Goal: Task Accomplishment & Management: Manage account settings

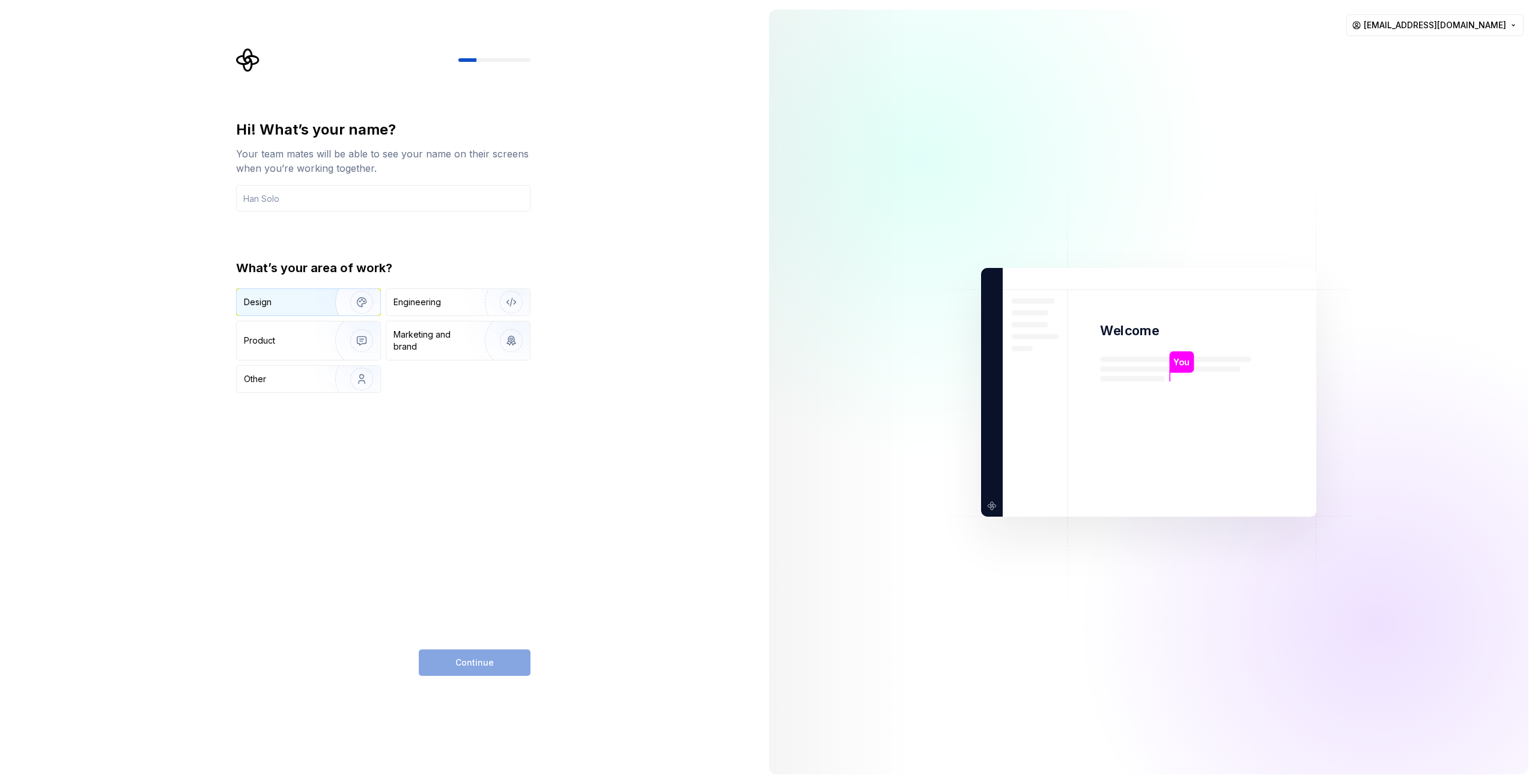
click at [348, 307] on img "button" at bounding box center [354, 302] width 77 height 81
click at [288, 197] on input "text" at bounding box center [383, 198] width 294 height 26
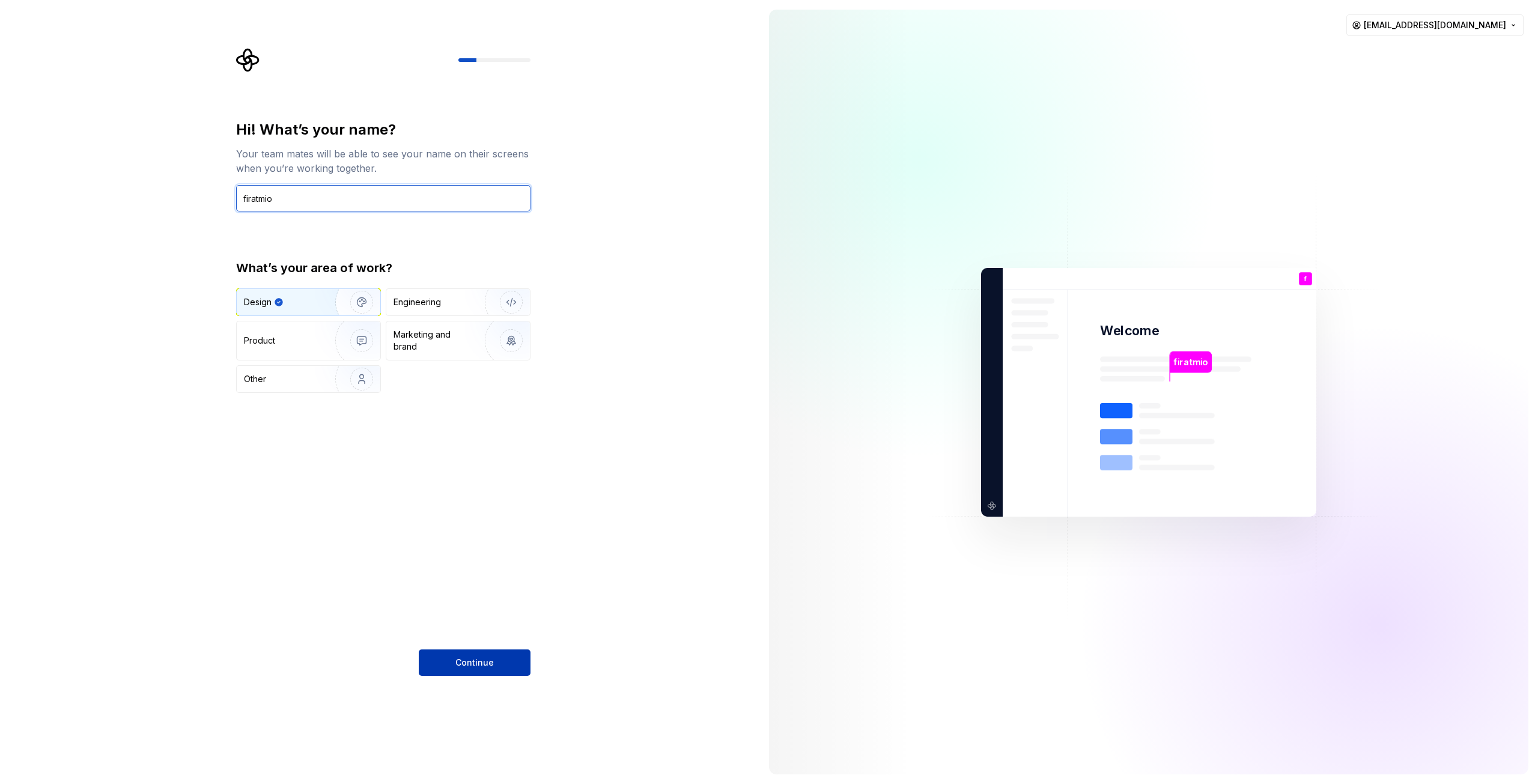
type input "firatmio"
click at [481, 665] on span "Continue" at bounding box center [474, 663] width 38 height 12
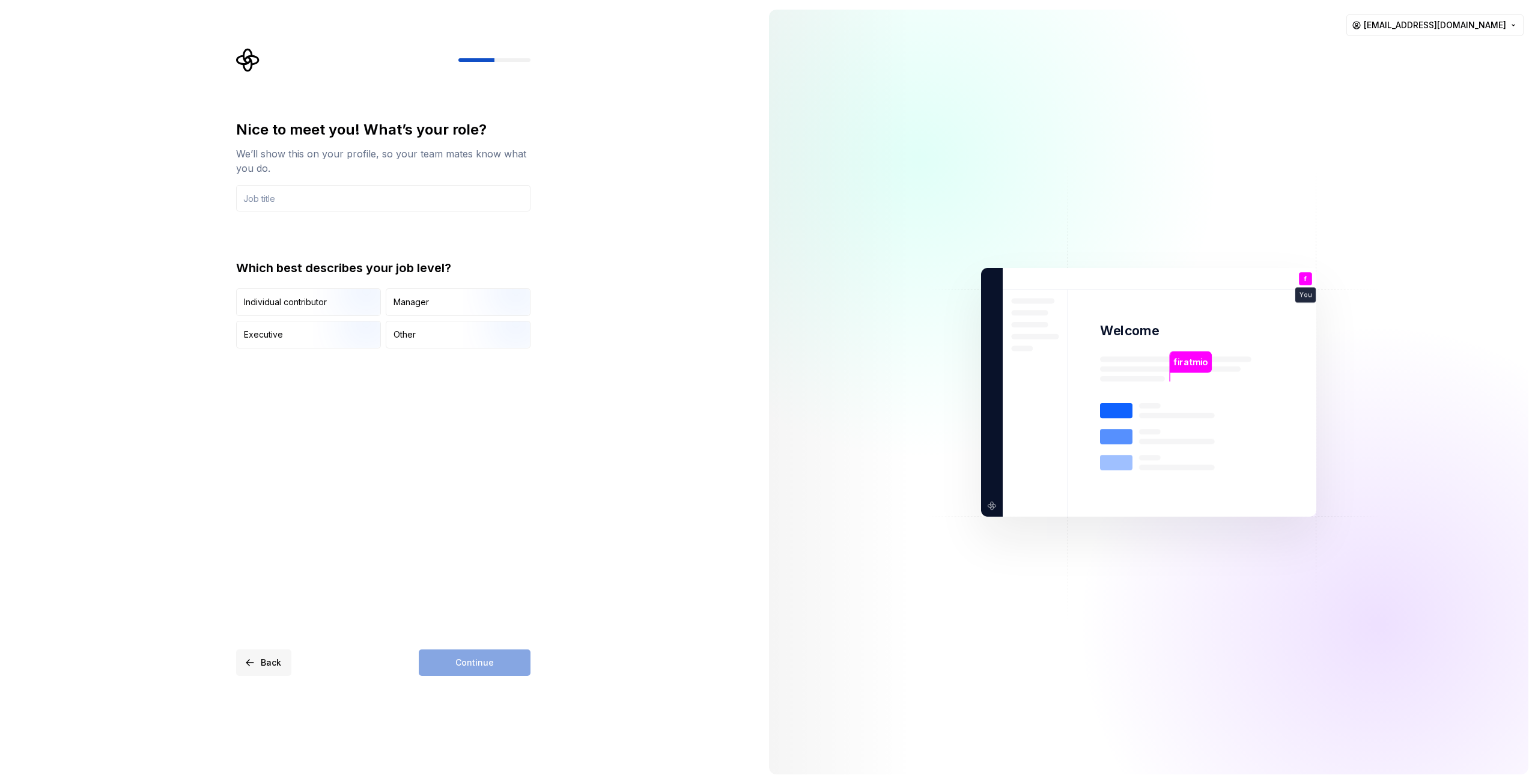
click at [271, 658] on span "Back" at bounding box center [271, 663] width 20 height 12
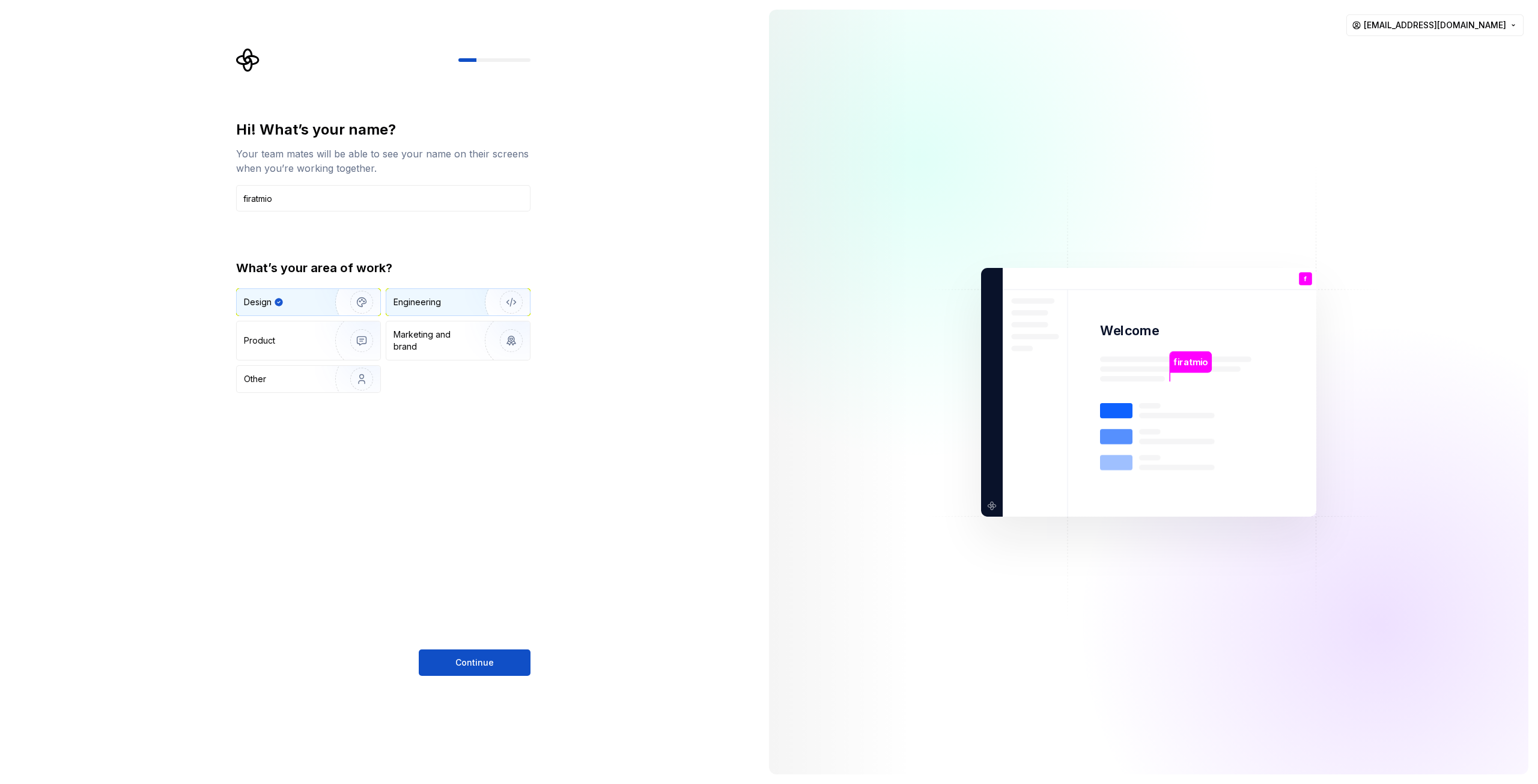
click at [426, 309] on div "Engineering" at bounding box center [458, 301] width 144 height 26
click at [484, 668] on span "Continue" at bounding box center [474, 663] width 38 height 12
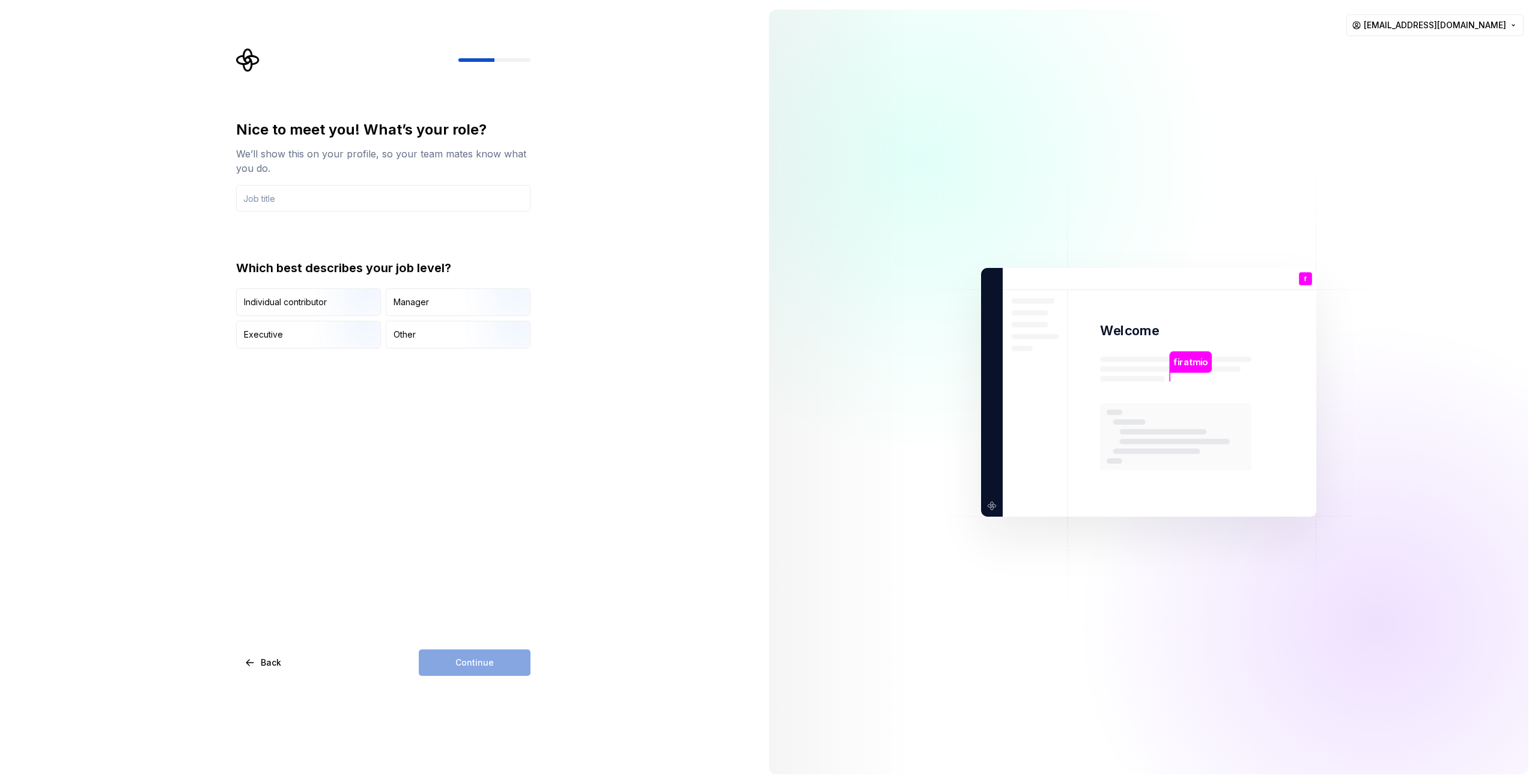
drag, startPoint x: 654, startPoint y: 340, endPoint x: 624, endPoint y: 358, distance: 35.0
click at [624, 358] on div "Nice to meet you! What’s your role? We’ll show this on your profile, so your te…" at bounding box center [379, 392] width 760 height 784
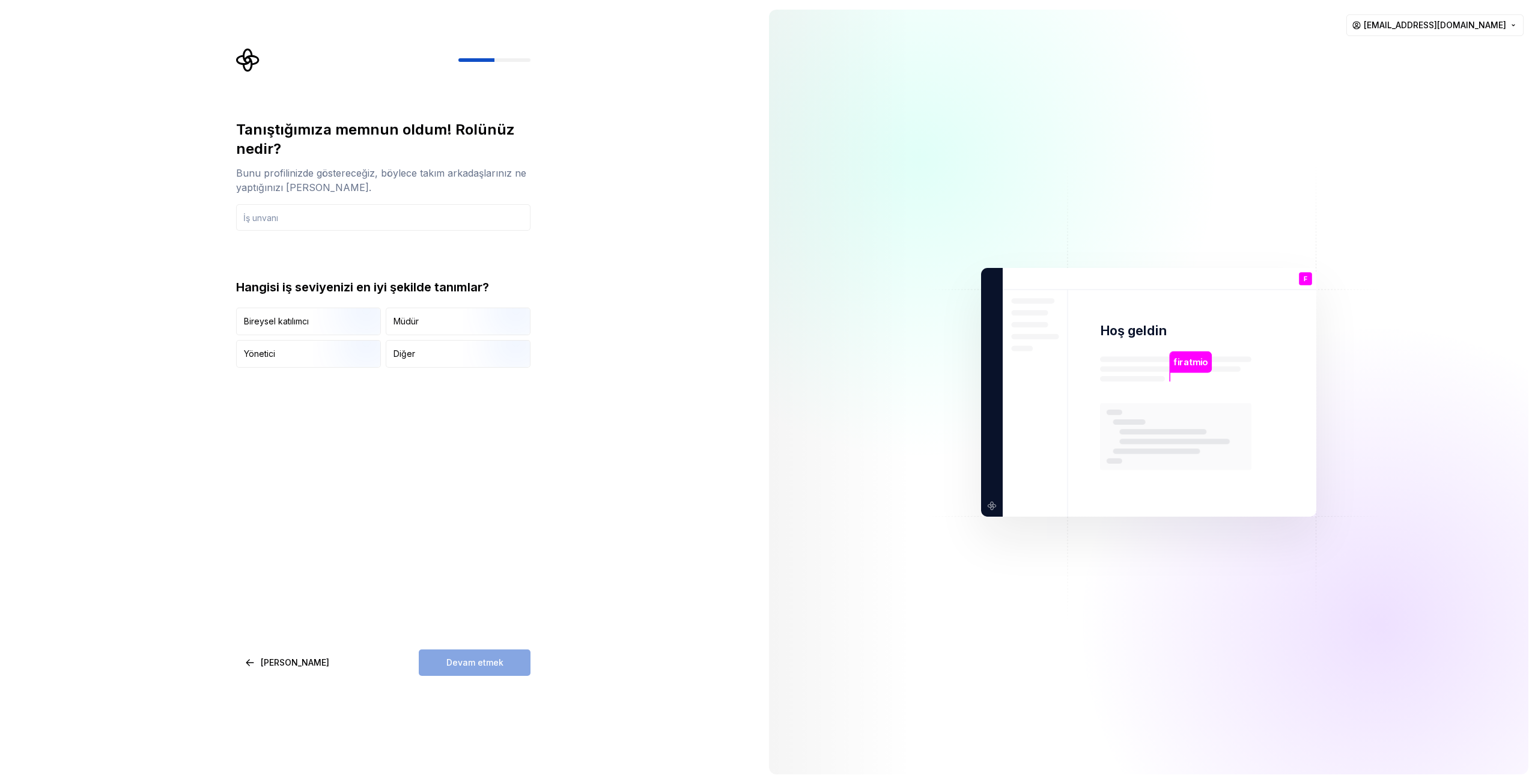
click at [511, 426] on div "Tanıştığımıza memnun oldum! Rolünüz nedir? Bunu profilinizde göstereceğiz, böyl…" at bounding box center [383, 398] width 294 height 556
click at [355, 348] on img "button" at bounding box center [351, 369] width 77 height 81
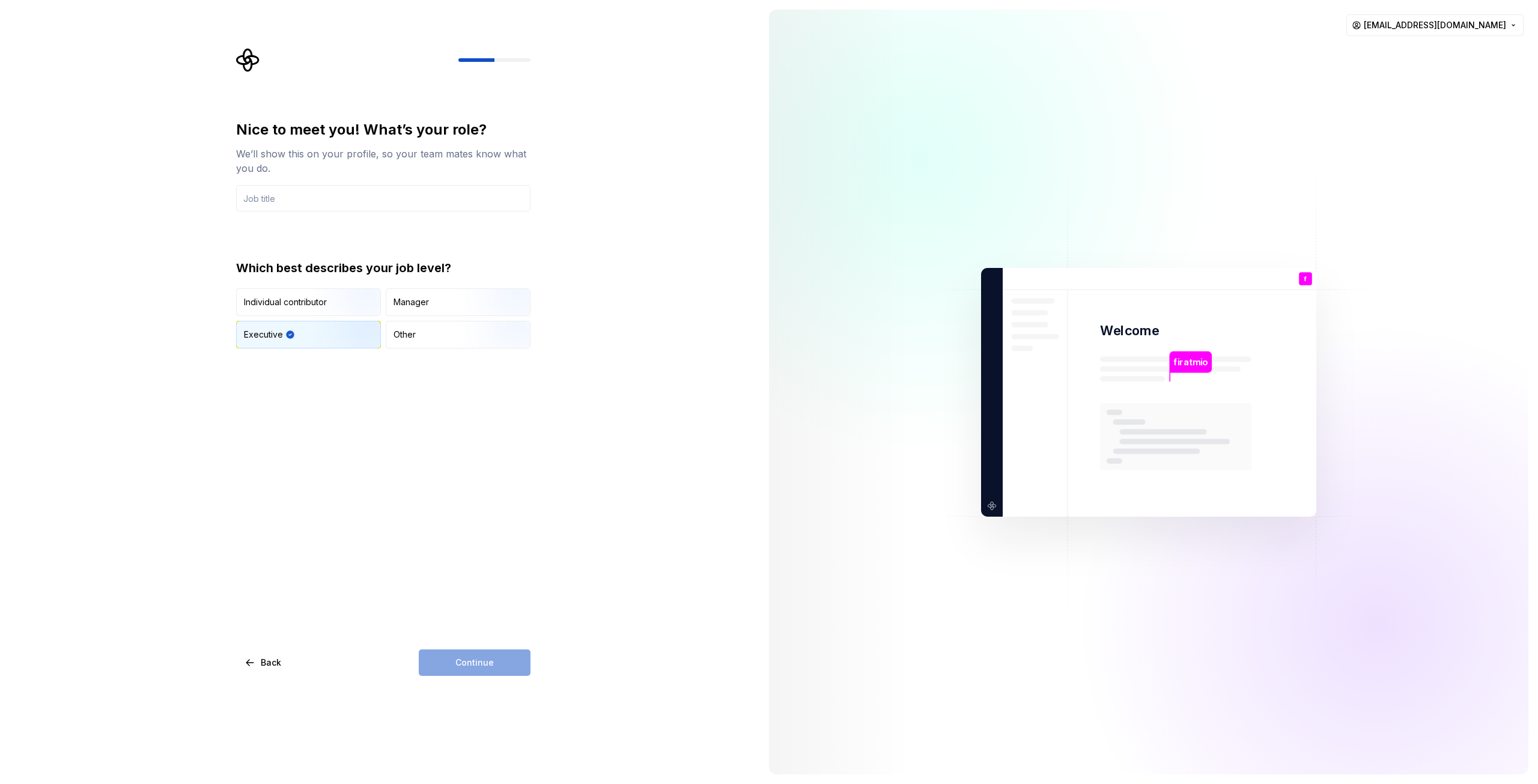
click at [618, 473] on div "Nice to meet you! What’s your role? We’ll show this on your profile, so your te…" at bounding box center [379, 392] width 760 height 784
drag, startPoint x: 368, startPoint y: 209, endPoint x: 369, endPoint y: 201, distance: 8.1
click at [369, 205] on input "text" at bounding box center [383, 198] width 294 height 26
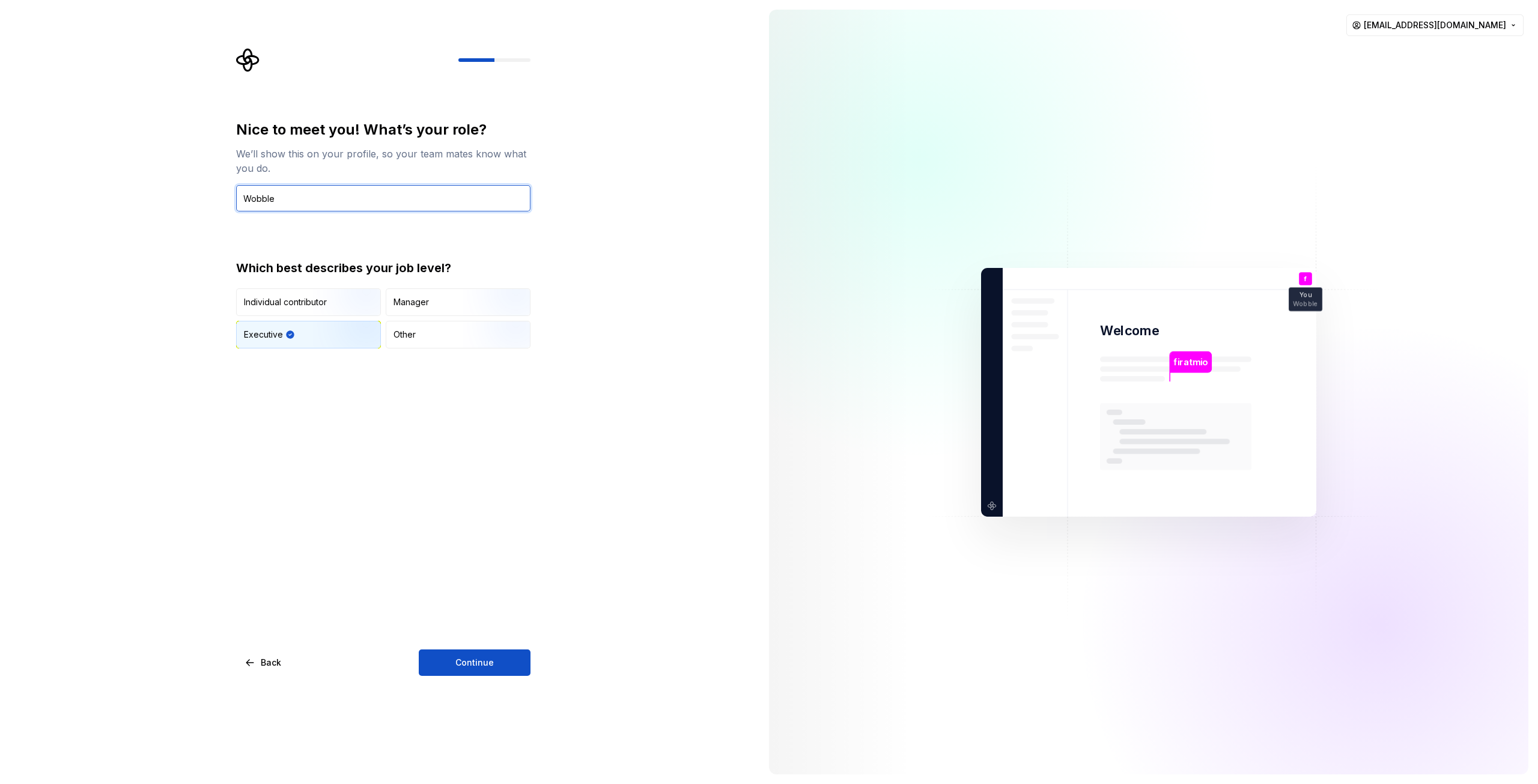
type input "Wobble"
click at [636, 303] on div "Nice to meet you! What’s your role? We’ll show this on your profile, so your te…" at bounding box center [379, 392] width 760 height 784
click at [468, 671] on button "Continue" at bounding box center [475, 662] width 111 height 26
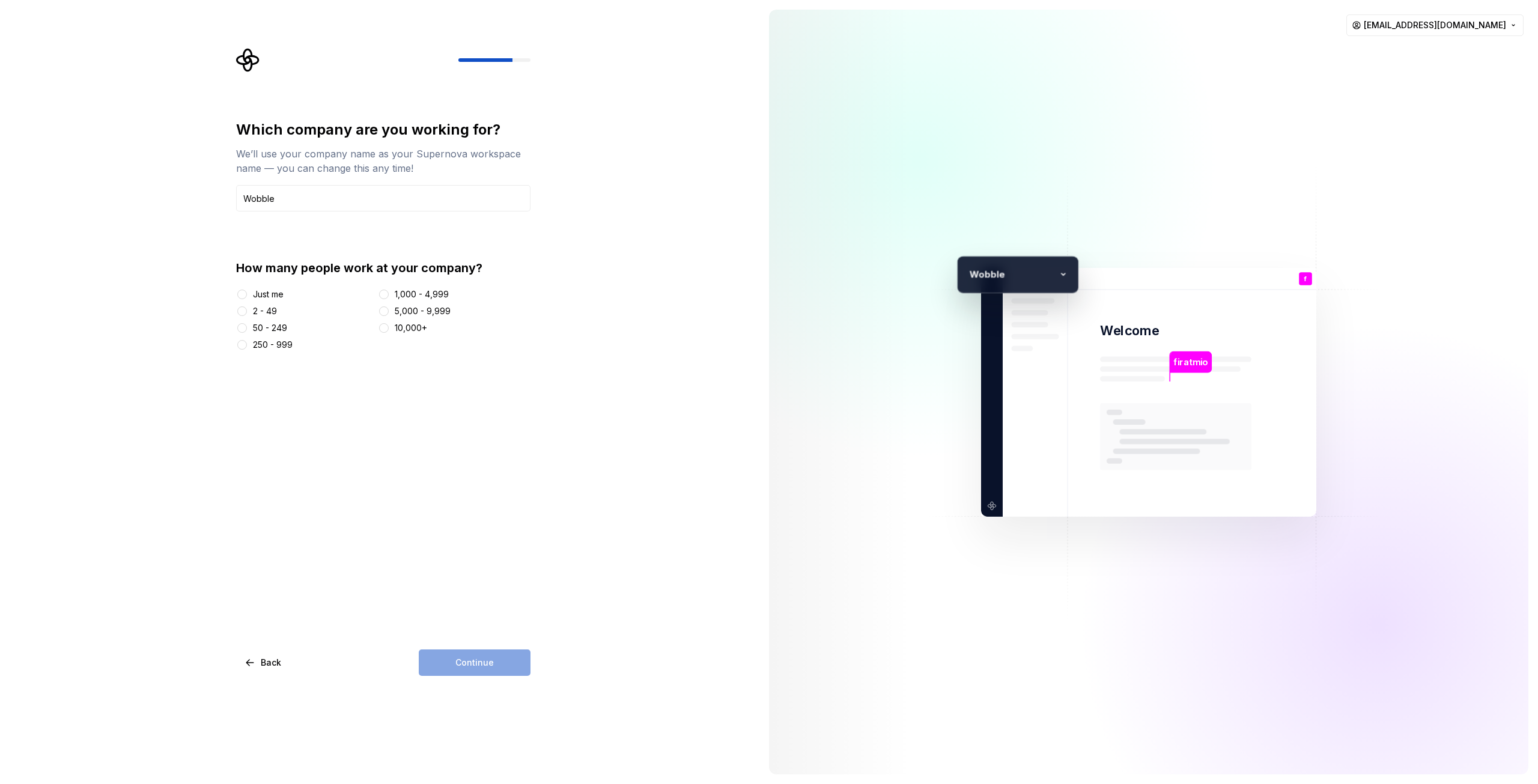
type input "Wobble"
click at [243, 295] on button "Just me" at bounding box center [242, 294] width 9 height 9
click at [505, 659] on button "Continue" at bounding box center [475, 662] width 111 height 26
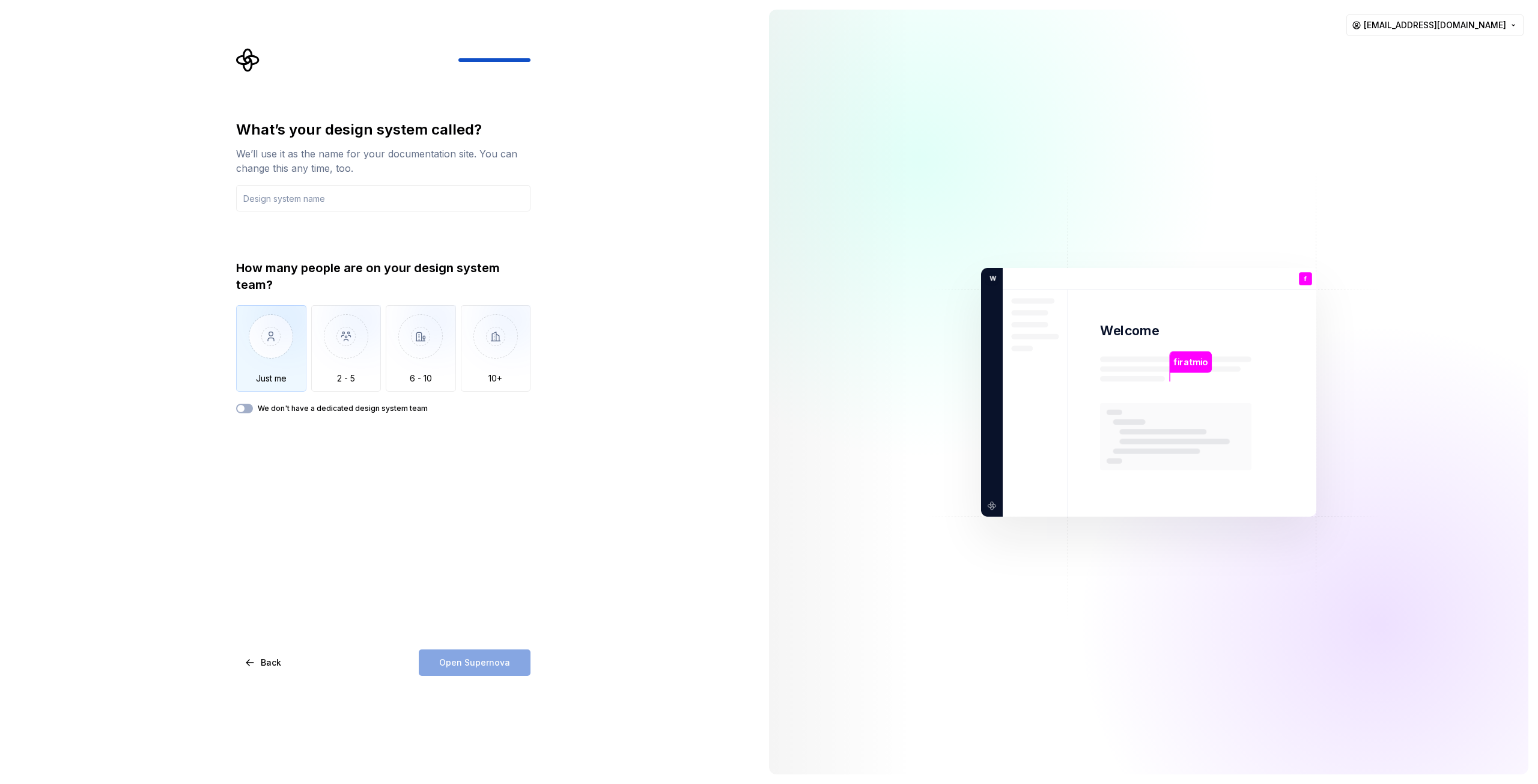
click at [282, 362] on img "button" at bounding box center [271, 345] width 71 height 81
click at [308, 202] on input "text" at bounding box center [383, 198] width 294 height 26
paste input "[URL][DOMAIN_NAME]"
type input "[URL][DOMAIN_NAME]"
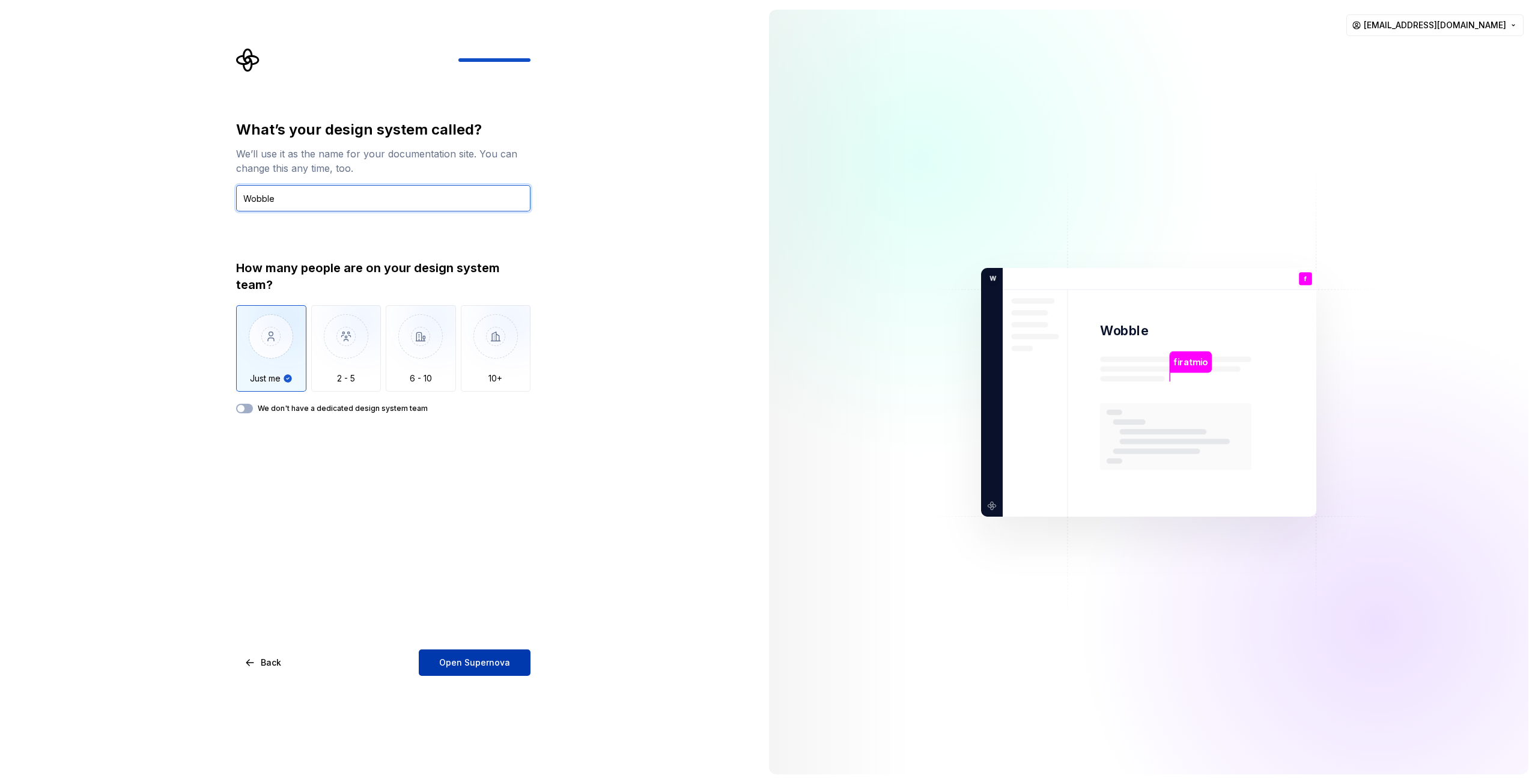
type input "Wobble"
click at [494, 665] on span "Open Supernova" at bounding box center [475, 663] width 71 height 12
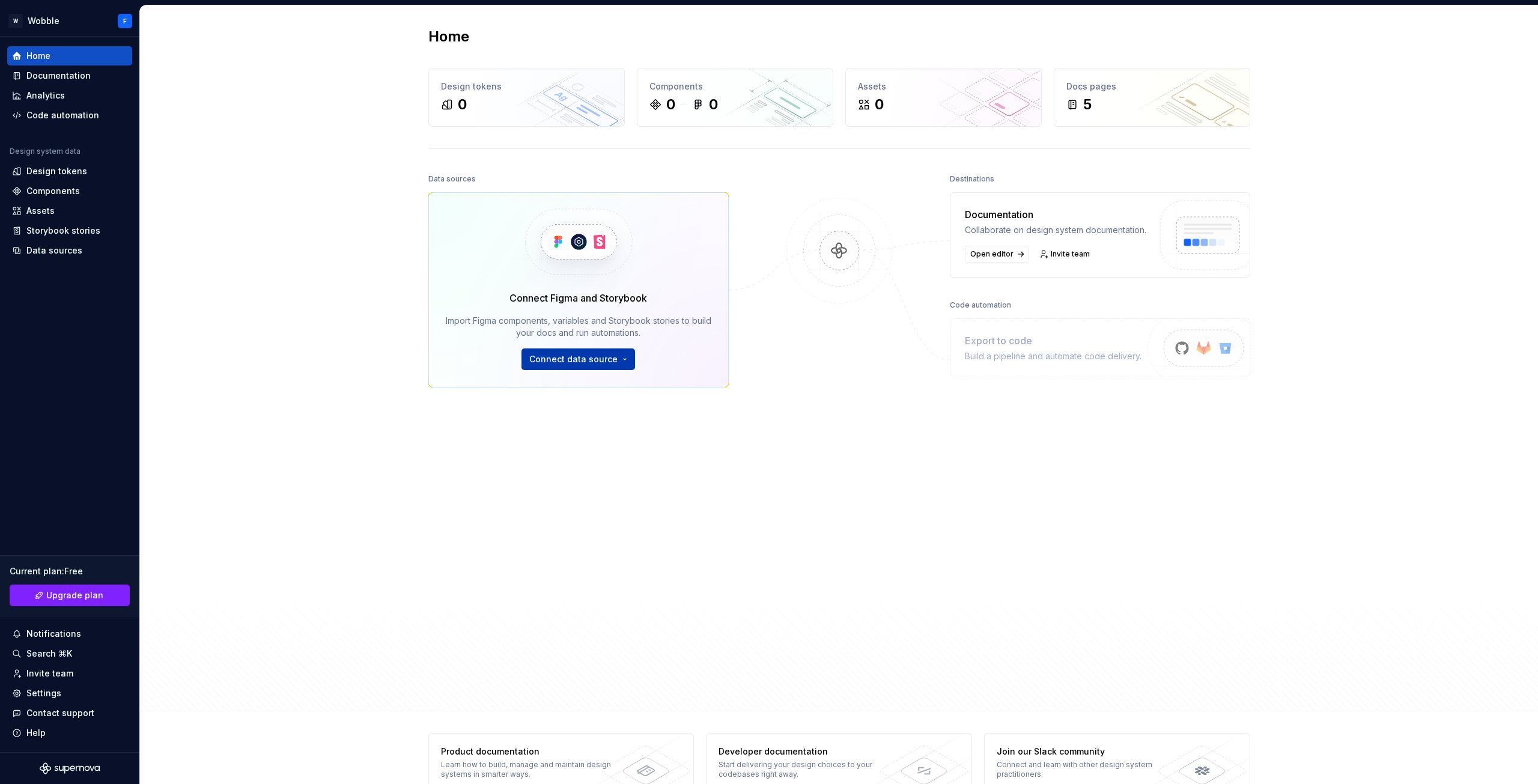
click at [578, 366] on html "Orijinal metin Bu çeviriyi değerlendirin [PERSON_NAME] bildiriminiz, Google Çev…" at bounding box center [769, 392] width 1538 height 784
click at [575, 394] on div "Import styles, components and icons." at bounding box center [612, 397] width 138 height 9
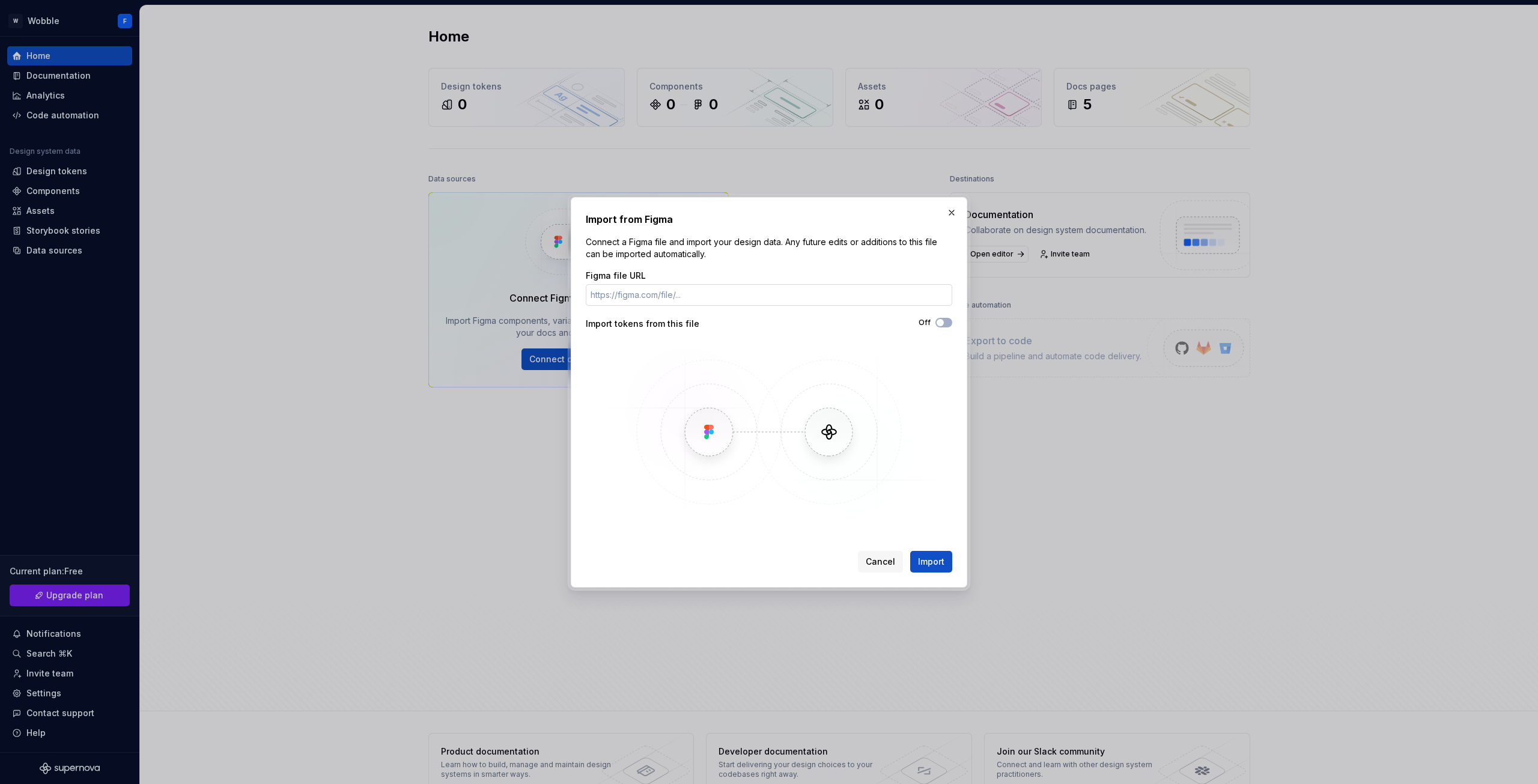
drag, startPoint x: 676, startPoint y: 284, endPoint x: 682, endPoint y: 296, distance: 13.4
click at [676, 284] on input "Figma file URL" at bounding box center [769, 295] width 367 height 21
paste input "[URL][DOMAIN_NAME]"
click at [697, 293] on input "[URL][DOMAIN_NAME]" at bounding box center [769, 295] width 367 height 21
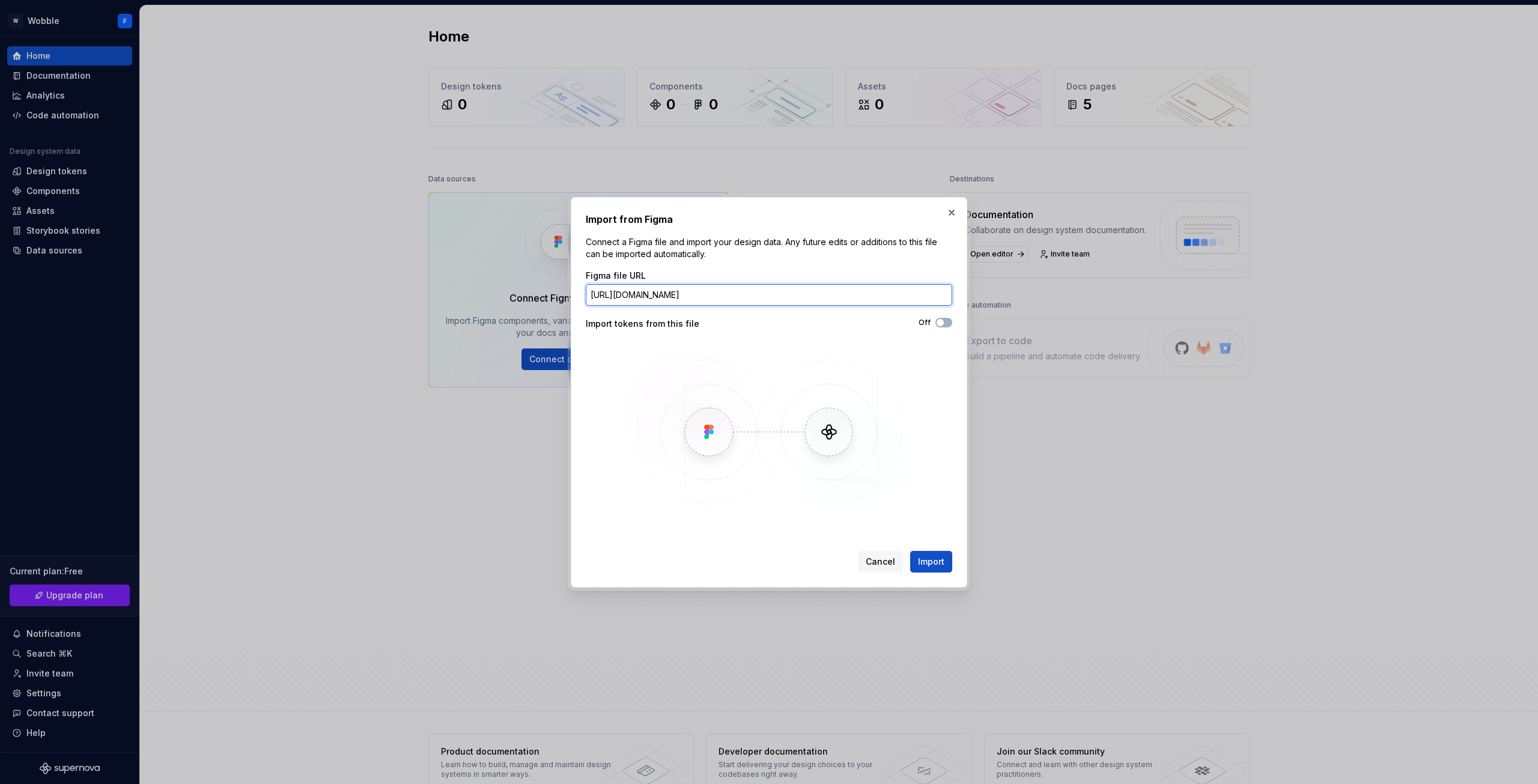
scroll to position [0, 0]
type input "[URL][DOMAIN_NAME]"
click at [924, 561] on span "Import" at bounding box center [931, 562] width 26 height 12
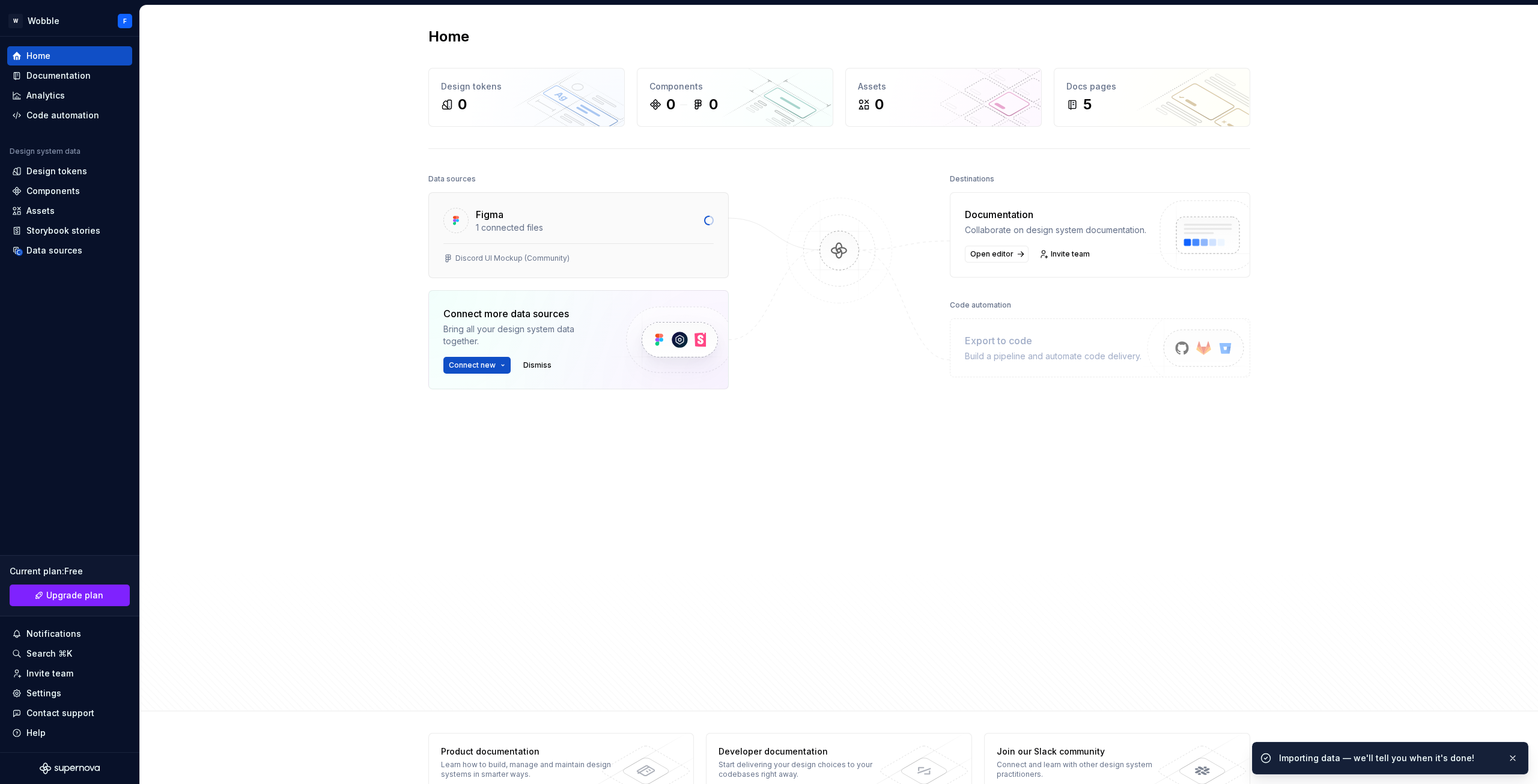
click at [494, 228] on div "1 connected files" at bounding box center [586, 228] width 221 height 12
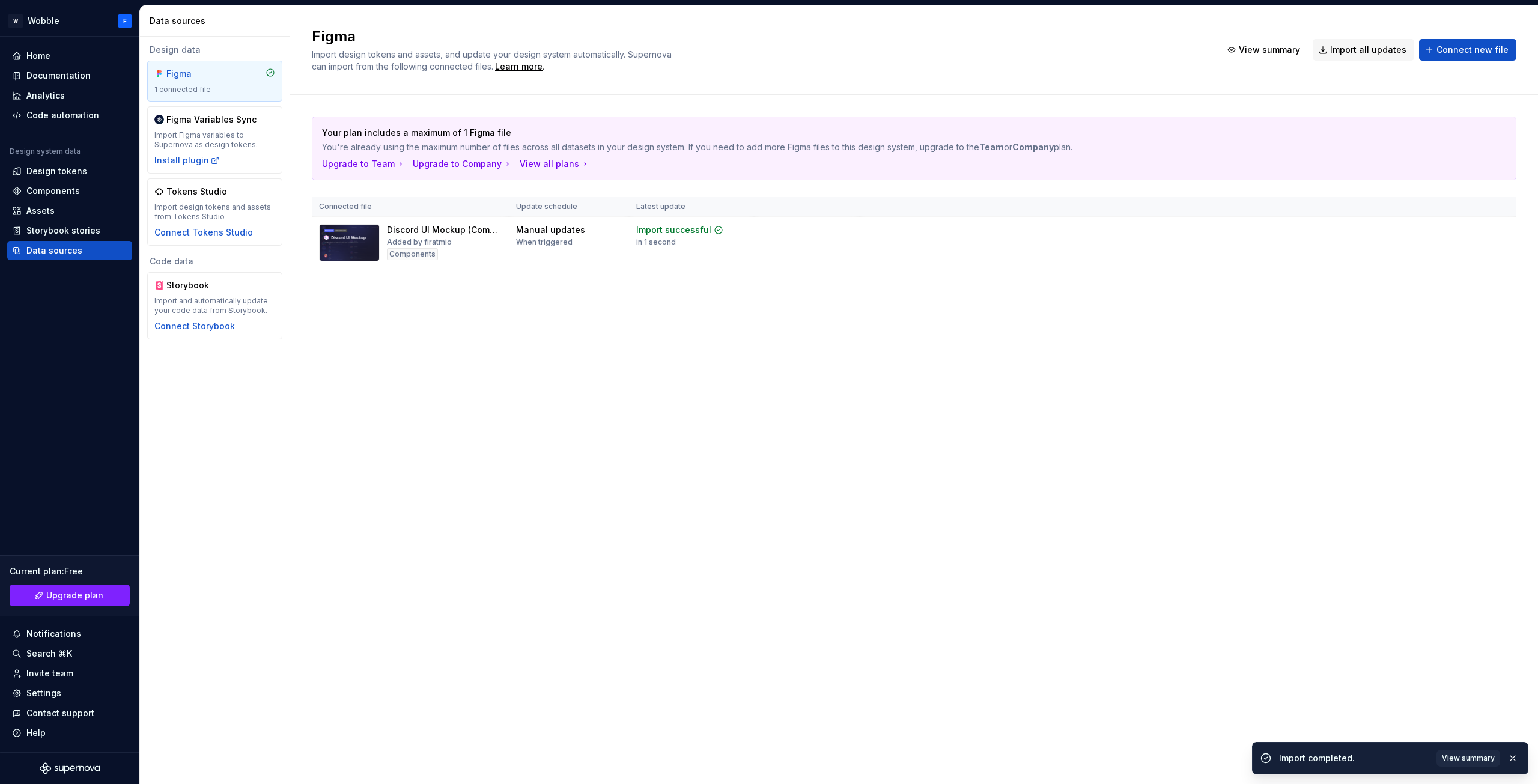
click at [1457, 501] on div "Figma Import design tokens and assets, and update your design system automatica…" at bounding box center [914, 394] width 1248 height 778
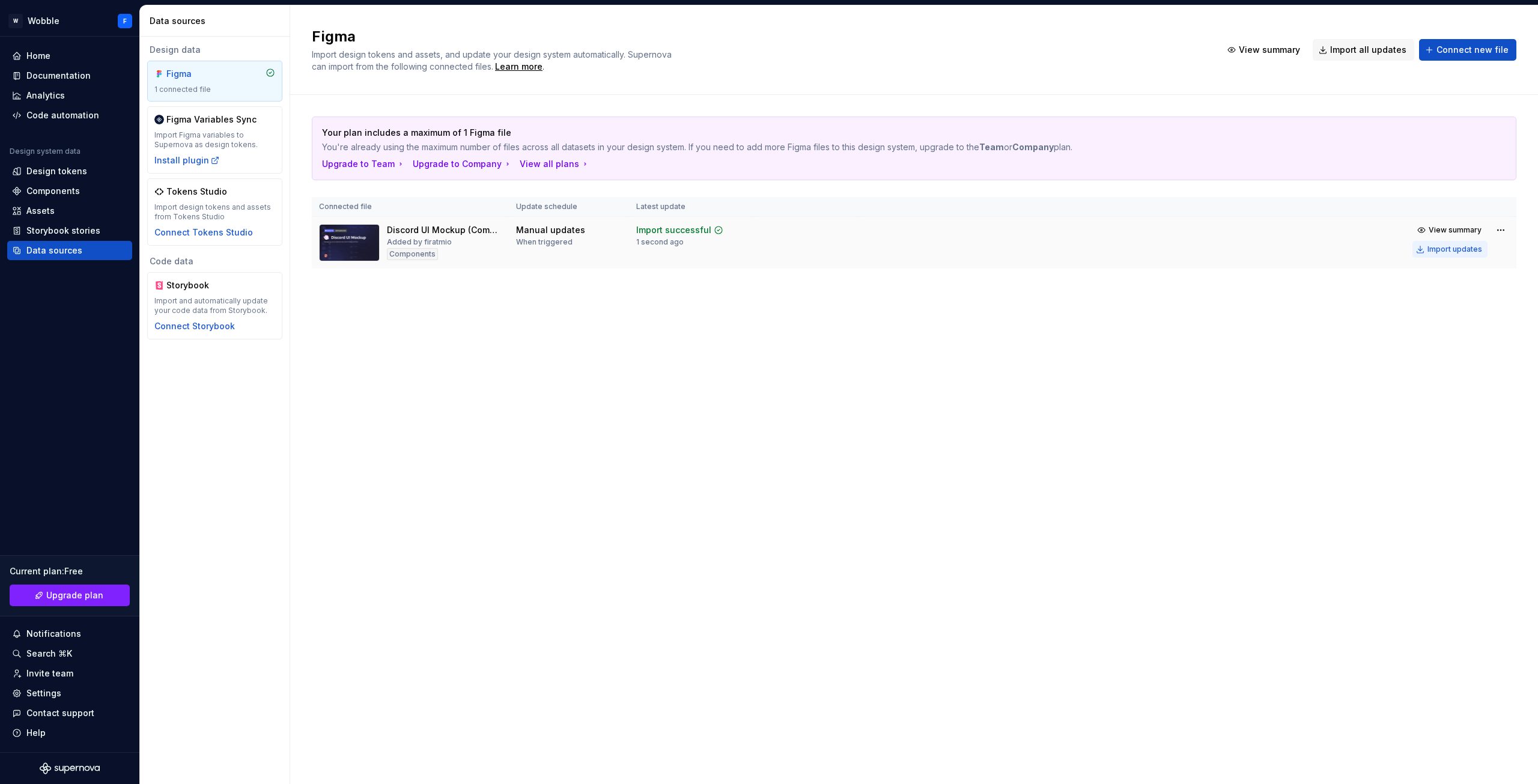
click at [1431, 245] on div "Import updates" at bounding box center [1455, 249] width 54 height 9
click at [1365, 50] on span "Import all updates" at bounding box center [1369, 50] width 77 height 12
click at [55, 122] on div "Code automation" at bounding box center [70, 115] width 125 height 19
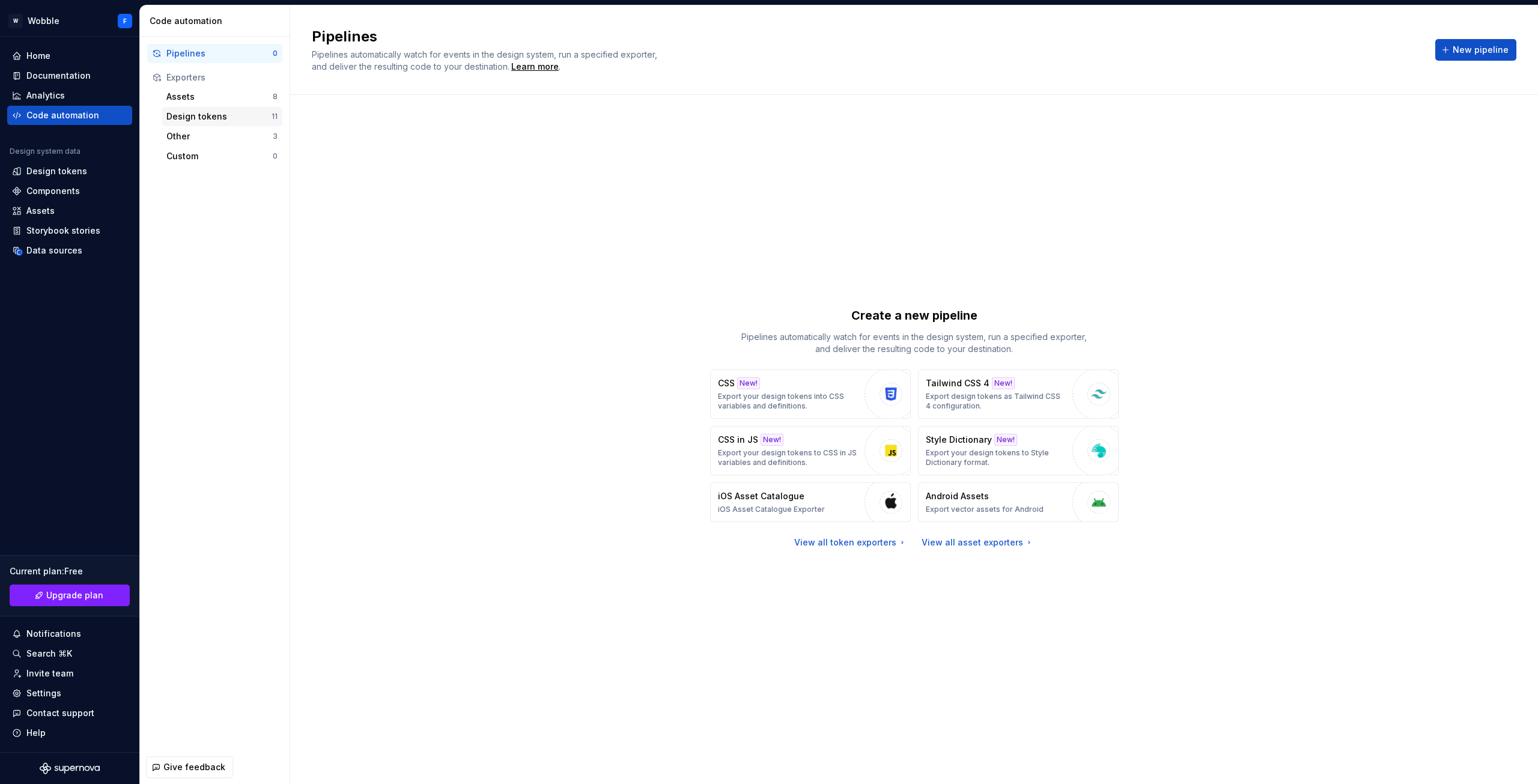
click at [190, 123] on div "Design tokens 11" at bounding box center [222, 116] width 121 height 19
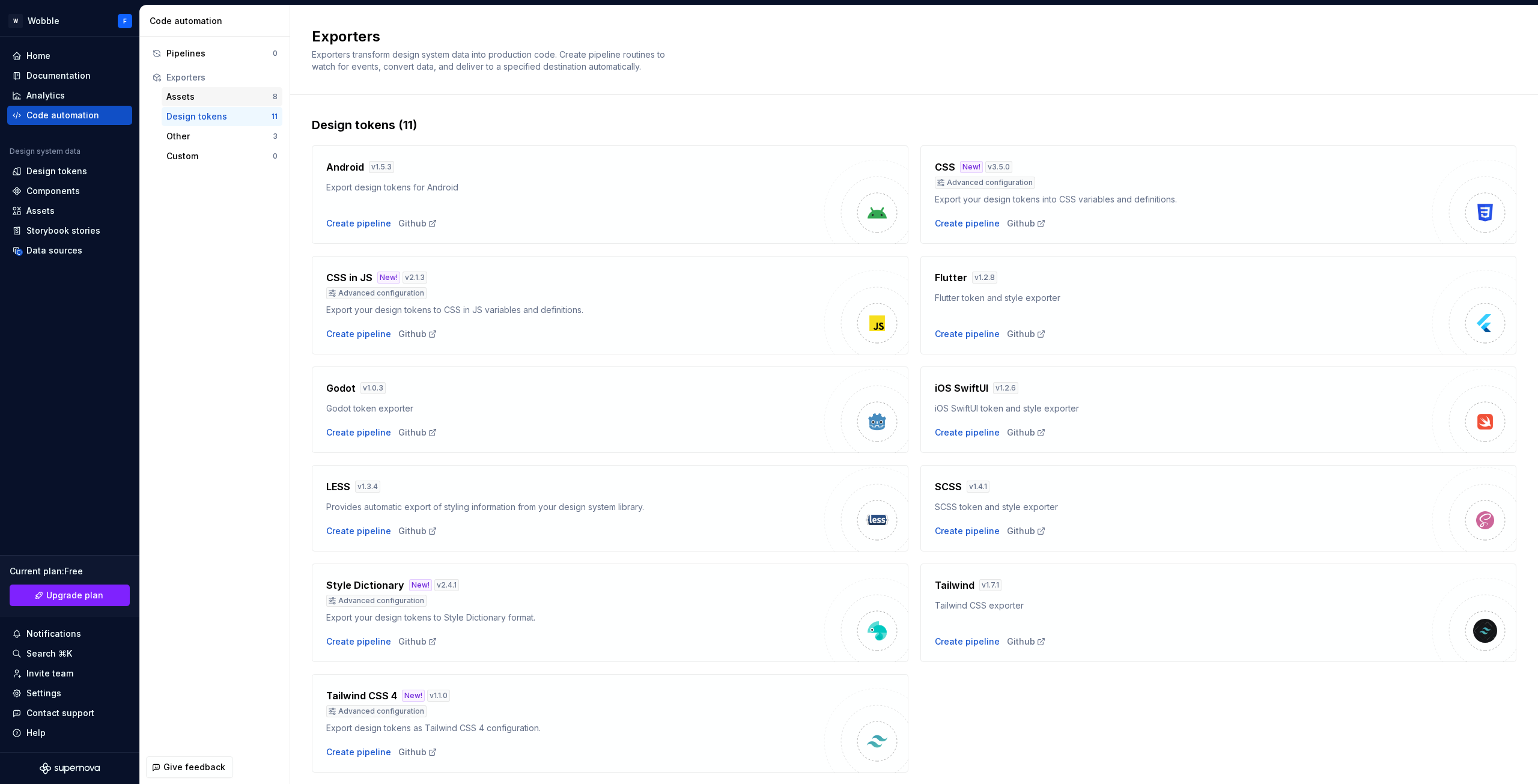
click at [203, 97] on div "Assets" at bounding box center [220, 97] width 106 height 12
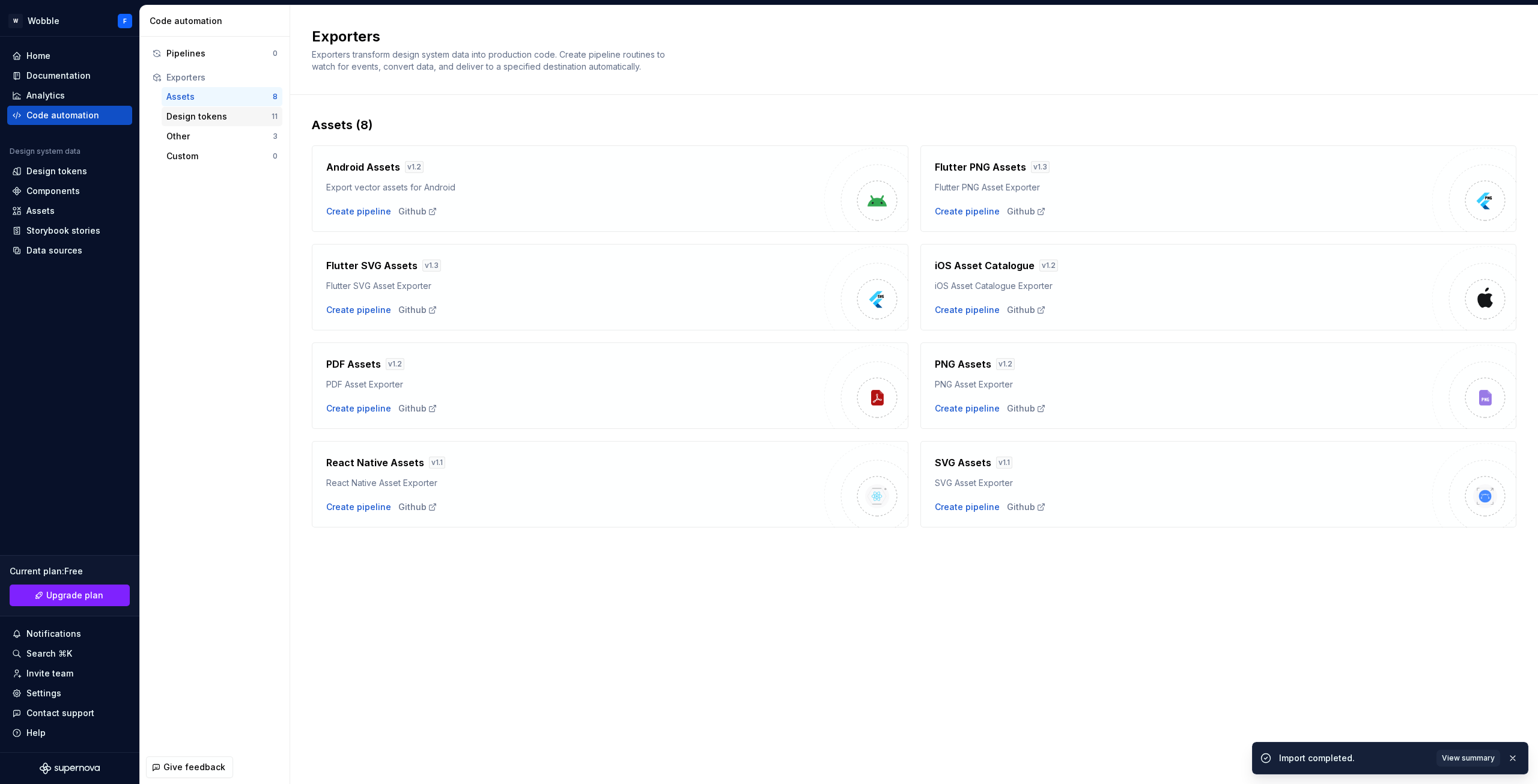
click at [202, 114] on div "Design tokens" at bounding box center [219, 117] width 105 height 12
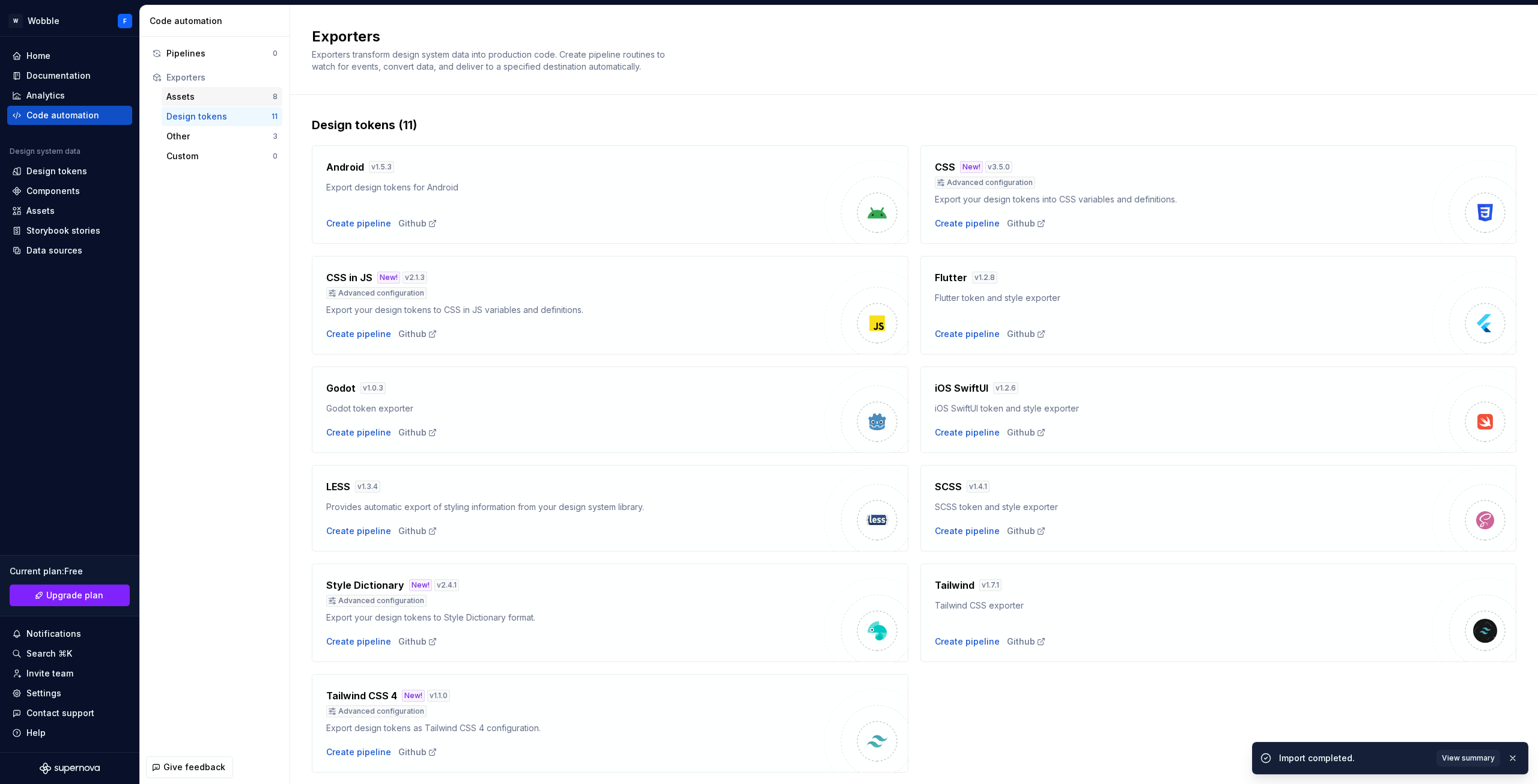
click at [208, 98] on div "Assets" at bounding box center [220, 97] width 106 height 12
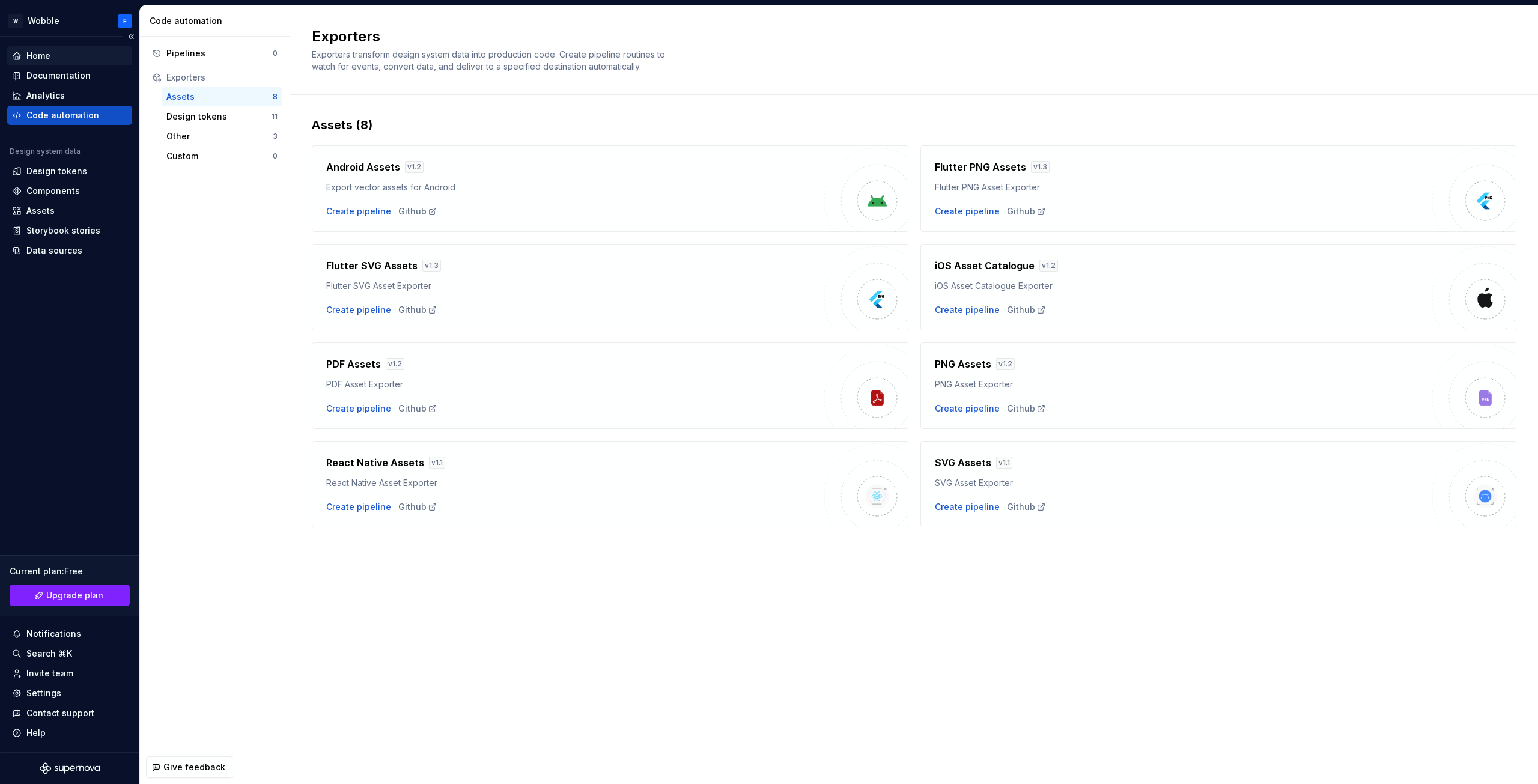
click at [66, 54] on div "Home" at bounding box center [70, 56] width 116 height 12
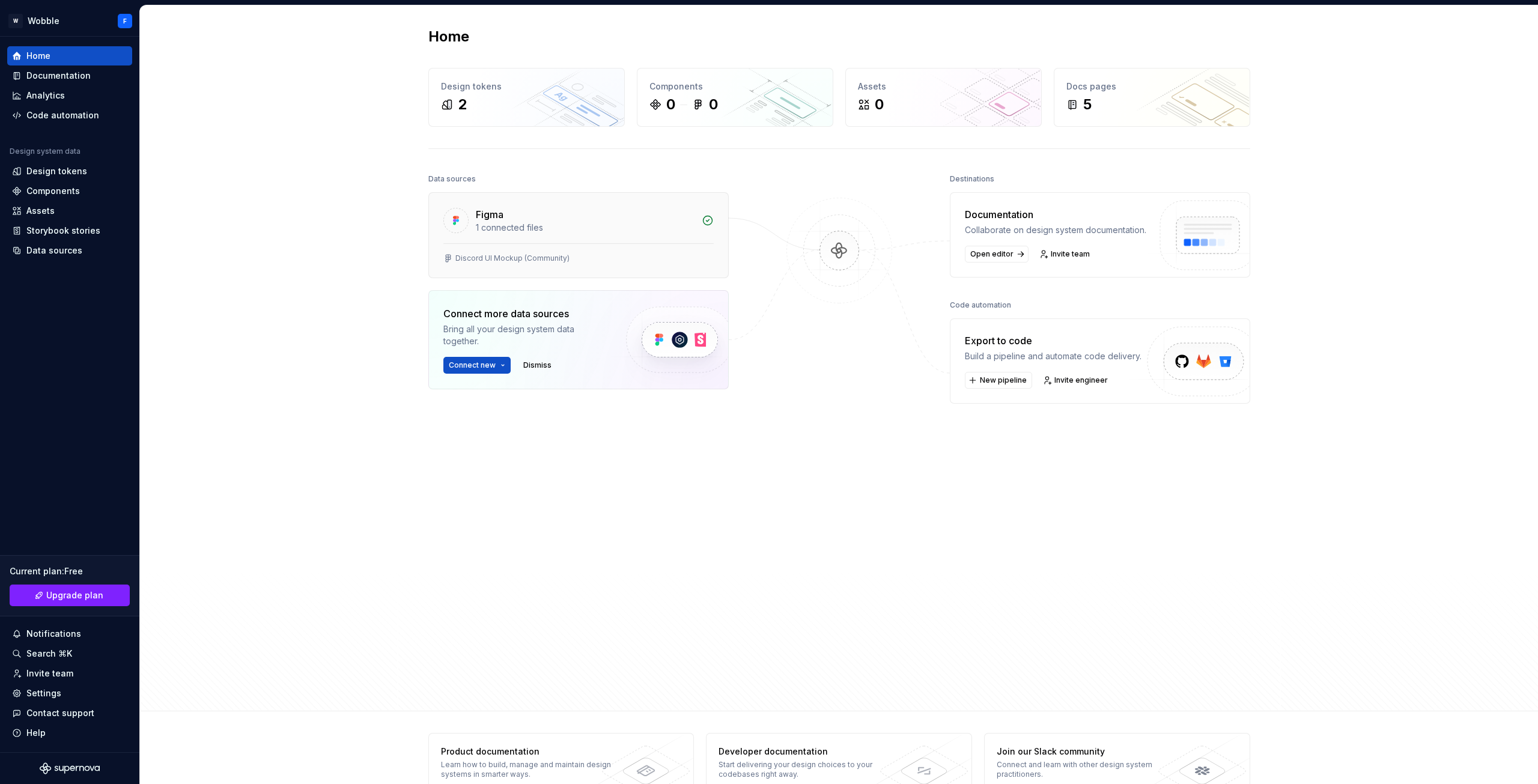
click at [541, 242] on div "Figma 1 connected files" at bounding box center [579, 217] width 300 height 50
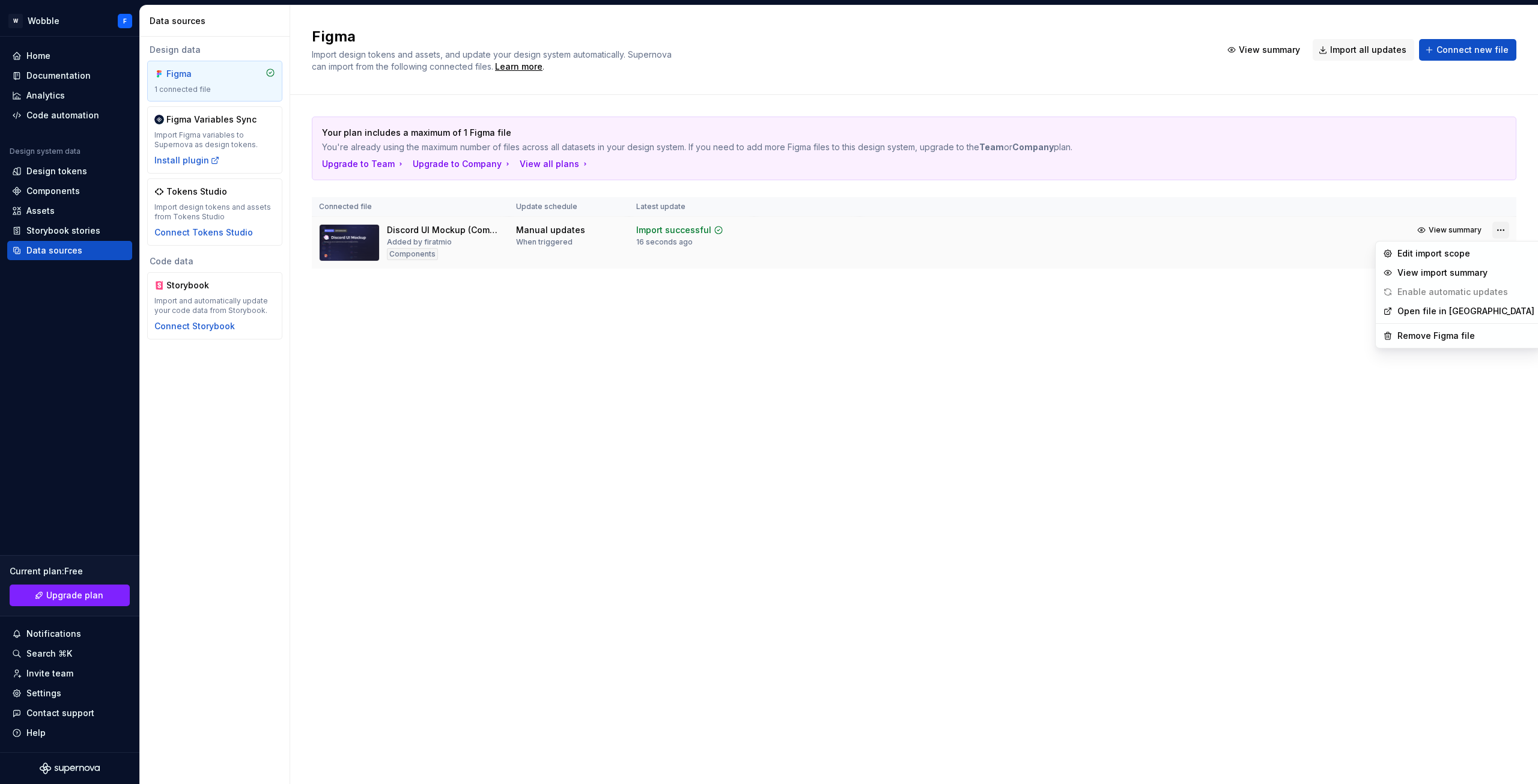
click at [1503, 232] on html "Orijinal metin Bu çeviriyi değerlendirin [PERSON_NAME] bildiriminiz, Google Çev…" at bounding box center [769, 392] width 1538 height 784
click at [1200, 316] on html "Orijinal metin Bu çeviriyi değerlendirin [PERSON_NAME] bildiriminiz, Google Çev…" at bounding box center [769, 392] width 1538 height 784
click at [83, 654] on div "Search ⌘K" at bounding box center [70, 653] width 116 height 12
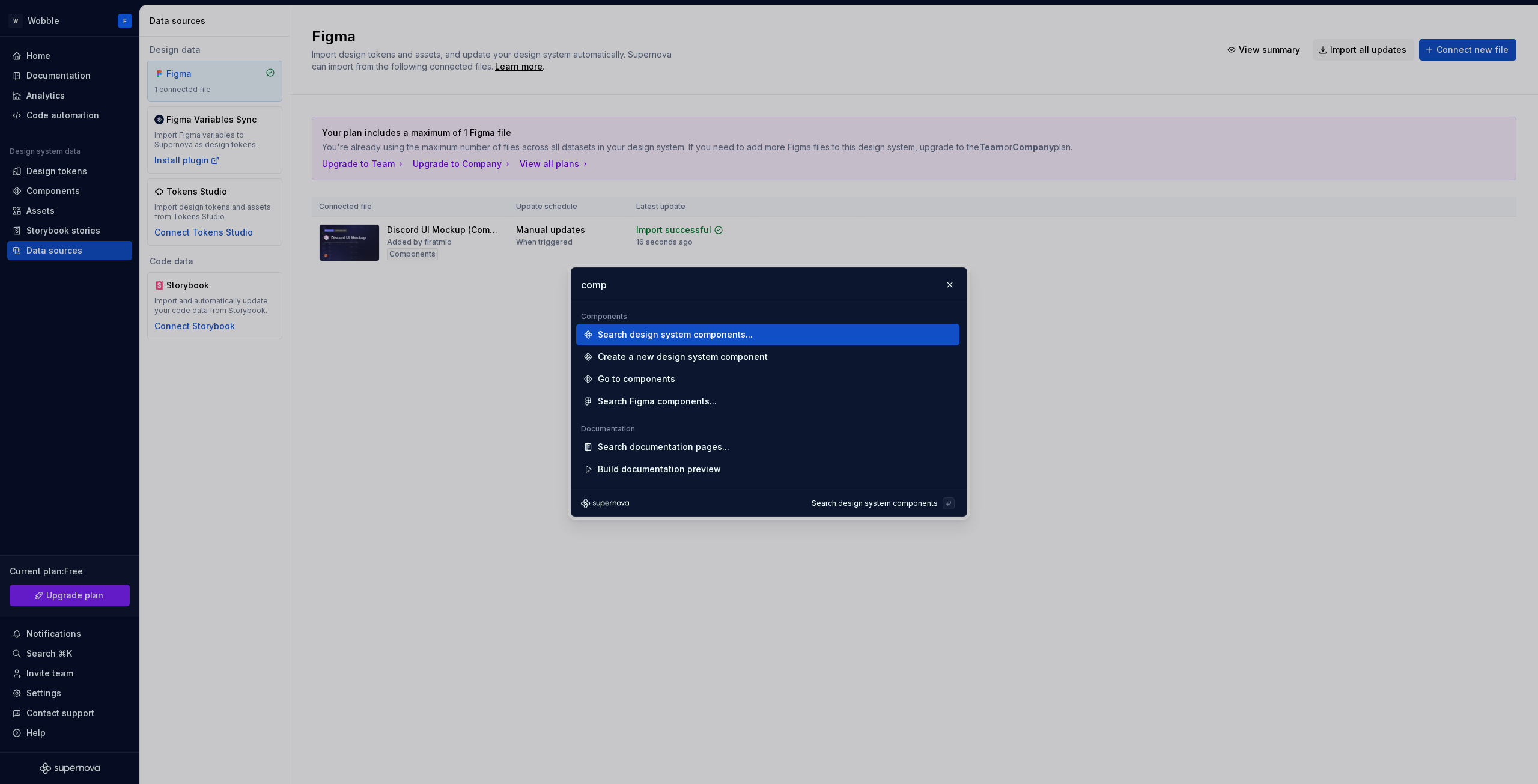
type input "compo"
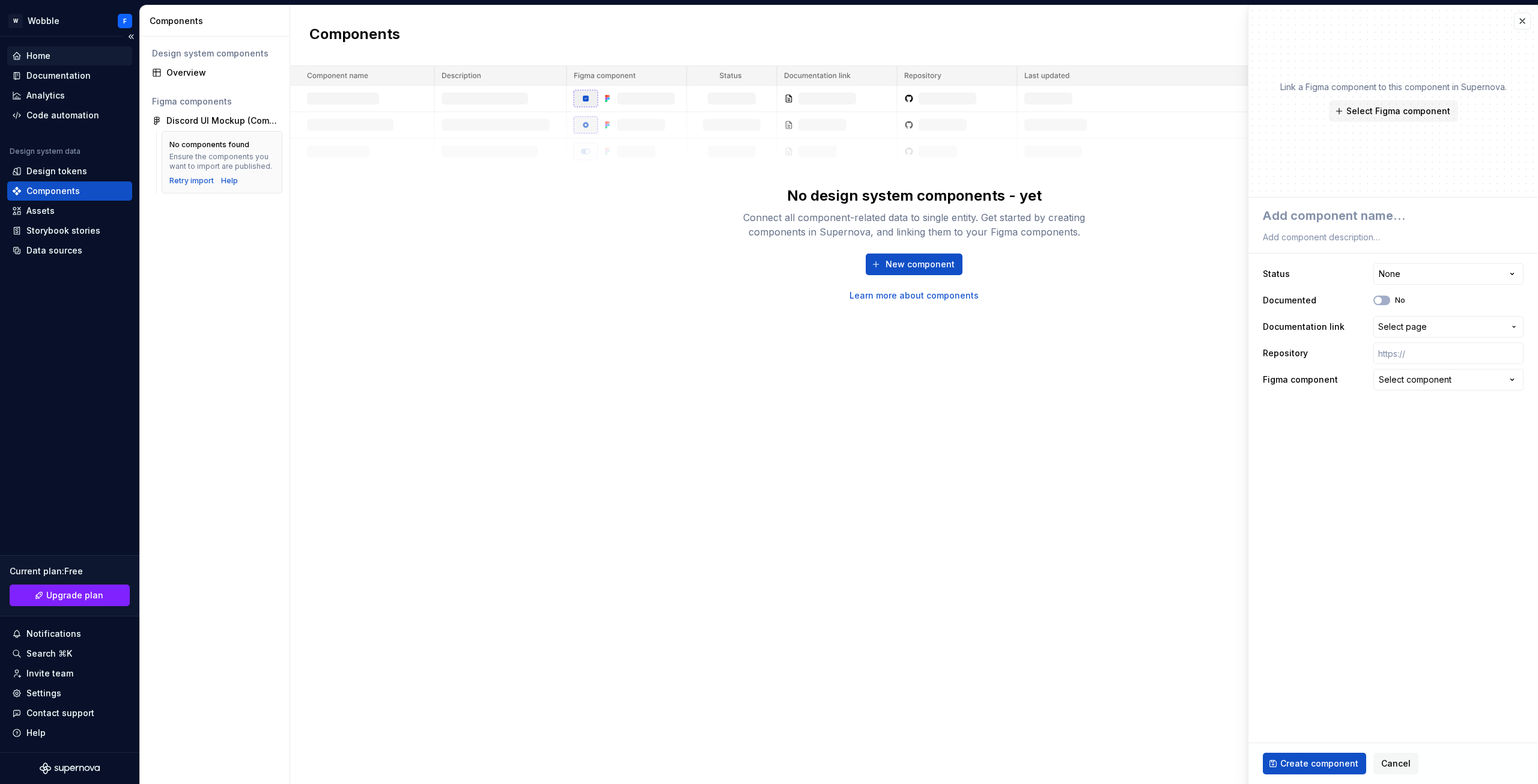
click at [64, 62] on div "Home" at bounding box center [70, 56] width 125 height 19
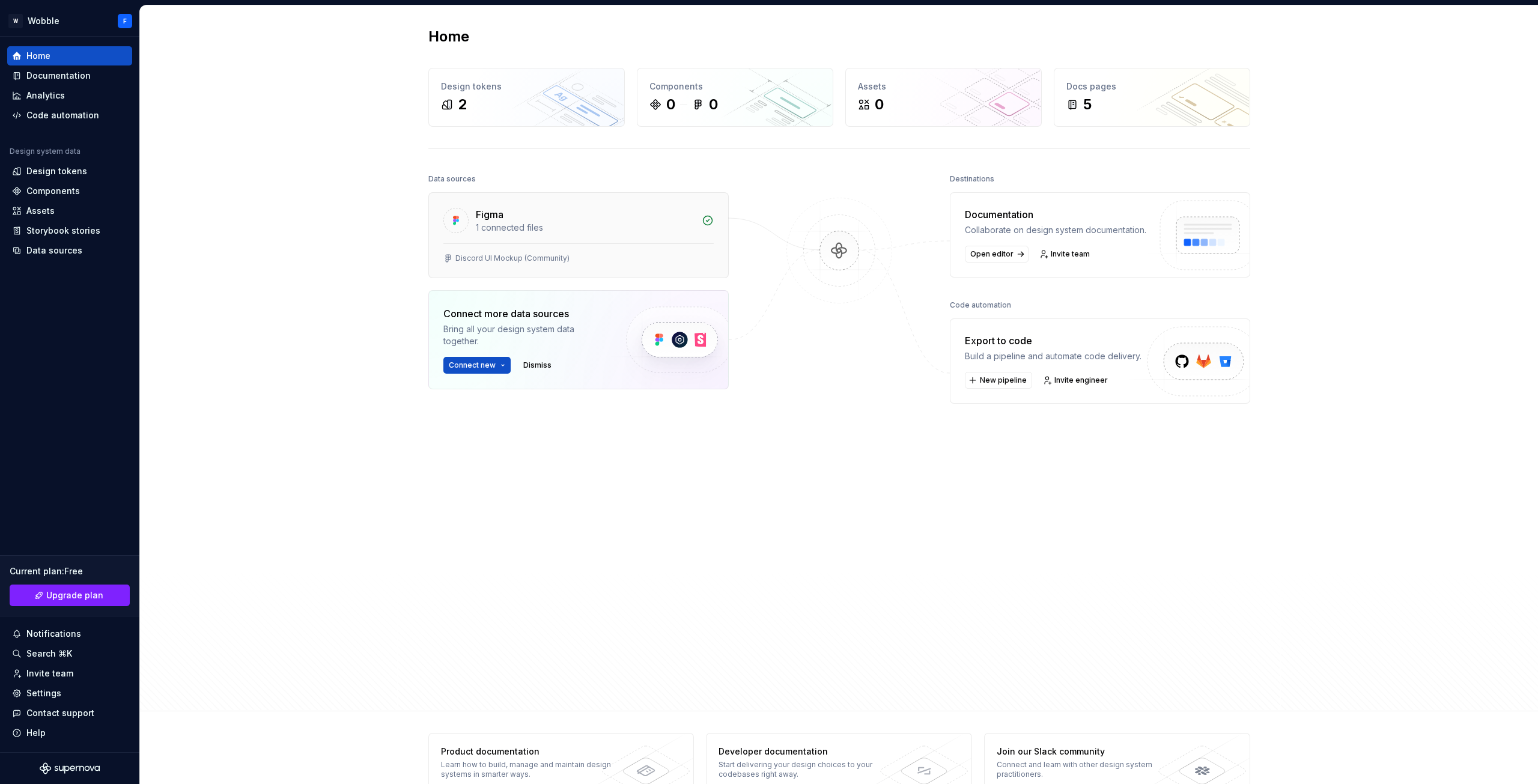
click at [565, 213] on div "Figma" at bounding box center [586, 214] width 219 height 14
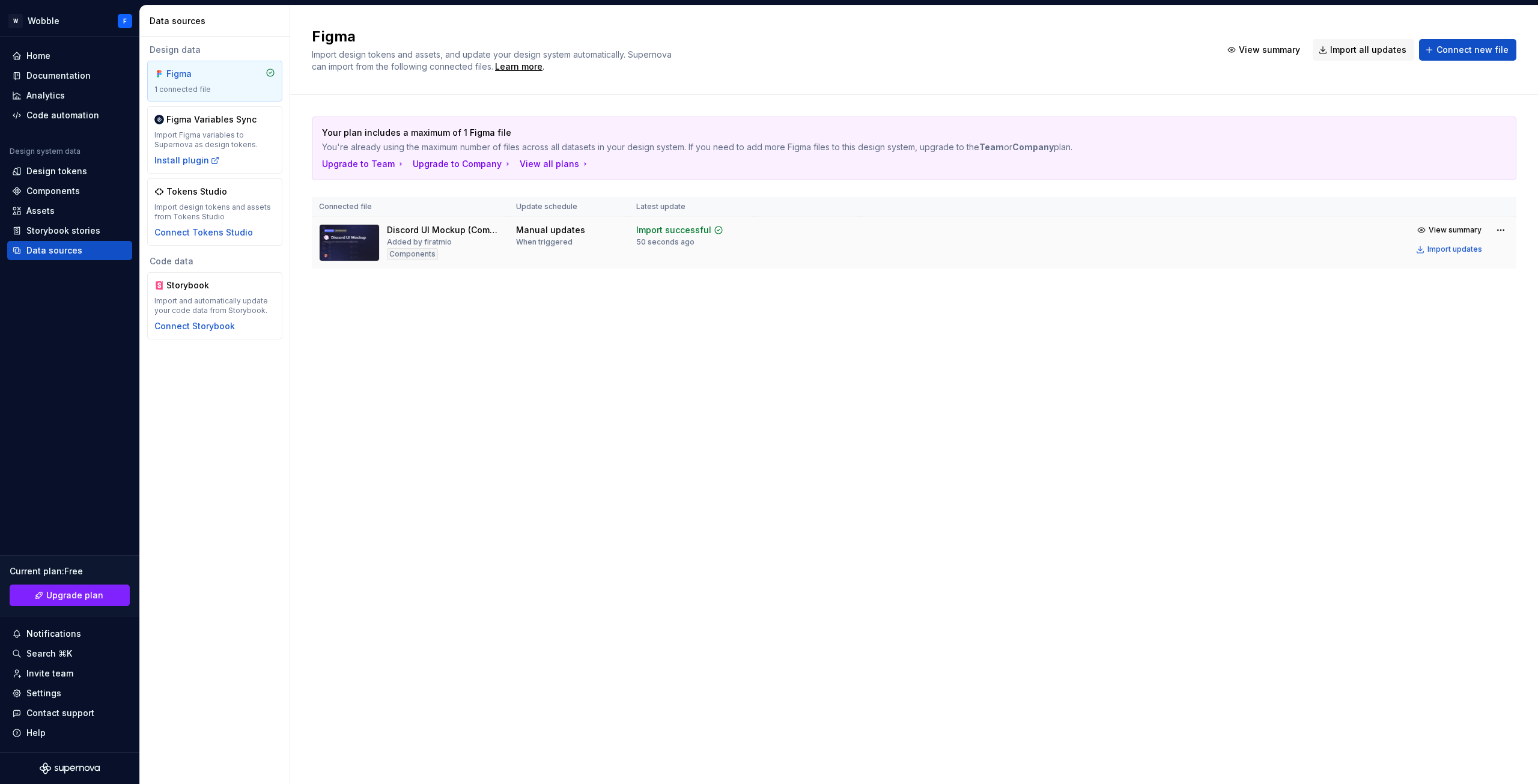
click at [344, 235] on img at bounding box center [349, 242] width 60 height 37
click at [473, 239] on div "Discord UI Mockup (Community) Added by firatmio Components" at bounding box center [444, 242] width 115 height 37
click at [1465, 231] on span "View summary" at bounding box center [1455, 230] width 53 height 9
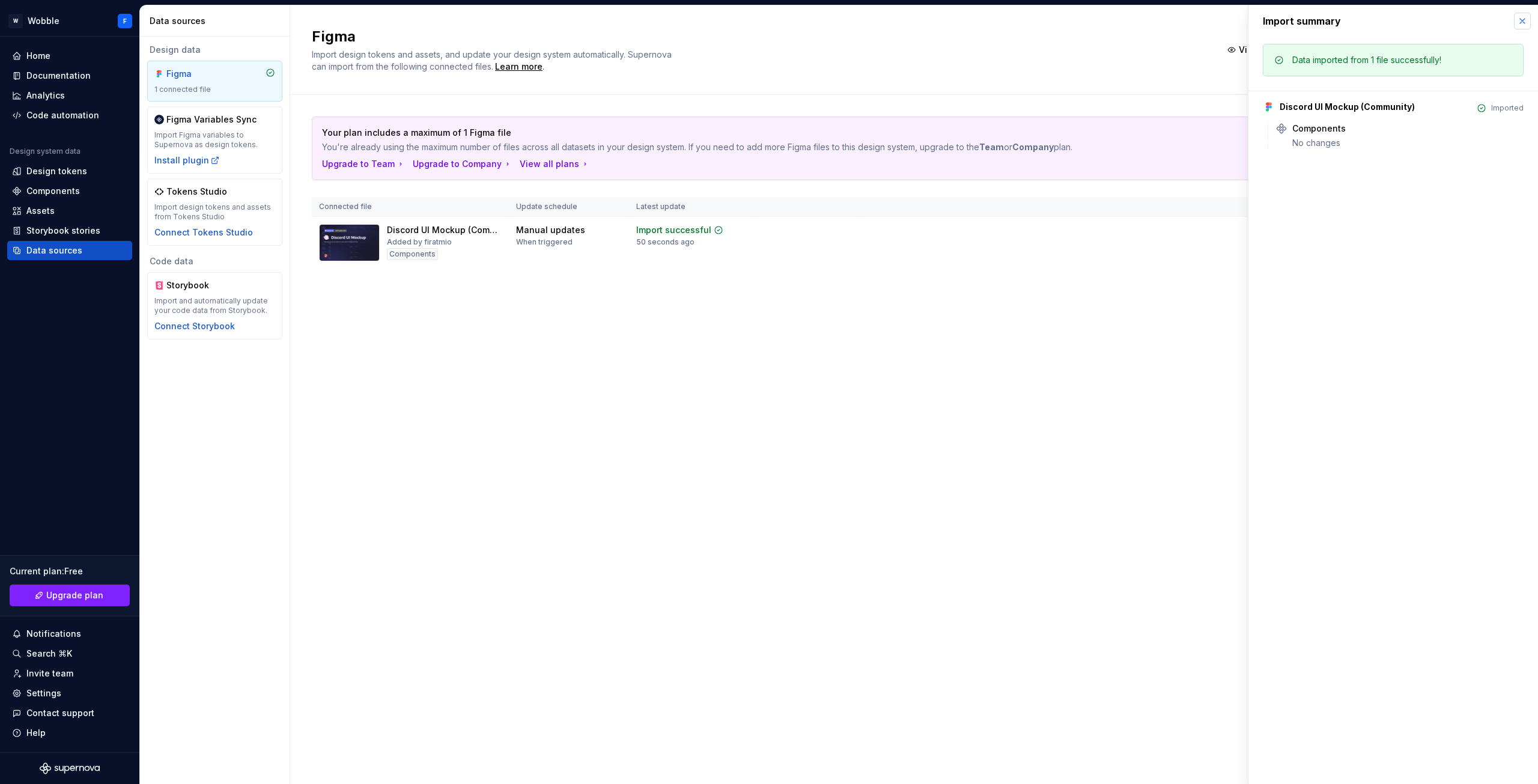
click at [1521, 19] on button "button" at bounding box center [1523, 21] width 17 height 17
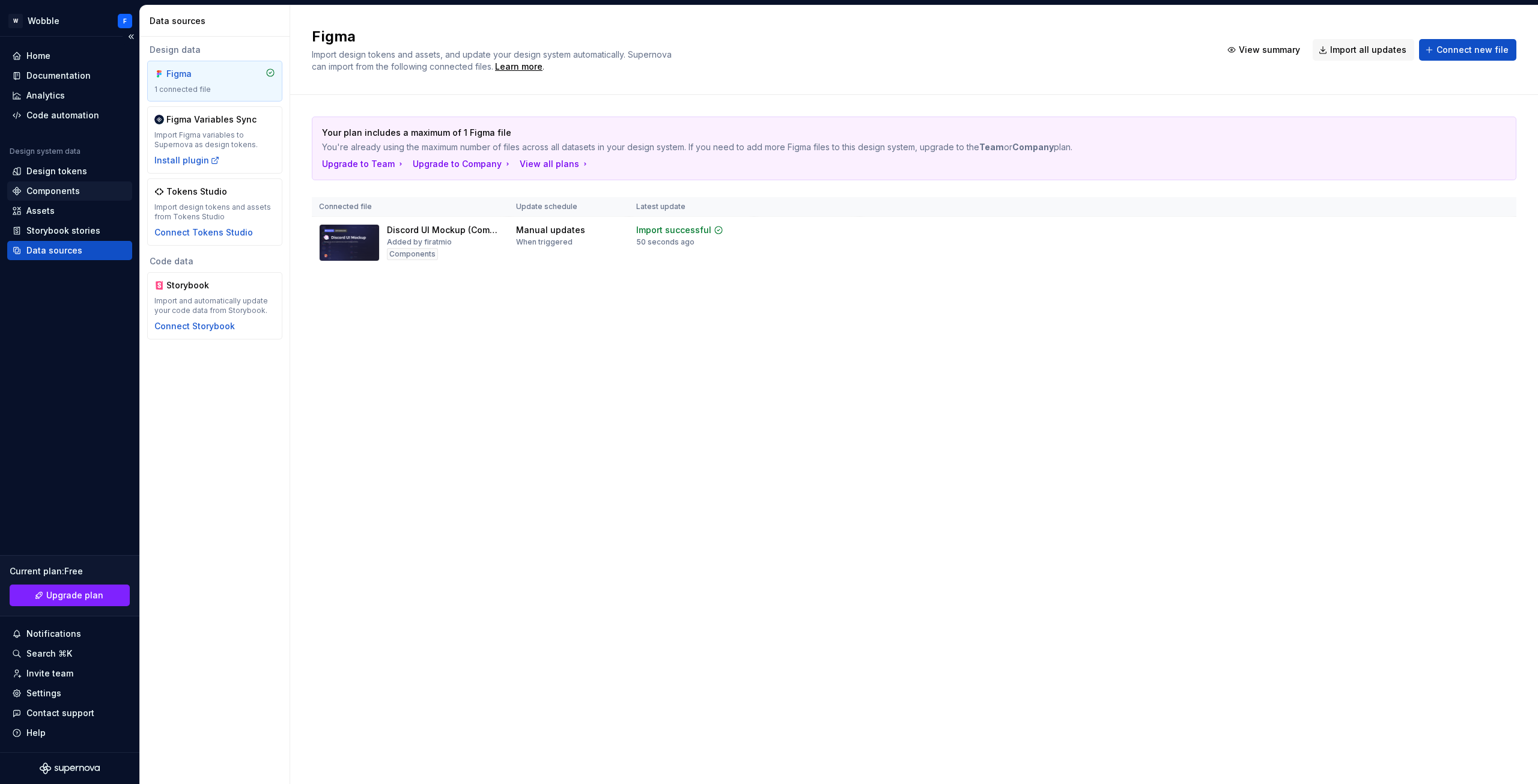
click at [85, 193] on div "Components" at bounding box center [70, 191] width 116 height 12
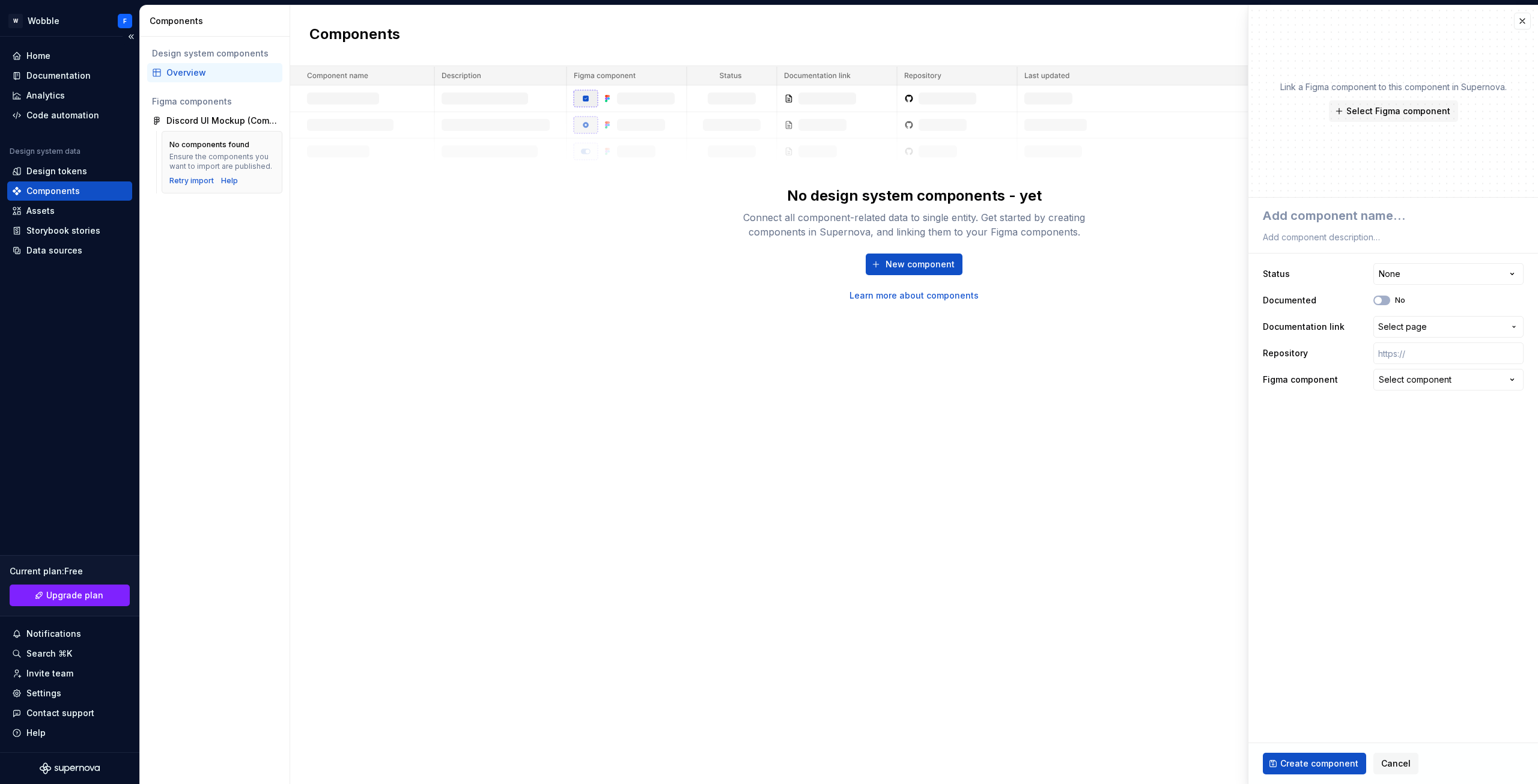
type textarea "*"
click at [88, 117] on div "Code automation" at bounding box center [62, 115] width 73 height 12
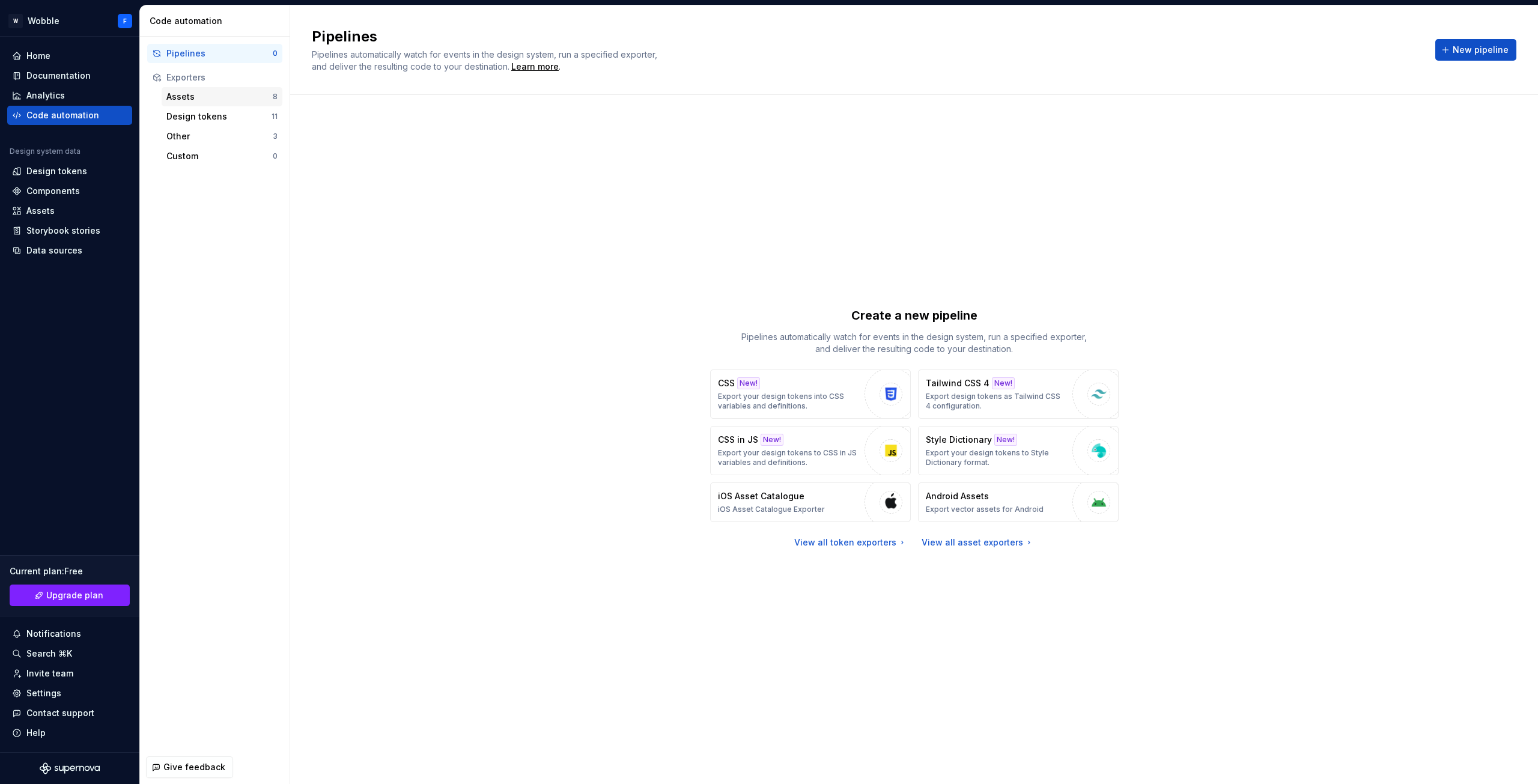
click at [197, 96] on div "Assets" at bounding box center [220, 97] width 106 height 12
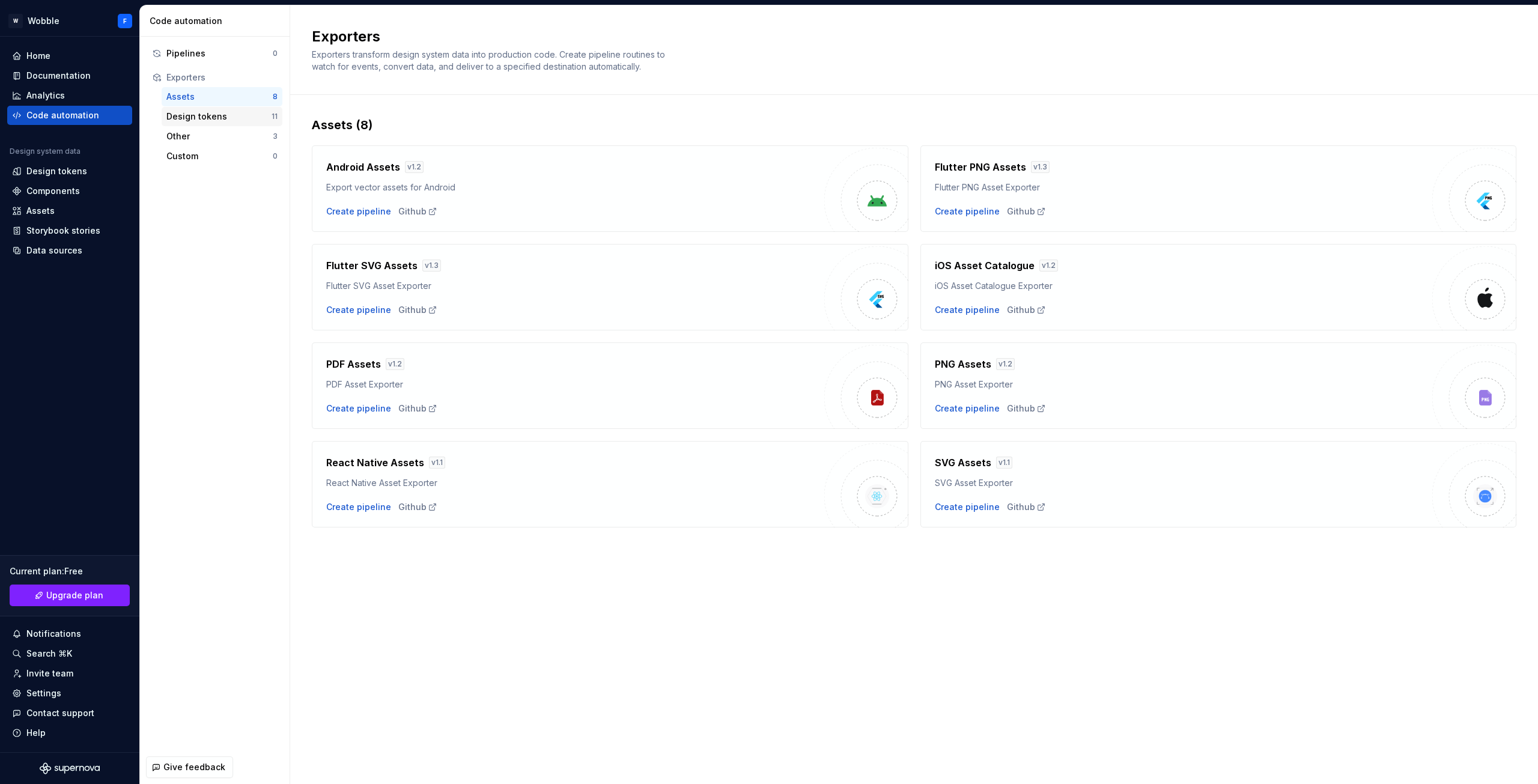
click at [187, 124] on div "Design tokens 11" at bounding box center [222, 116] width 121 height 19
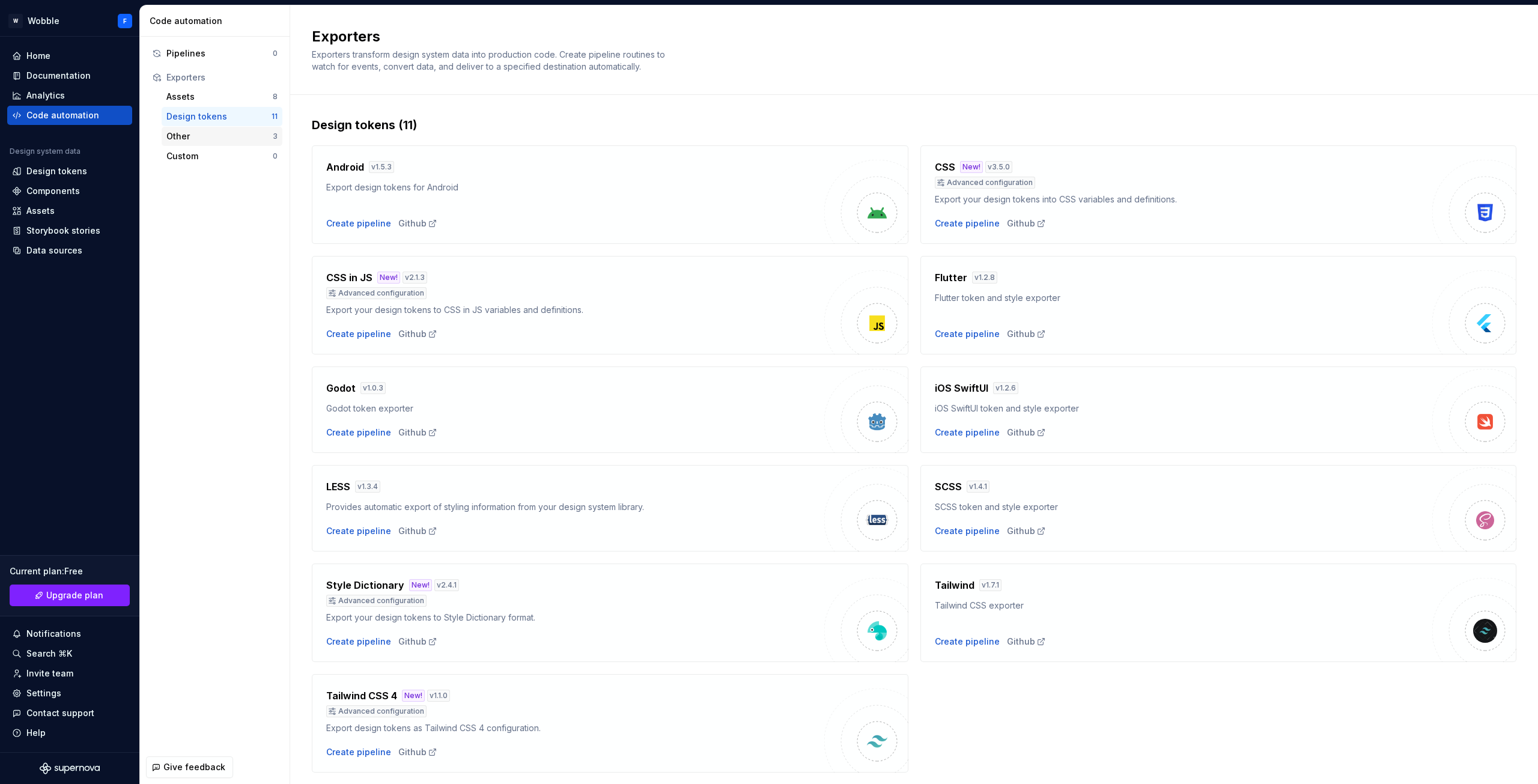
click at [187, 136] on div "Other" at bounding box center [220, 136] width 106 height 12
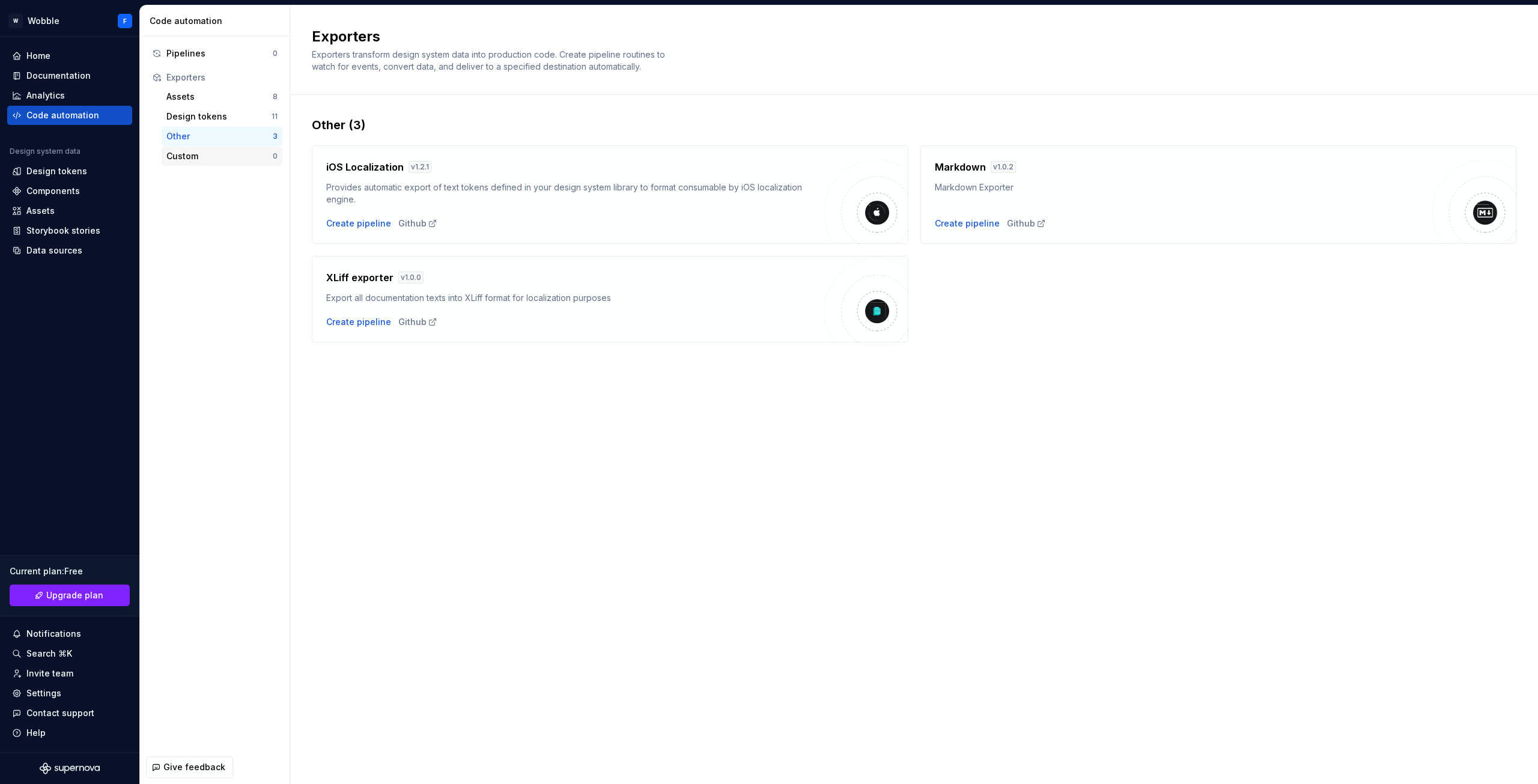
click at [191, 153] on div "Custom" at bounding box center [220, 156] width 106 height 12
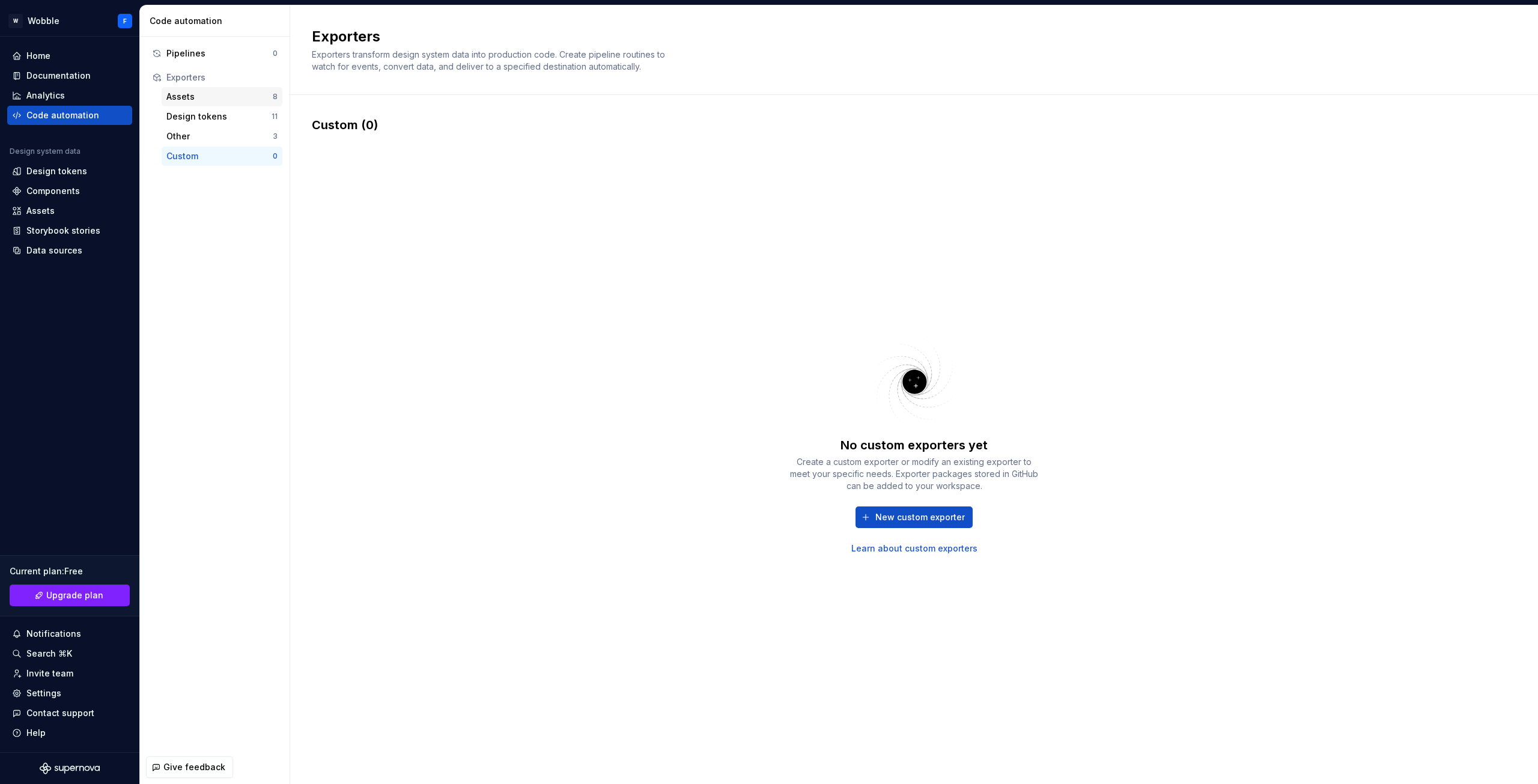
click at [197, 100] on div "Assets" at bounding box center [220, 97] width 106 height 12
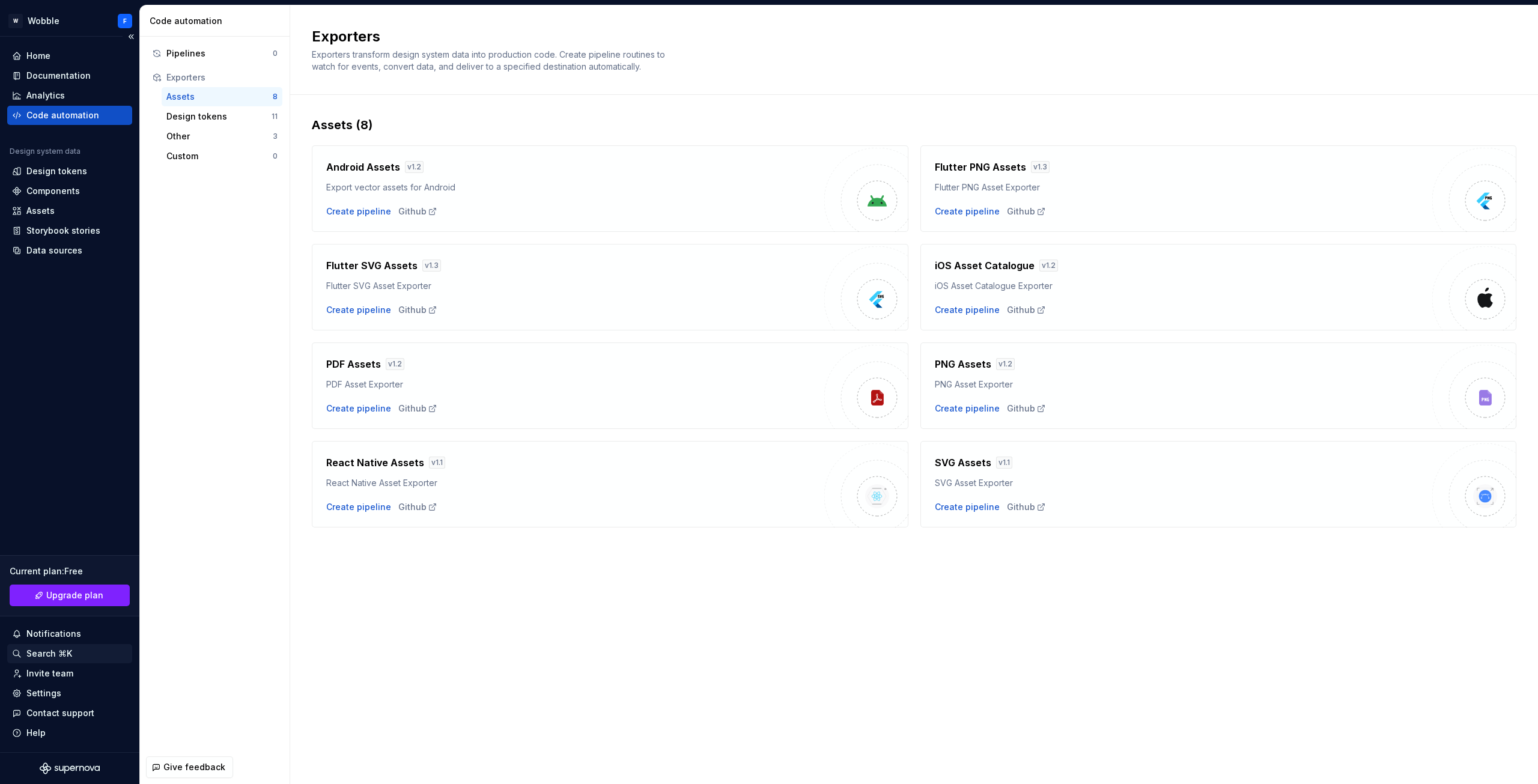
click at [82, 654] on div "Search ⌘K" at bounding box center [70, 653] width 116 height 12
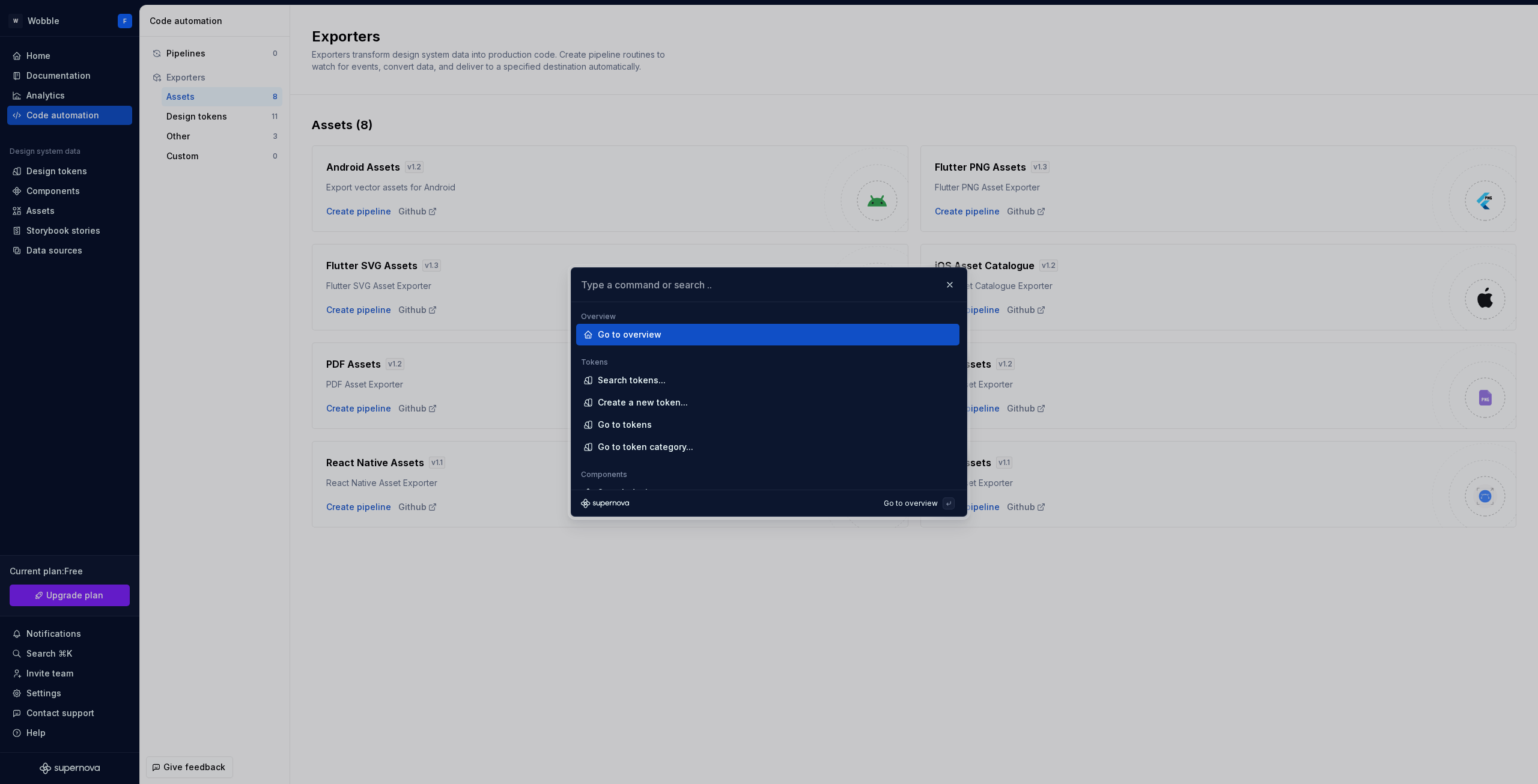
click at [785, 277] on input "text" at bounding box center [769, 285] width 396 height 34
type input "react"
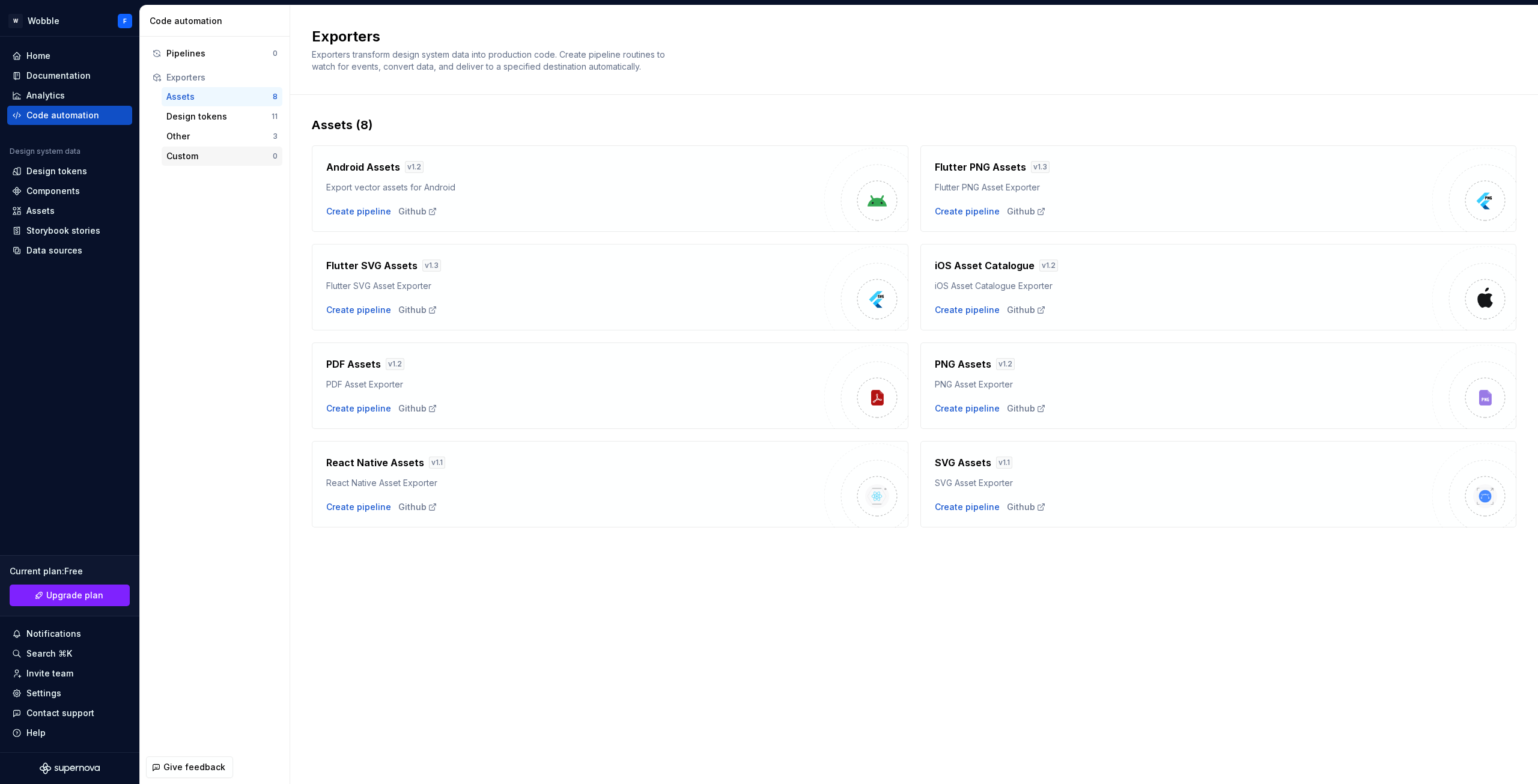
click at [217, 151] on div "Custom" at bounding box center [220, 156] width 106 height 12
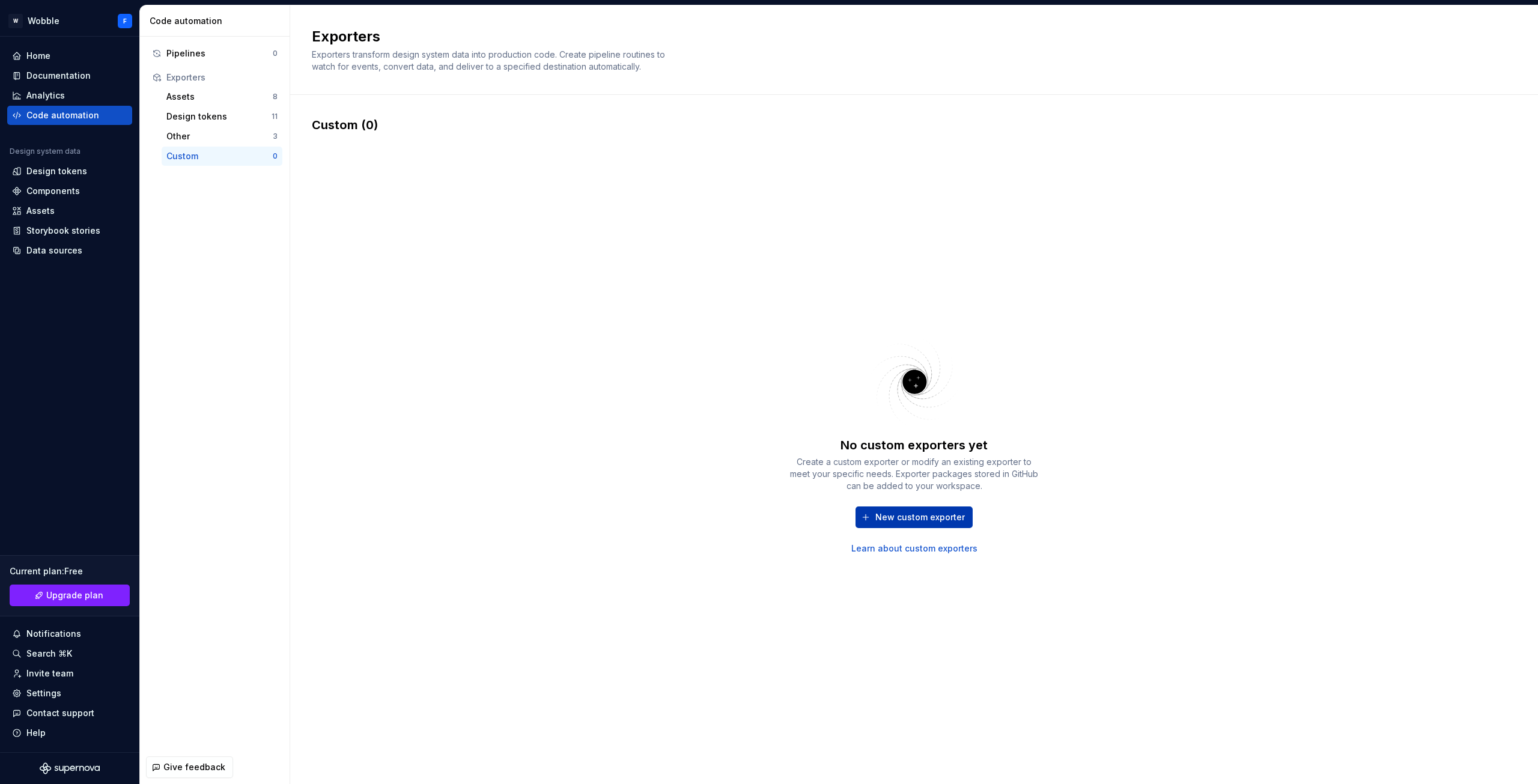
click at [943, 523] on button "New custom exporter" at bounding box center [914, 517] width 117 height 21
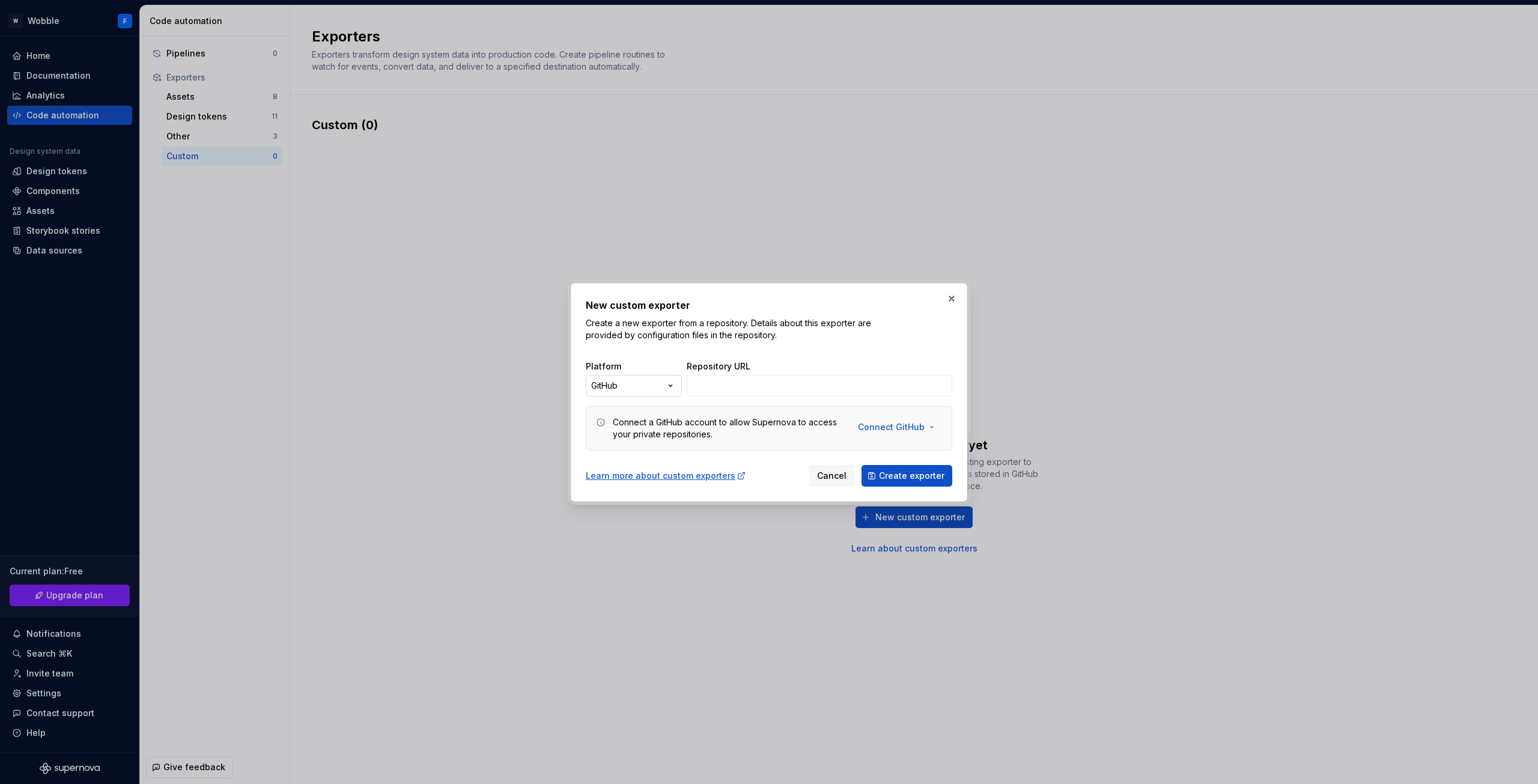
click at [665, 386] on div "New custom exporter Create a new exporter from a repository. Details about this…" at bounding box center [769, 392] width 1538 height 784
click at [887, 339] on div "New custom exporter Create a new exporter from a repository. Details about this…" at bounding box center [769, 392] width 1538 height 784
click at [954, 295] on button "button" at bounding box center [952, 298] width 17 height 17
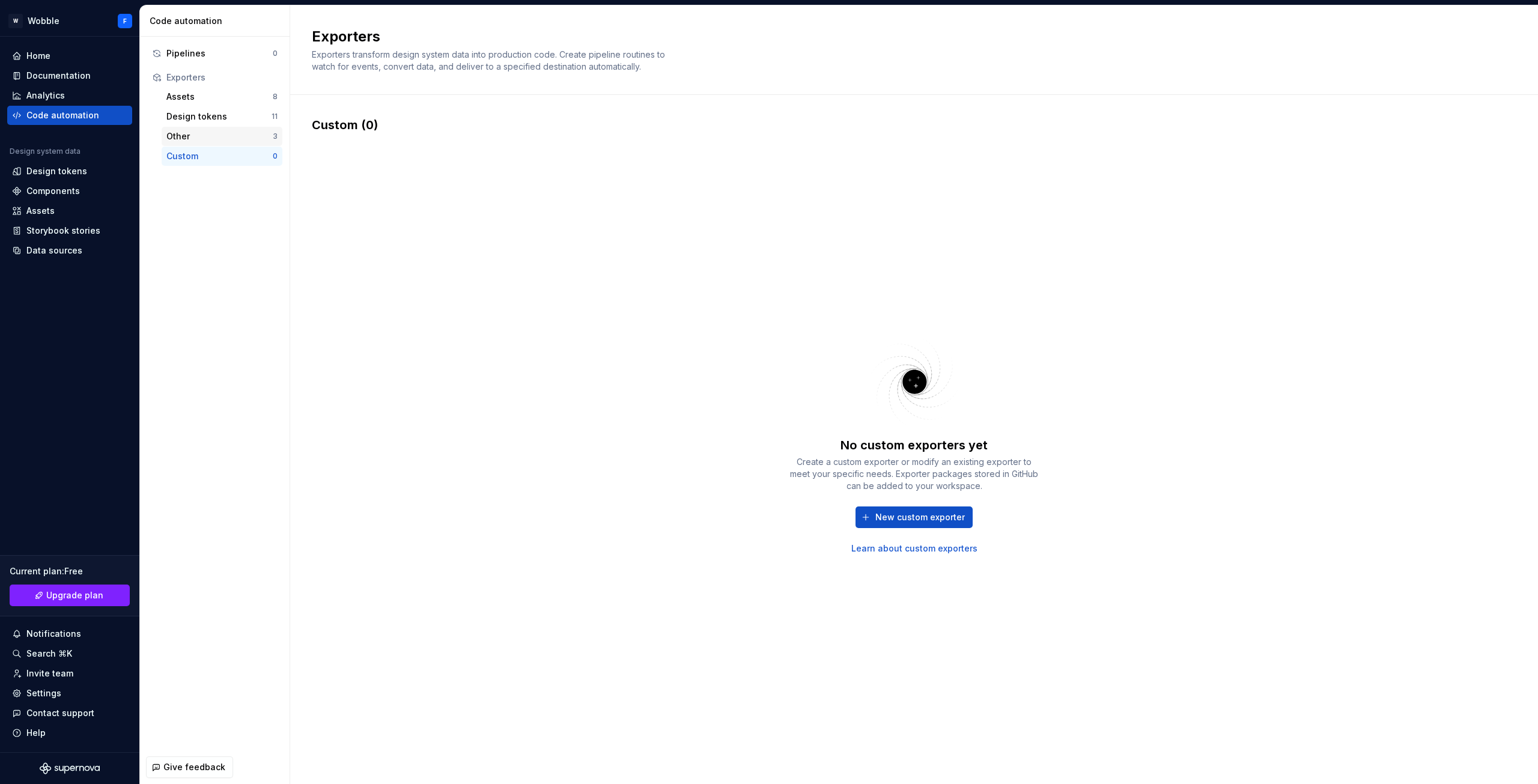
click at [244, 144] on div "Other 3" at bounding box center [222, 136] width 121 height 19
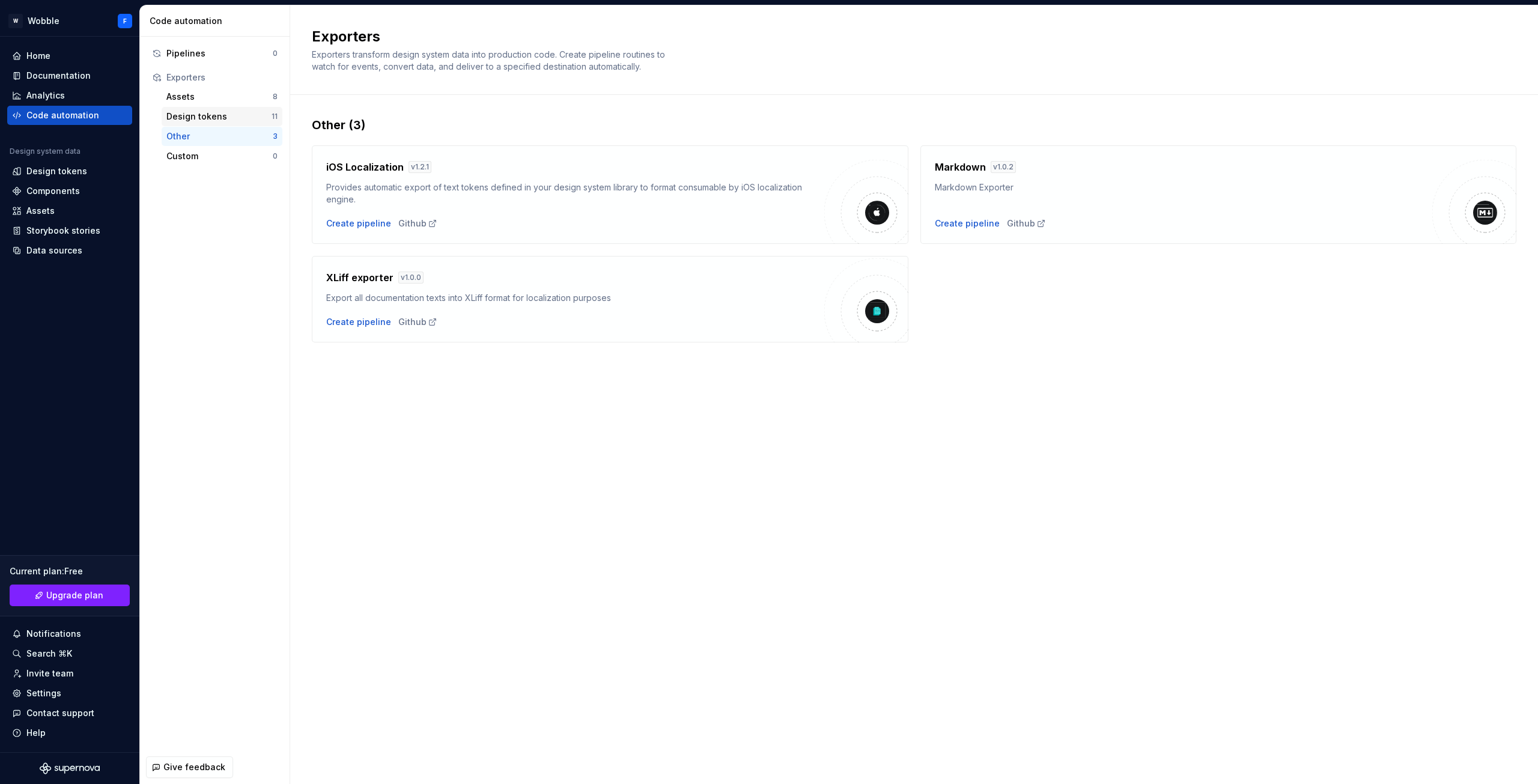
click at [257, 122] on div "Design tokens" at bounding box center [219, 117] width 105 height 12
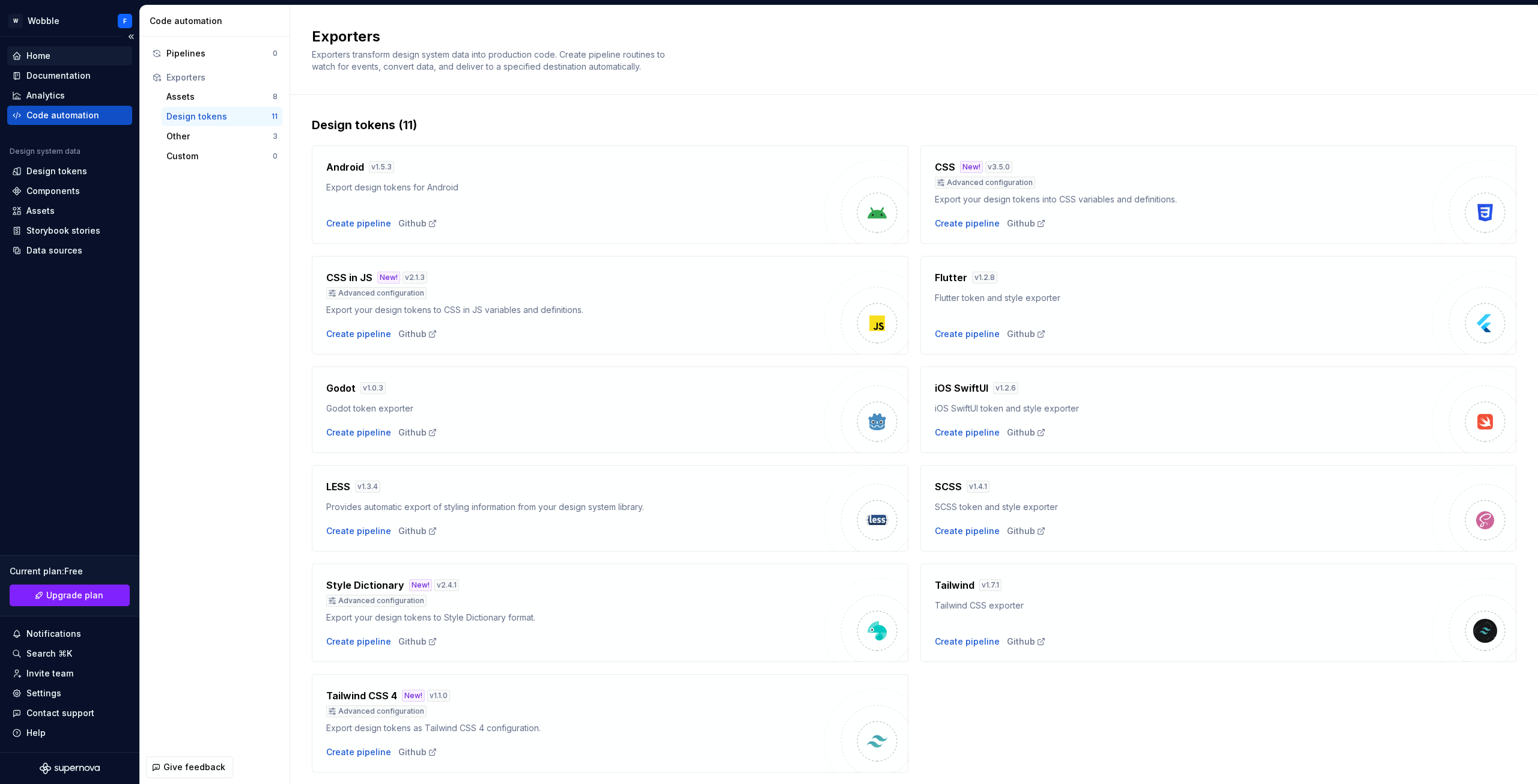
click at [62, 52] on div "Home" at bounding box center [70, 56] width 116 height 12
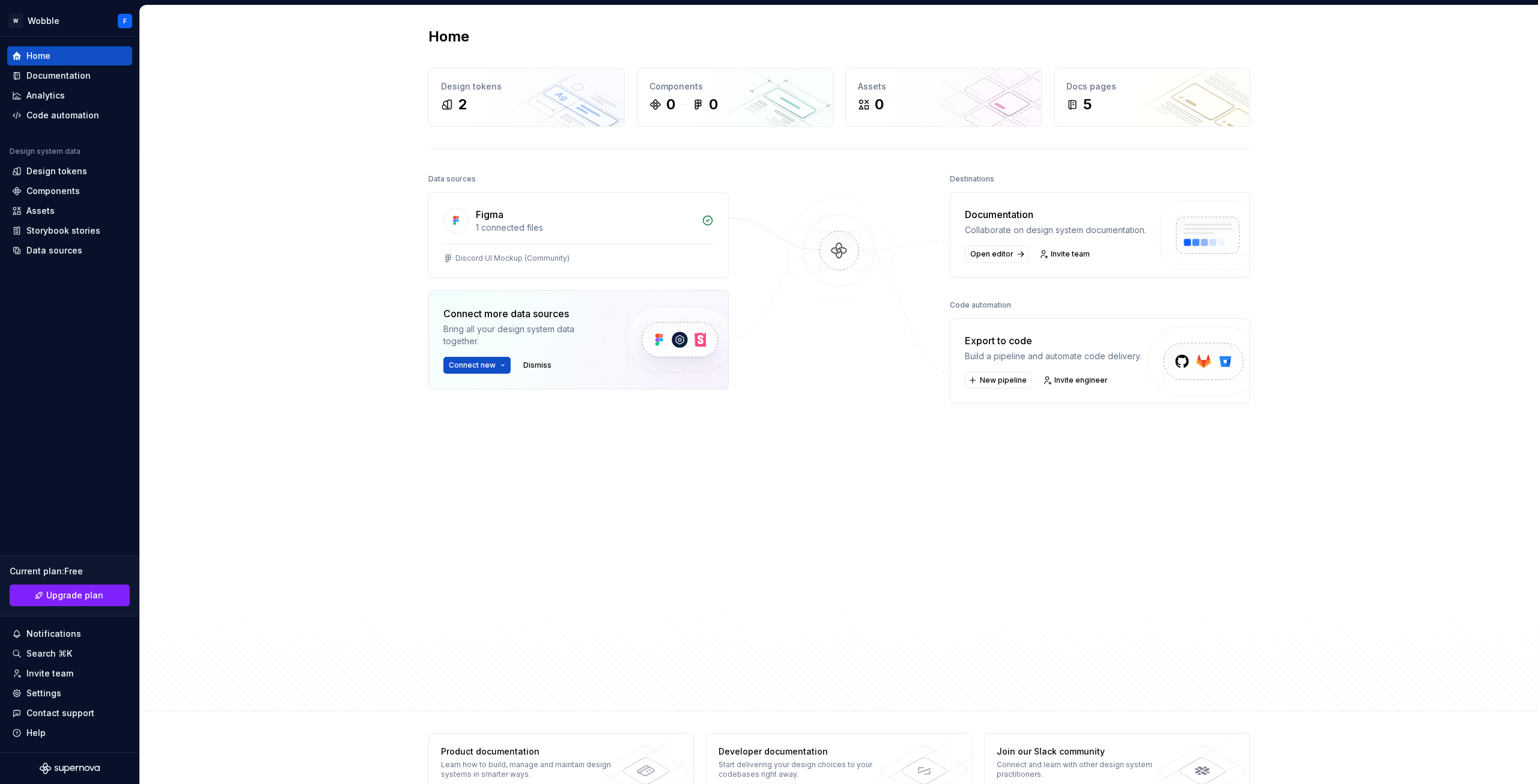
click at [500, 189] on div "Data sources Figma 1 connected files Discord UI Mockup (Community) Connect more…" at bounding box center [578, 405] width 300 height 471
click at [541, 225] on div "1 connected files" at bounding box center [586, 228] width 219 height 12
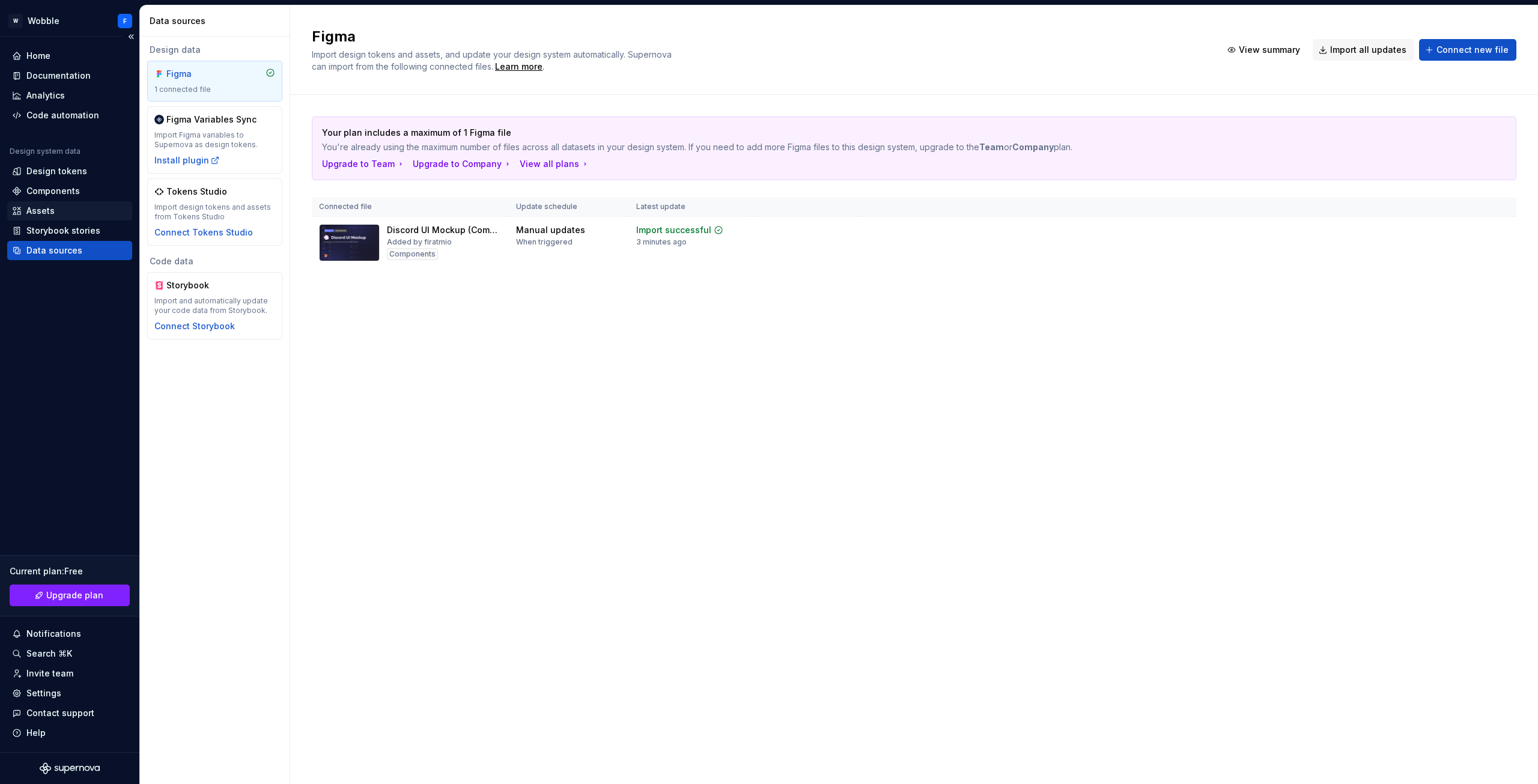
click at [71, 202] on div "Assets" at bounding box center [70, 211] width 125 height 19
click at [75, 191] on div "Components" at bounding box center [53, 191] width 54 height 12
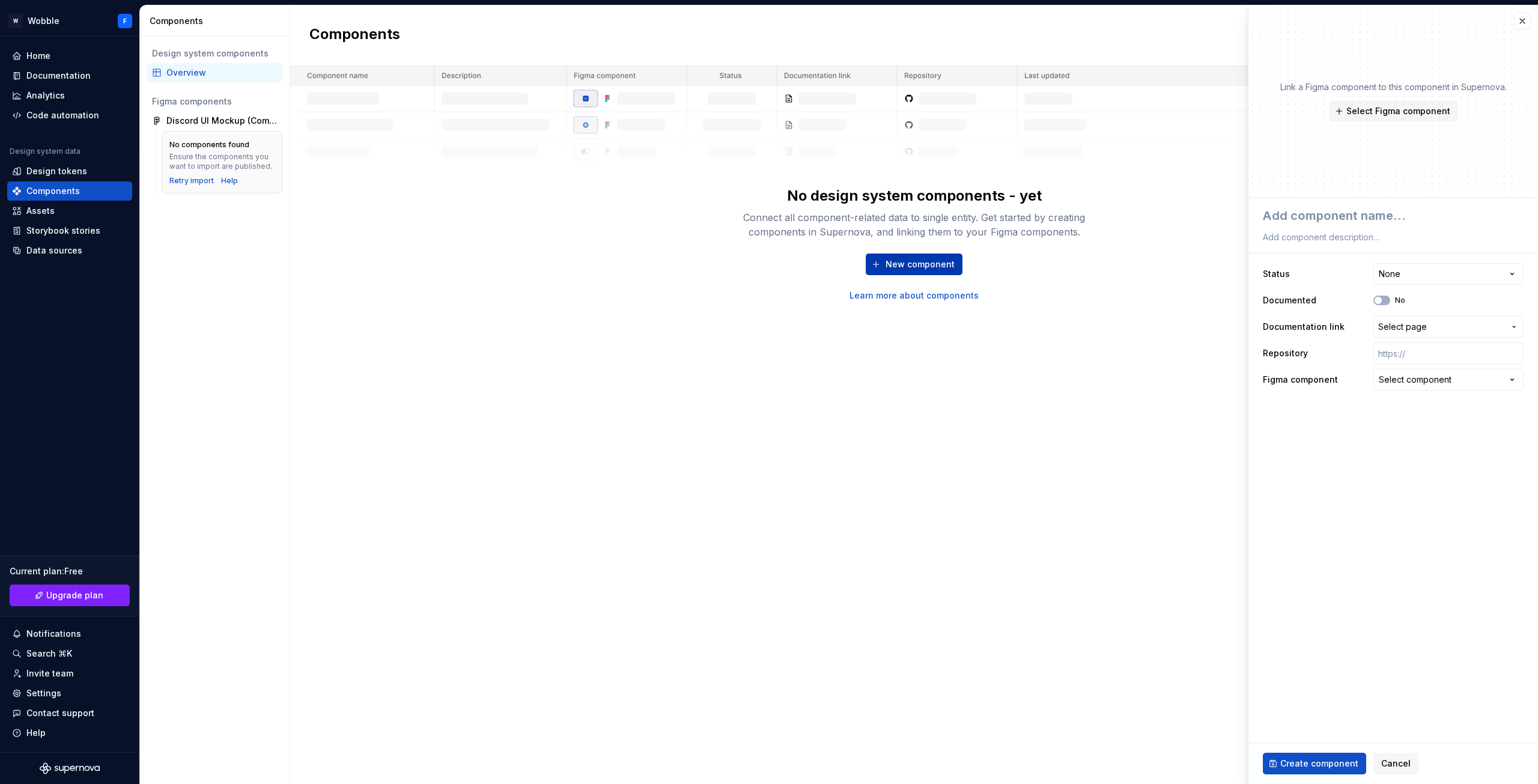
click at [883, 270] on button "New component" at bounding box center [914, 264] width 97 height 21
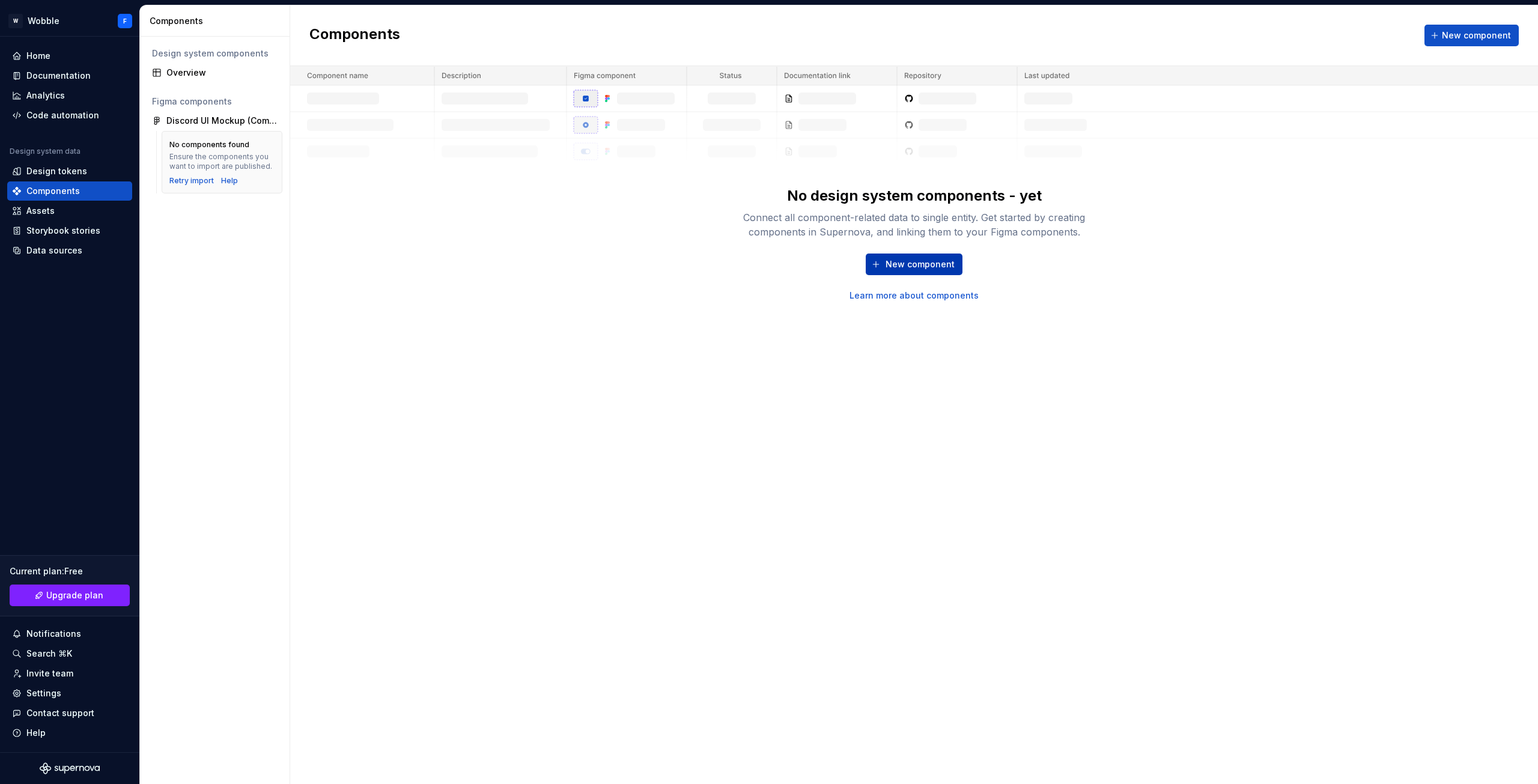
click at [931, 263] on span "New component" at bounding box center [920, 264] width 69 height 12
click at [1510, 31] on span "New component" at bounding box center [1476, 36] width 69 height 12
click at [207, 70] on div "Overview" at bounding box center [222, 72] width 111 height 12
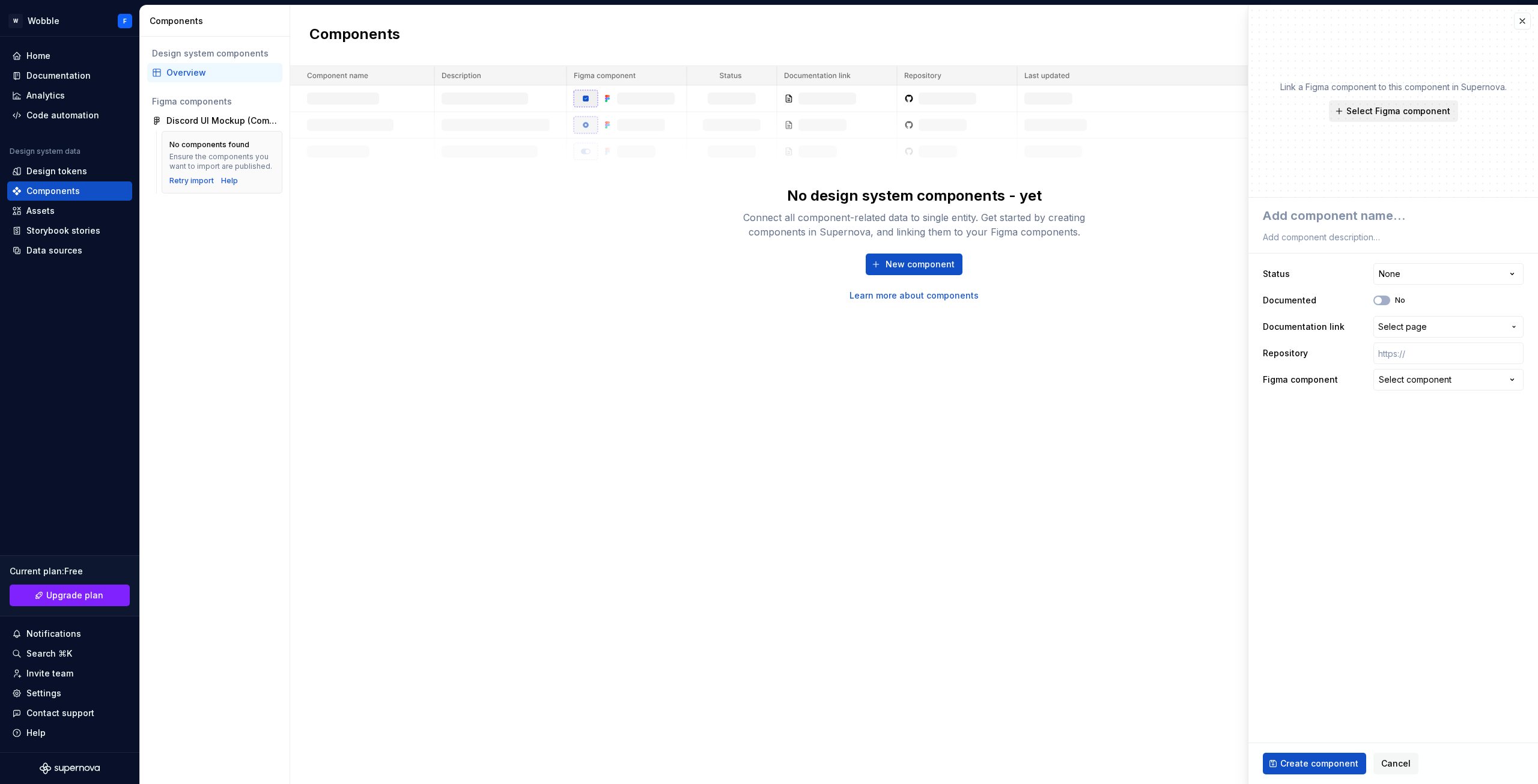
click at [1391, 102] on button "Select Figma component" at bounding box center [1394, 111] width 129 height 21
click at [1345, 254] on div "No components yet" at bounding box center [1332, 256] width 116 height 17
click at [1490, 181] on div "Link a Figma component to this component in Supernova. Select Figma component" at bounding box center [1393, 101] width 289 height 192
drag, startPoint x: 1520, startPoint y: 15, endPoint x: 1511, endPoint y: 18, distance: 9.5
click at [1520, 16] on button "button" at bounding box center [1523, 21] width 17 height 17
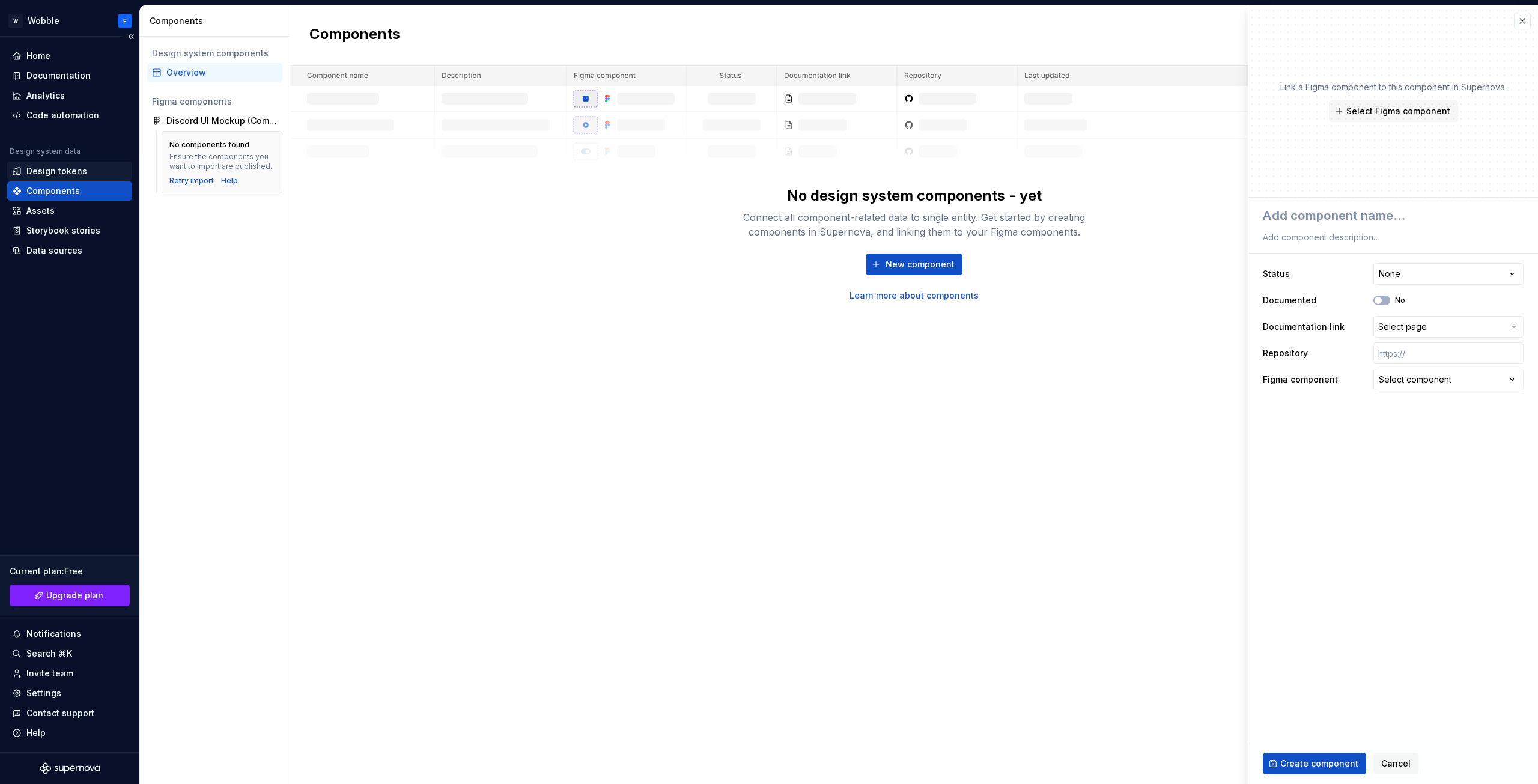
click at [64, 168] on div "Design tokens" at bounding box center [56, 171] width 60 height 12
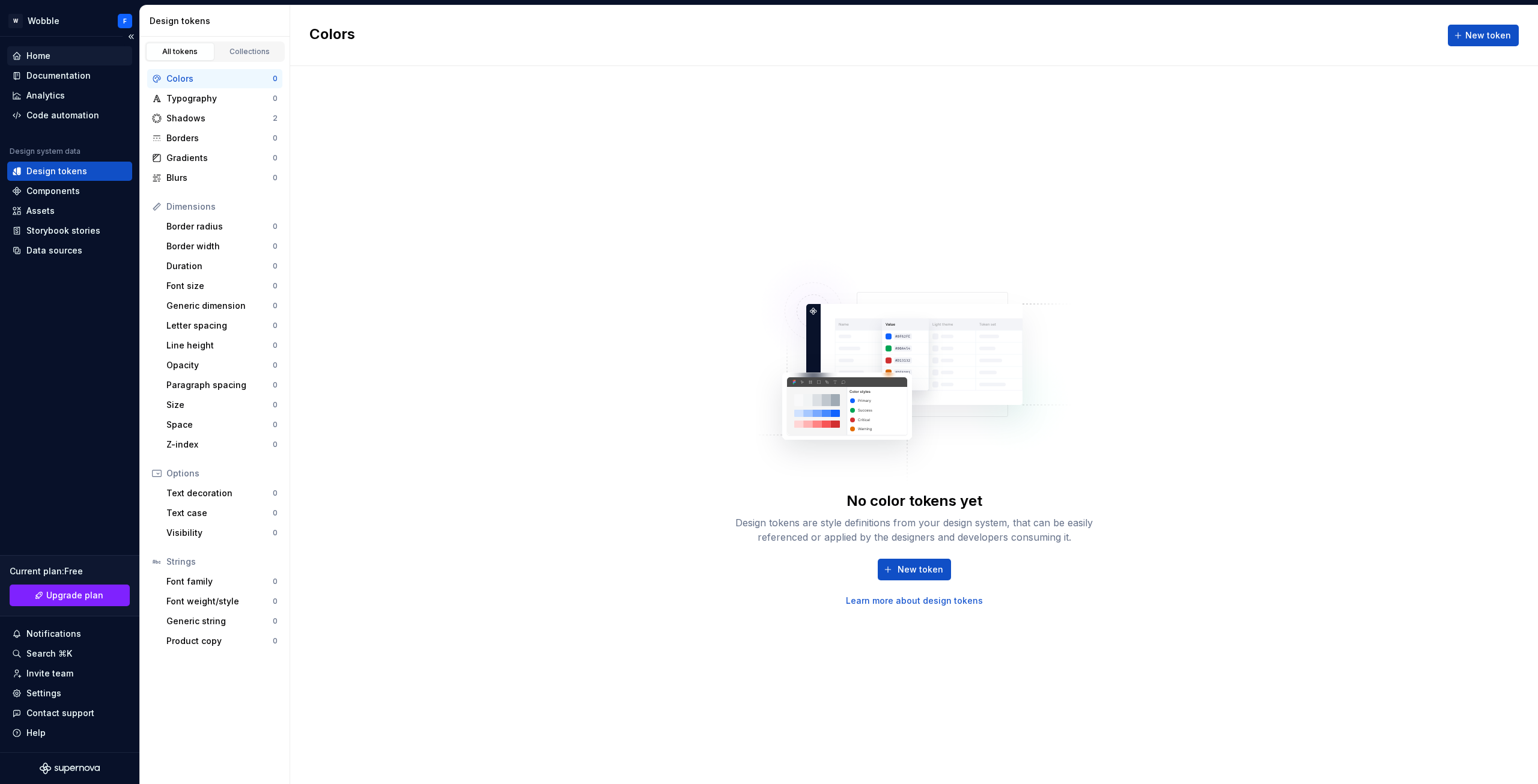
click at [88, 58] on div "Home" at bounding box center [70, 56] width 116 height 12
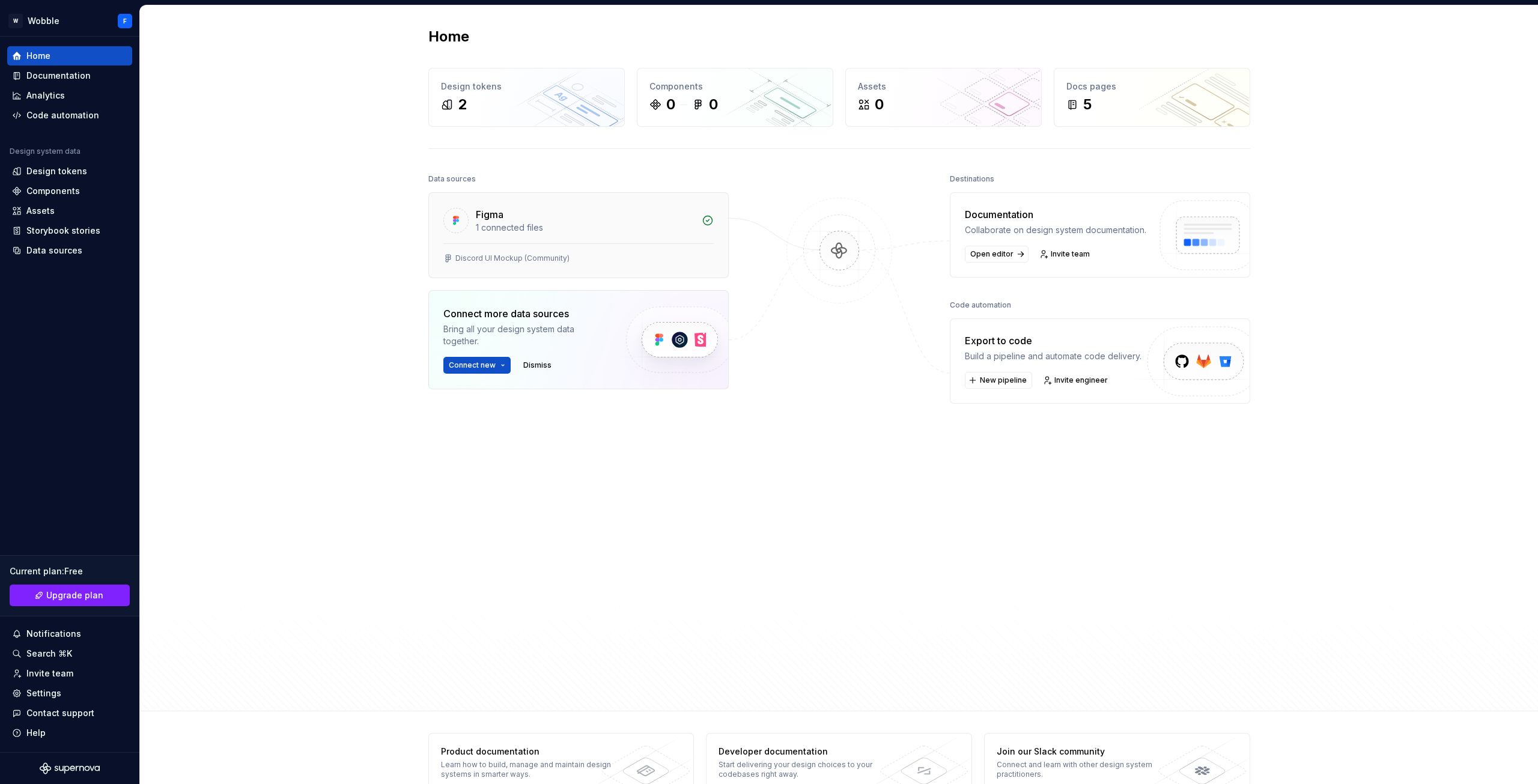
click at [570, 212] on div "Figma" at bounding box center [586, 214] width 219 height 14
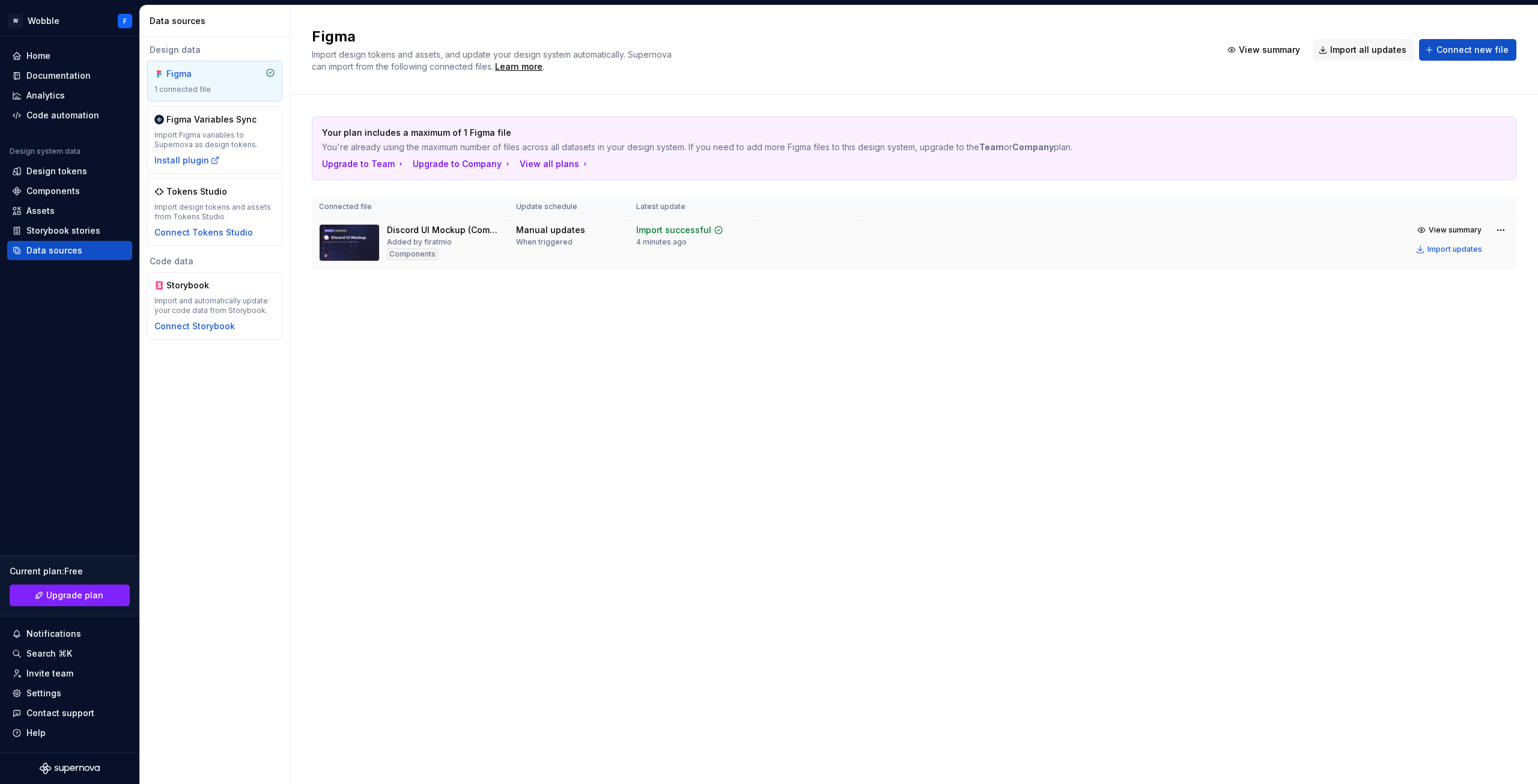
click at [433, 236] on div "Discord UI Mockup (Community) Added by firatmio Components" at bounding box center [444, 242] width 115 height 37
click at [1500, 231] on html "Orijinal metin Bu çeviriyi değerlendirin [PERSON_NAME] bildiriminiz, Google Çev…" at bounding box center [769, 392] width 1538 height 784
click at [1484, 248] on div "Edit import scope" at bounding box center [1466, 254] width 137 height 12
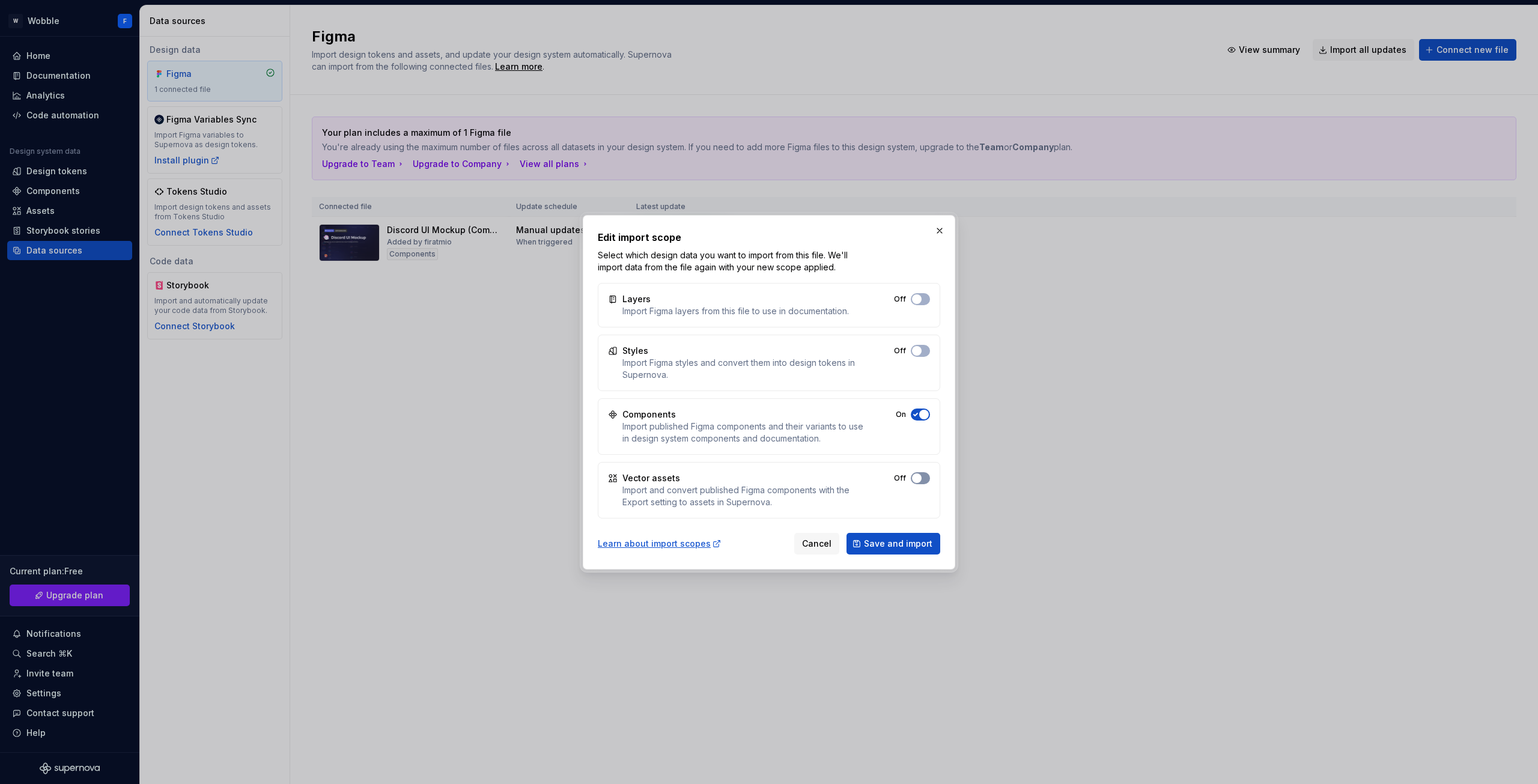
click at [918, 304] on span "button" at bounding box center [917, 299] width 9 height 9
click at [927, 345] on div "Off" at bounding box center [912, 351] width 36 height 12
click at [919, 355] on button "Off" at bounding box center [920, 351] width 19 height 12
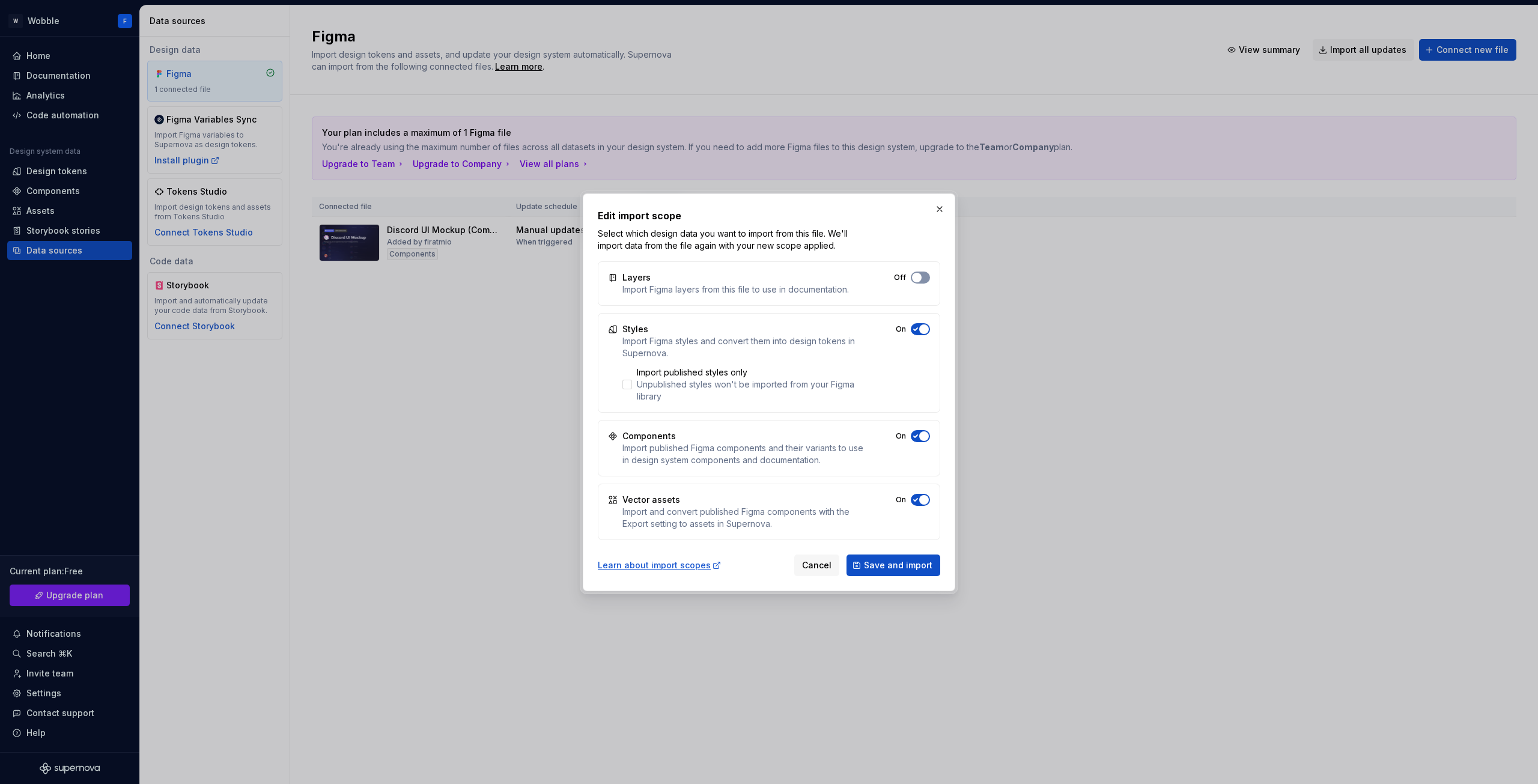
click at [925, 273] on button "Off" at bounding box center [920, 277] width 19 height 12
click at [893, 572] on button "Save and import" at bounding box center [894, 565] width 94 height 21
click at [620, 381] on div "Styles Import Figma styles and convert them into design tokens in Supernova. Im…" at bounding box center [769, 362] width 343 height 100
click at [625, 384] on div at bounding box center [627, 384] width 9 height 9
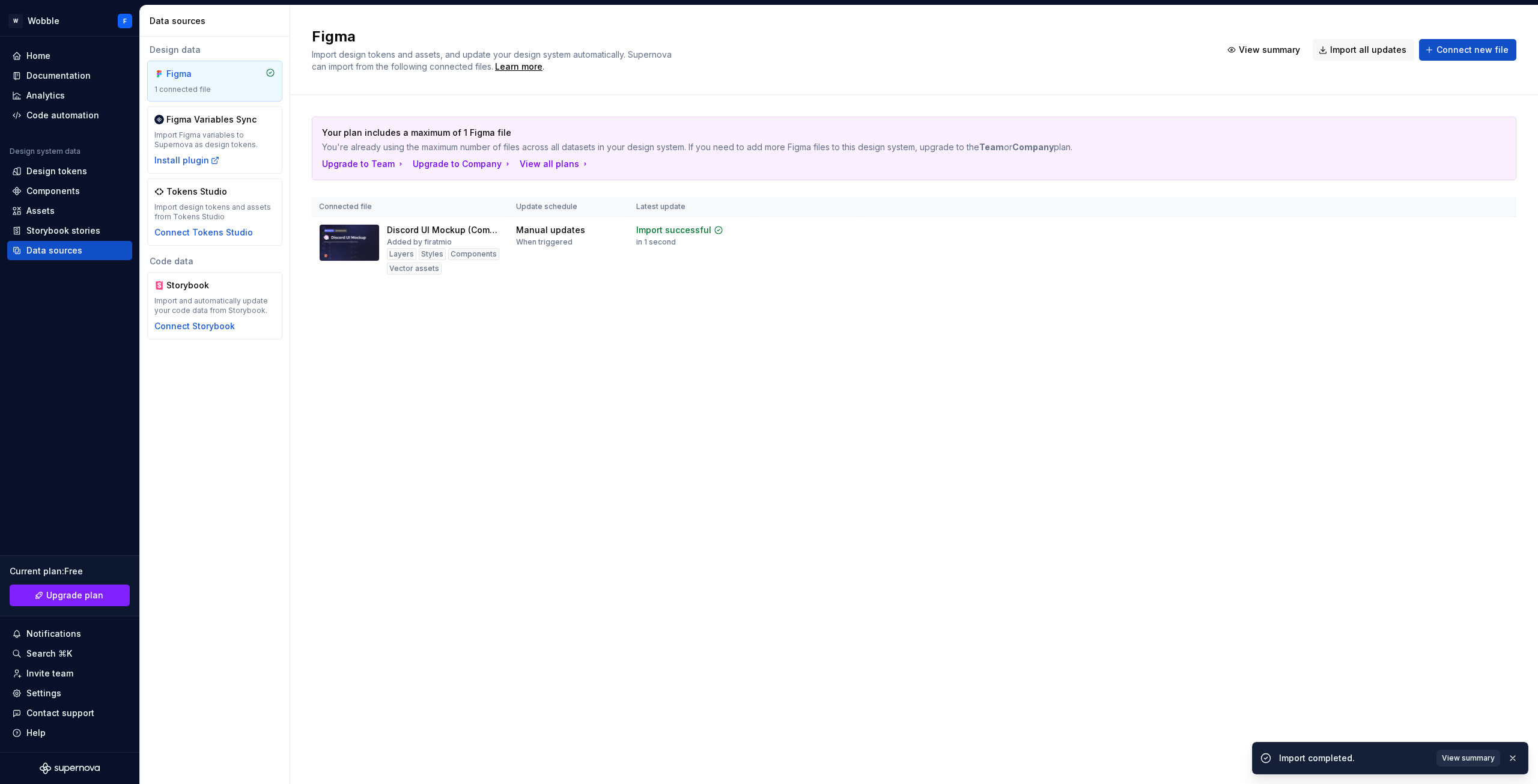
click at [1492, 761] on span "View summary" at bounding box center [1468, 758] width 53 height 9
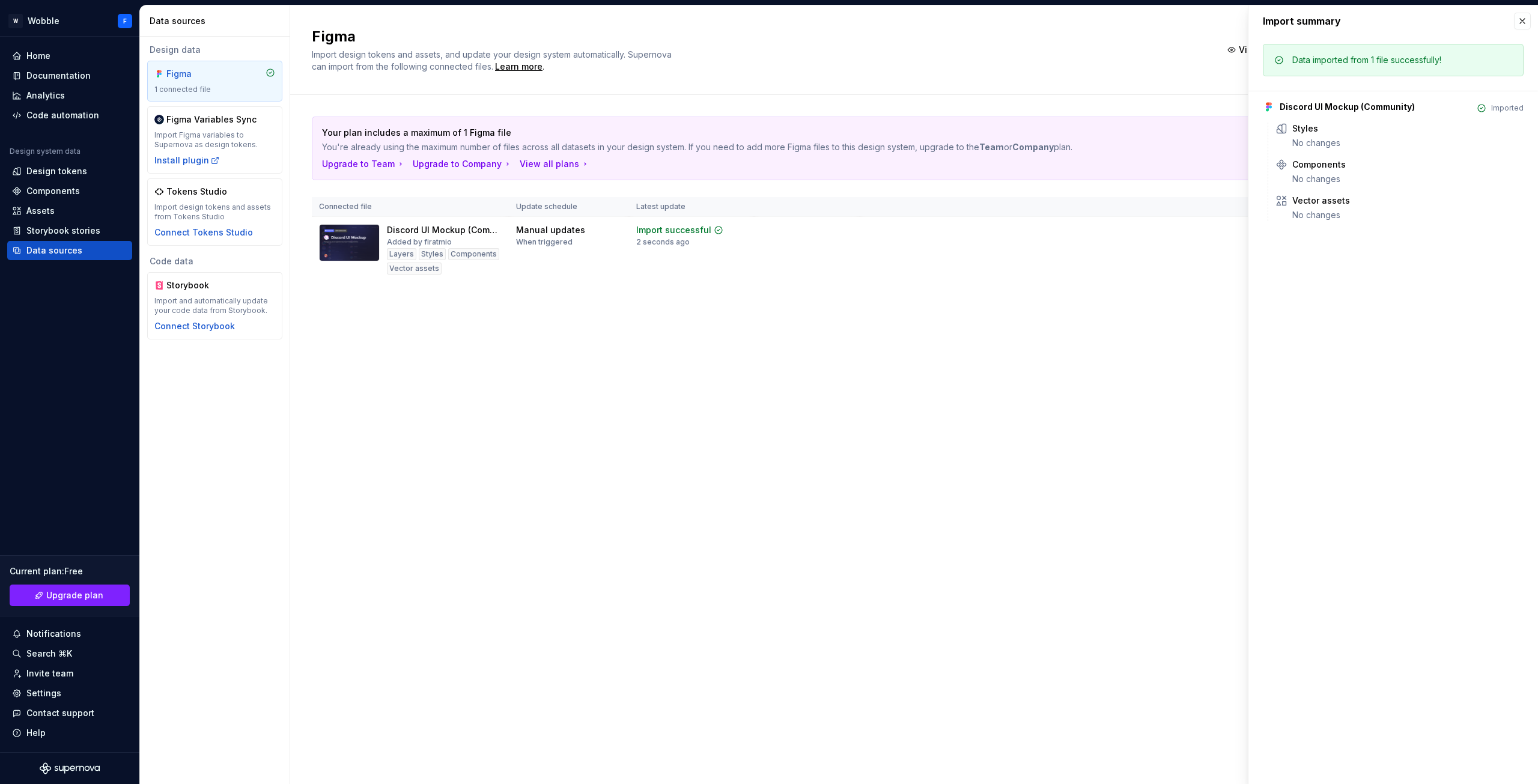
click at [1218, 311] on div "Your plan includes a maximum of 1 Figma file You're already using the maximum n…" at bounding box center [914, 211] width 1205 height 232
click at [58, 84] on div "Documentation" at bounding box center [70, 75] width 125 height 19
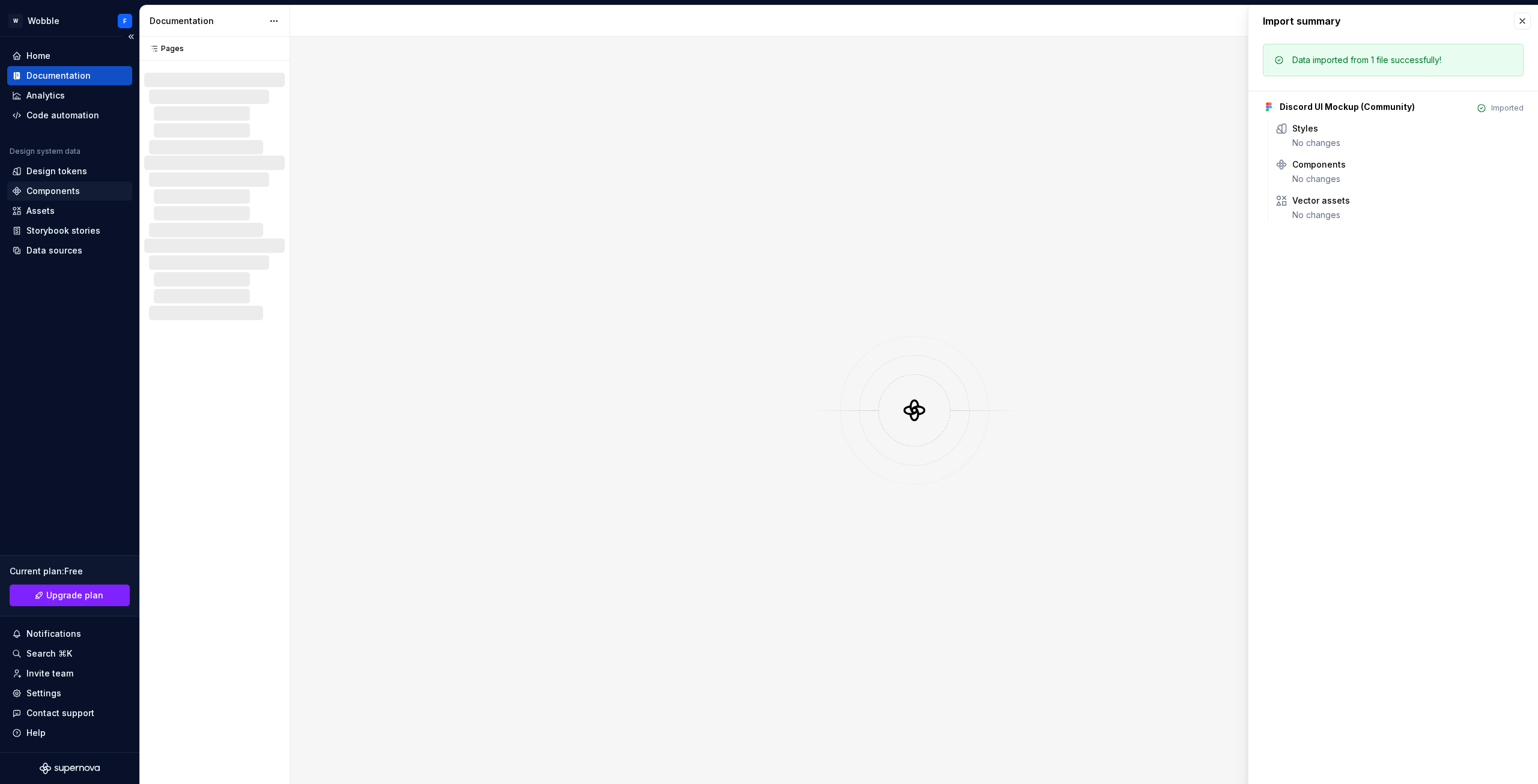
click at [66, 183] on div "Components" at bounding box center [70, 191] width 125 height 19
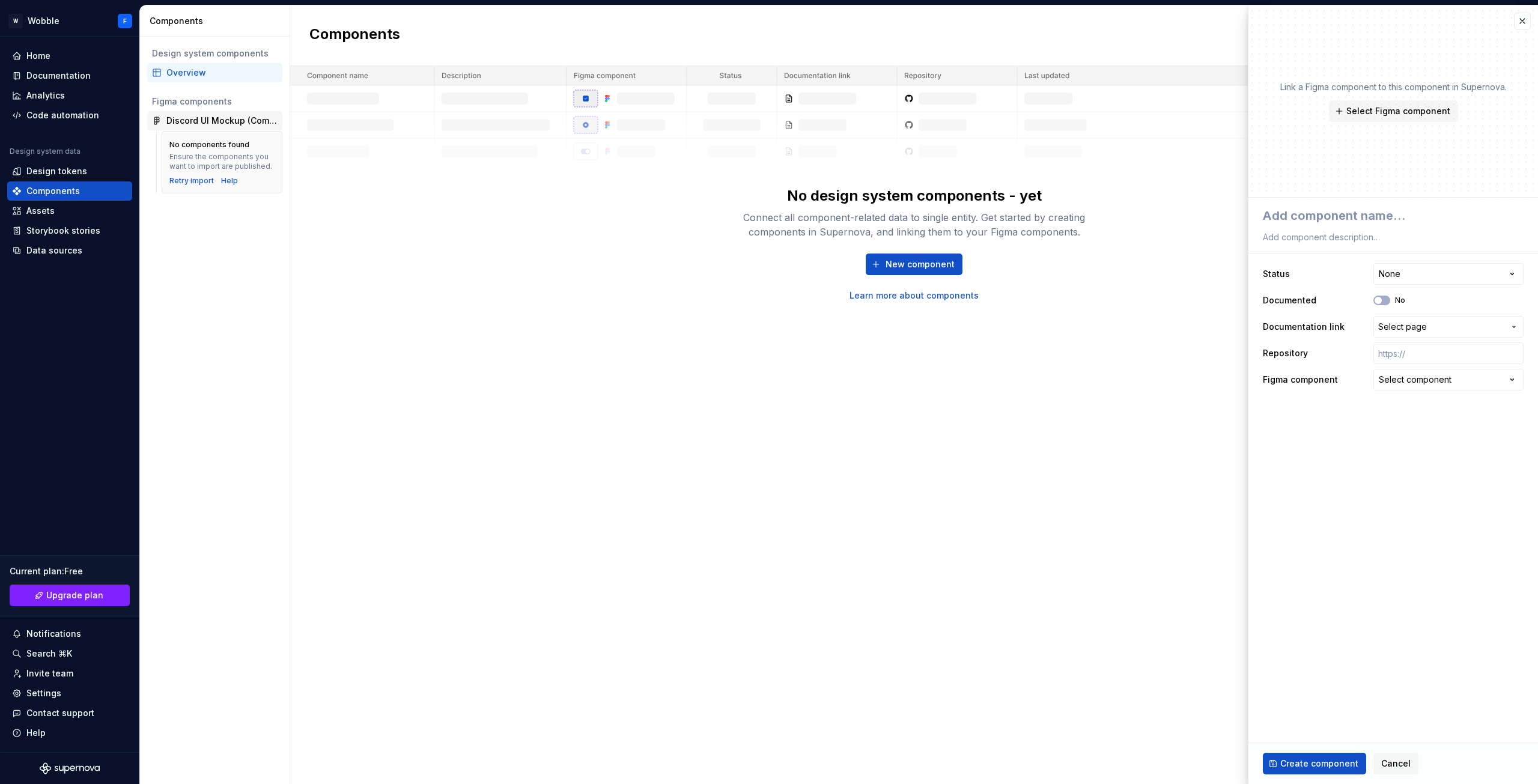
click at [210, 126] on div "Discord UI Mockup (Community)" at bounding box center [222, 121] width 111 height 12
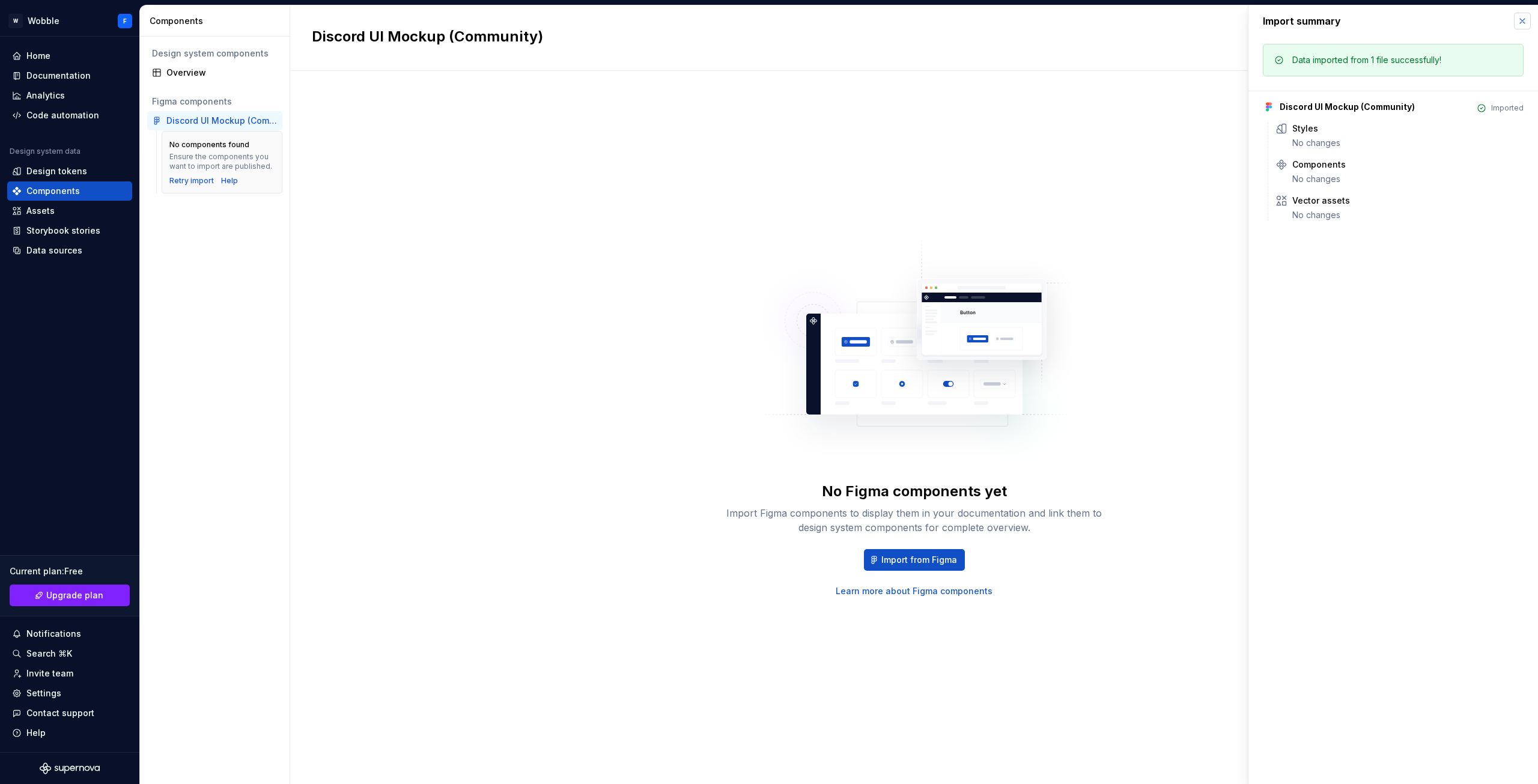
click at [1519, 20] on button "button" at bounding box center [1523, 21] width 17 height 17
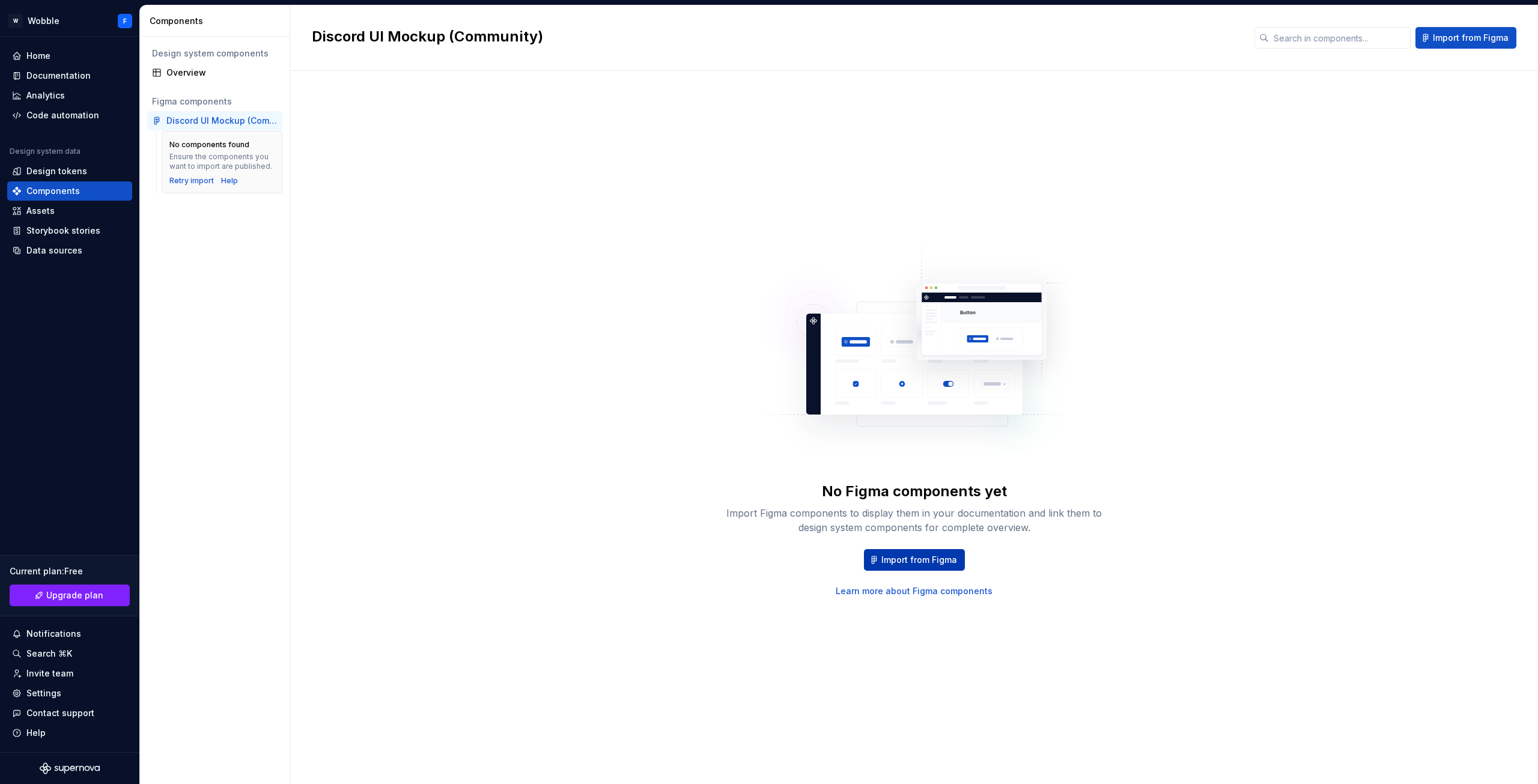
click at [949, 570] on button "Import from Figma" at bounding box center [914, 560] width 101 height 21
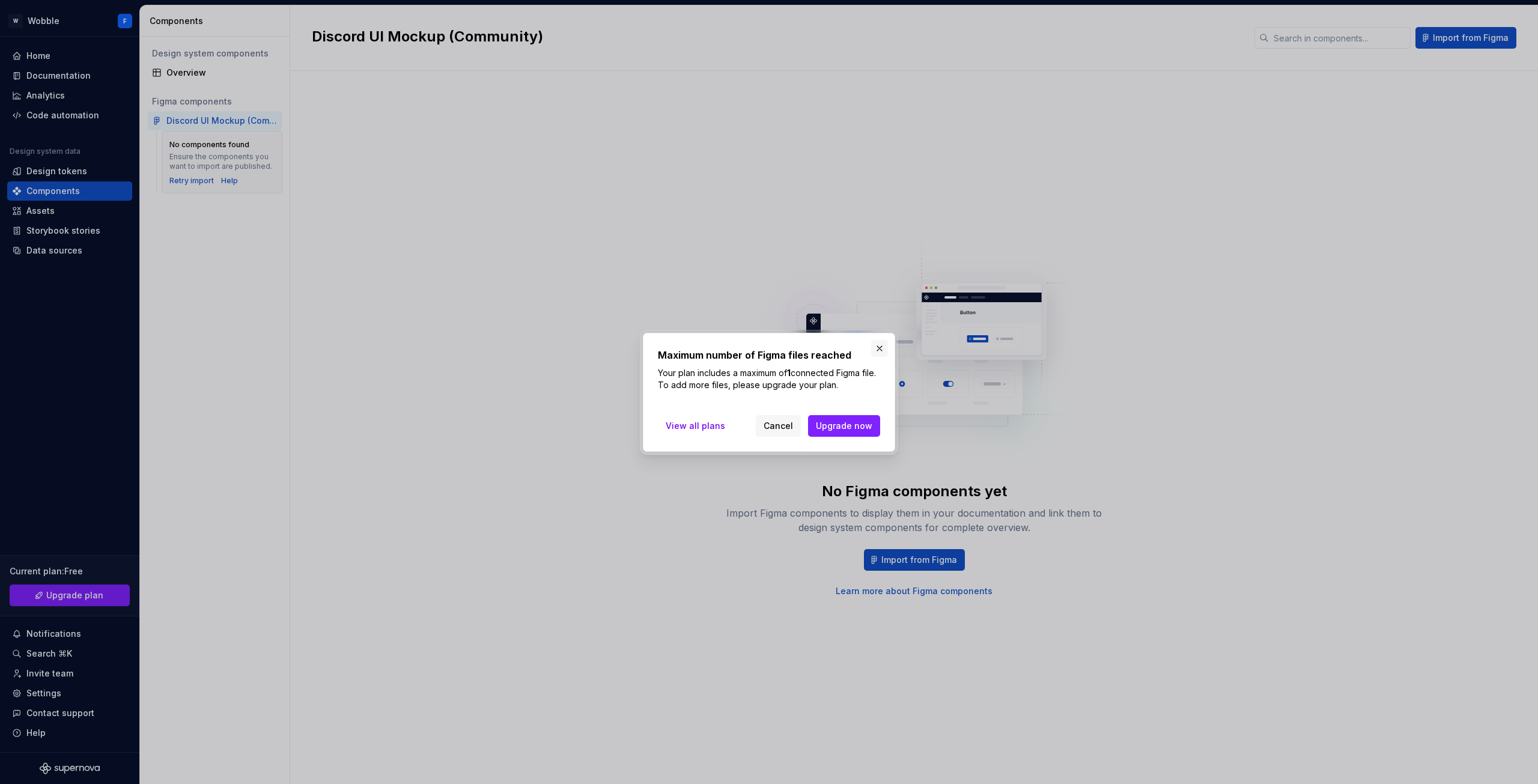
click at [877, 350] on button "button" at bounding box center [879, 348] width 17 height 17
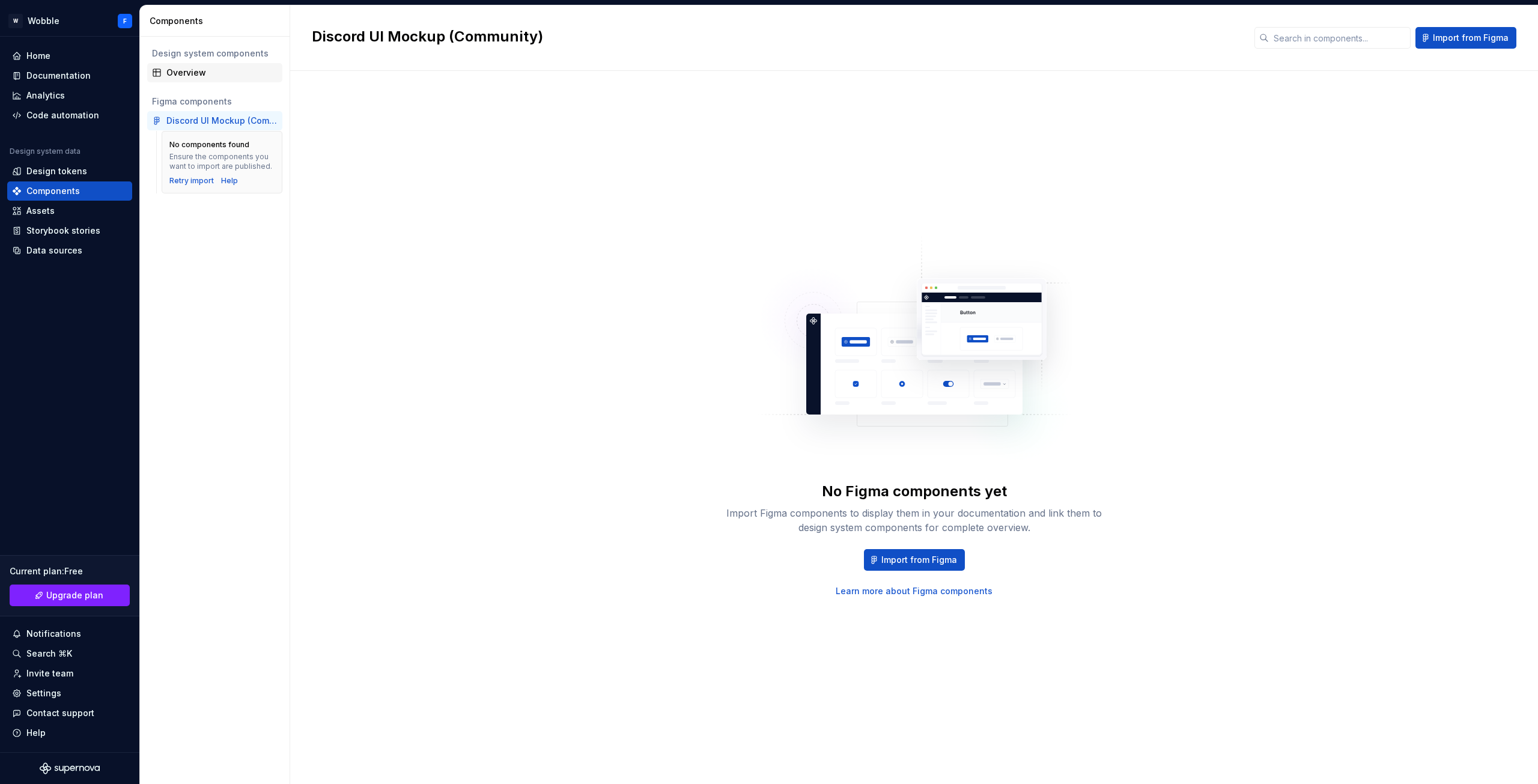
click at [208, 72] on div "Overview" at bounding box center [222, 72] width 111 height 12
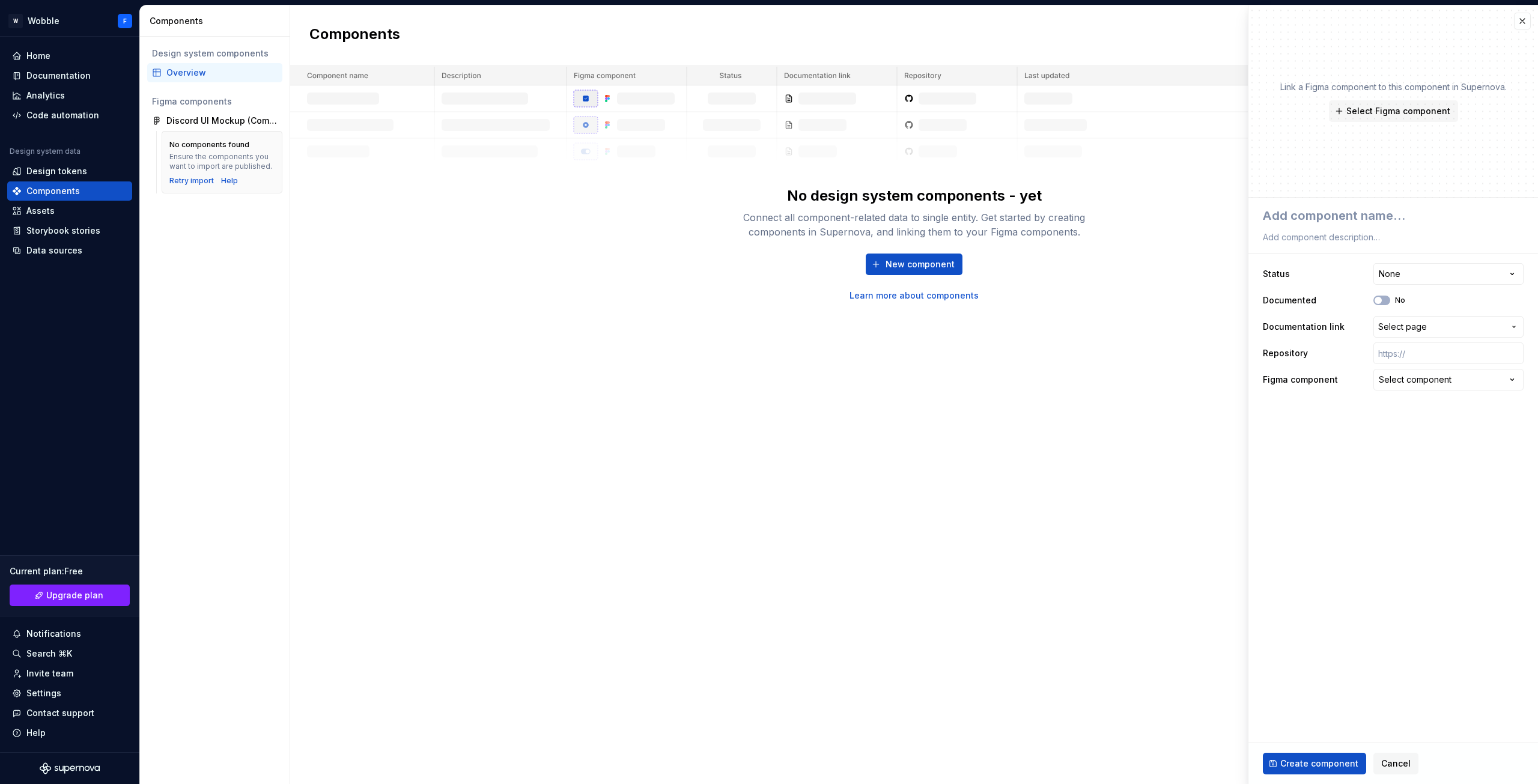
type textarea "*"
click at [224, 115] on div "Discord UI Mockup (Community)" at bounding box center [222, 121] width 111 height 12
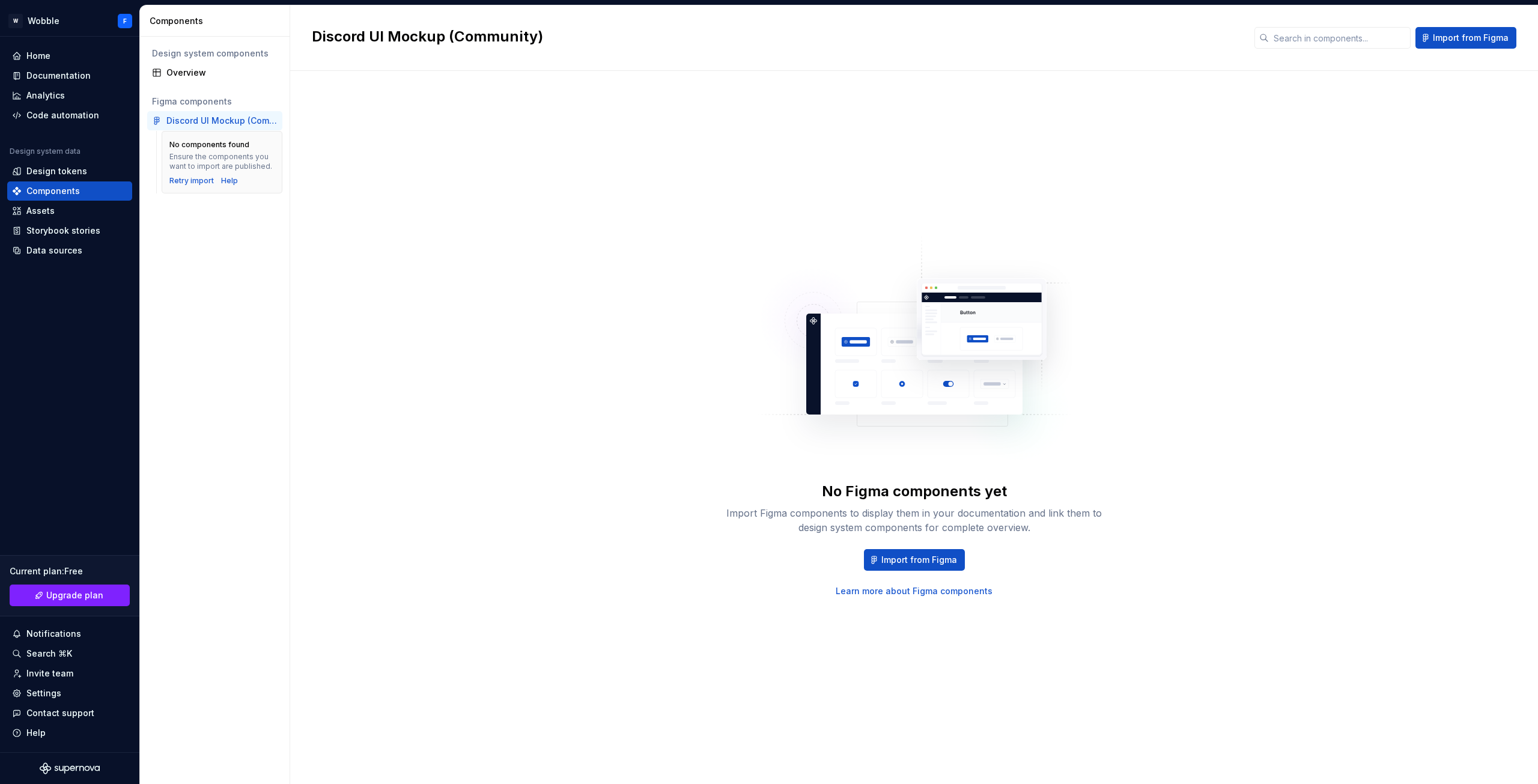
drag, startPoint x: 195, startPoint y: 119, endPoint x: 328, endPoint y: 350, distance: 266.6
click at [375, 365] on div "No Figma components yet Import Figma components to display them in your documen…" at bounding box center [914, 415] width 1205 height 646
click at [53, 216] on div "Assets" at bounding box center [40, 211] width 28 height 12
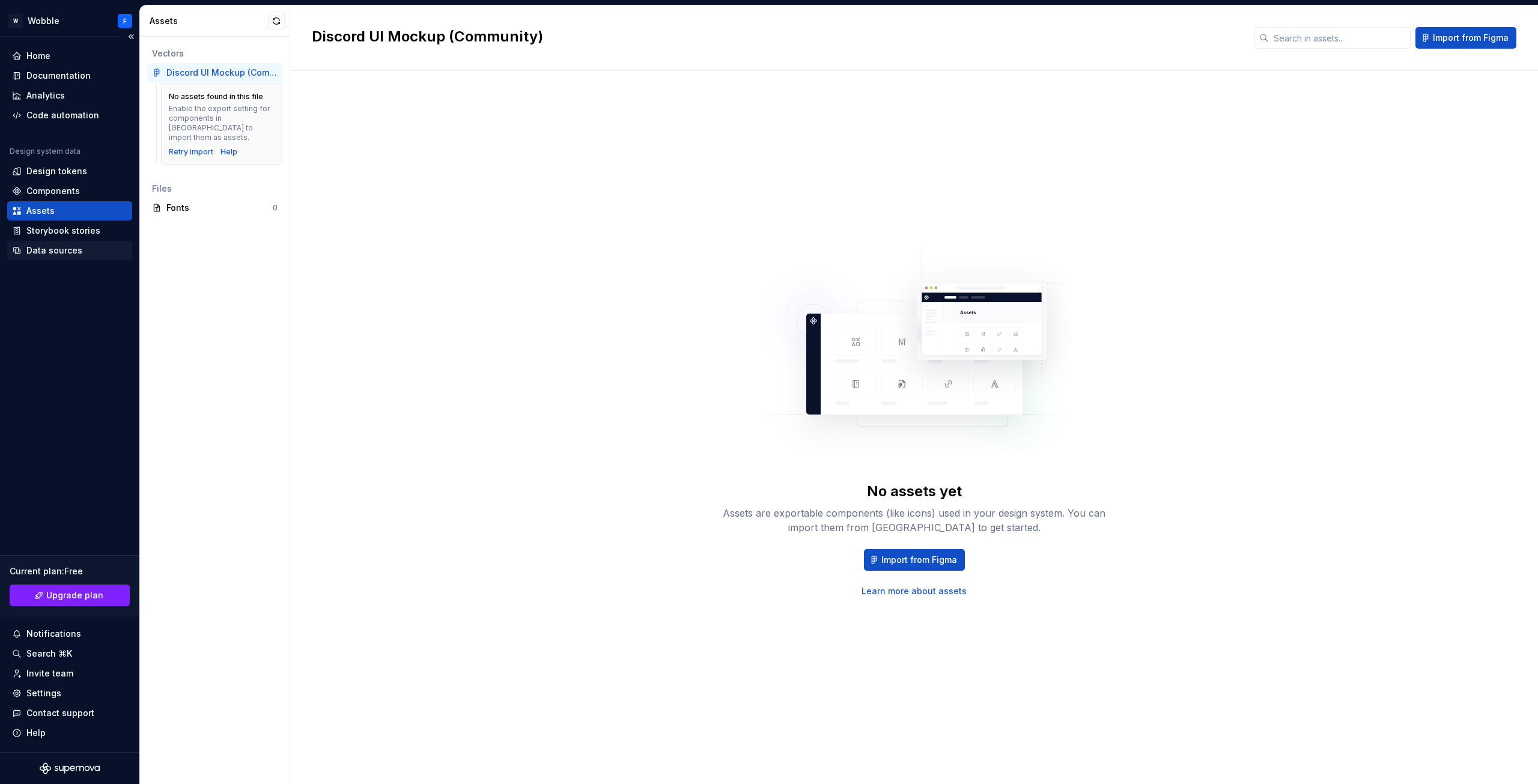
click at [93, 253] on div "Data sources" at bounding box center [70, 250] width 116 height 12
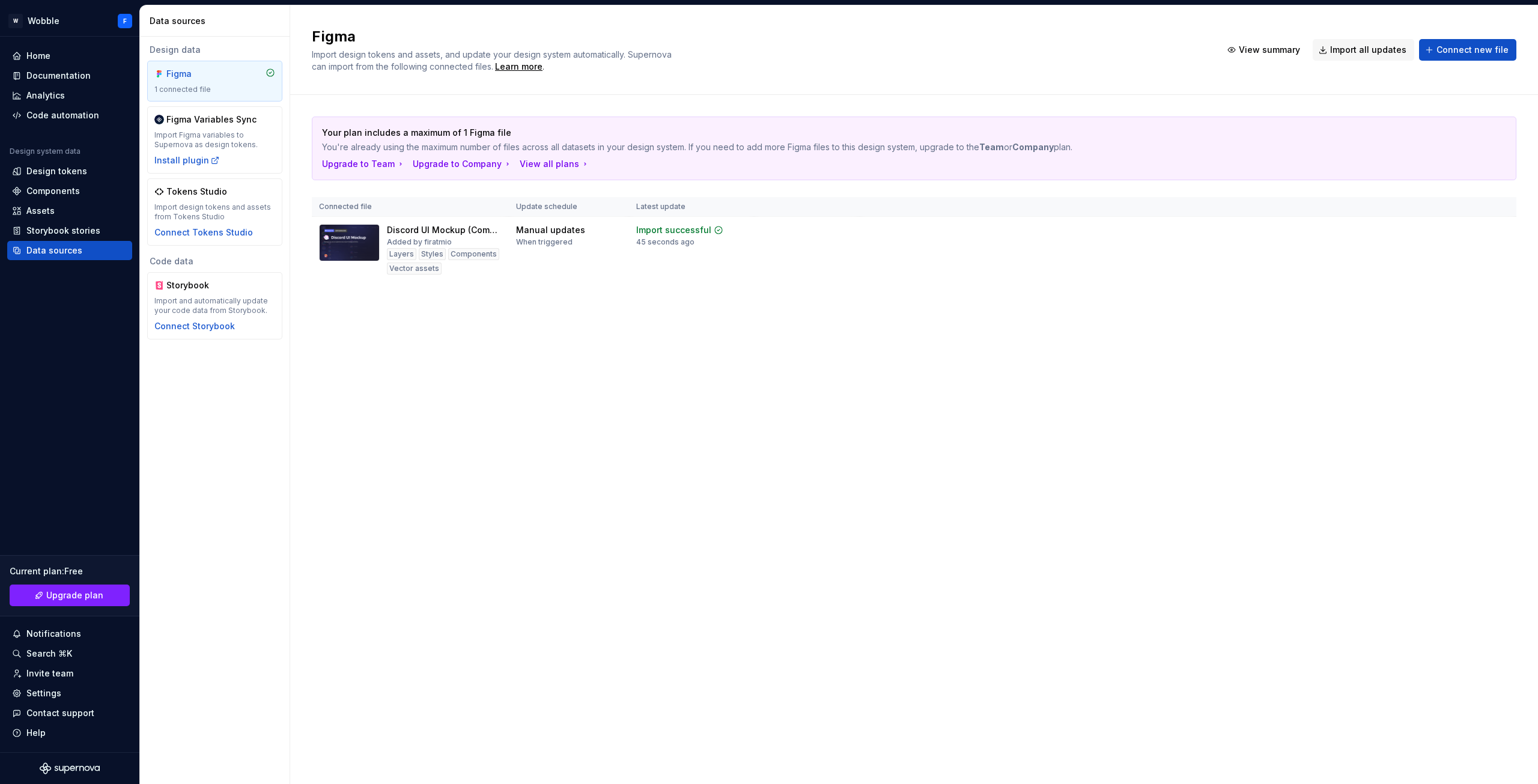
click at [1500, 227] on html "Orijinal metin Bu çeviriyi değerlendirin [PERSON_NAME] bildiriminiz, Google Çev…" at bounding box center [769, 392] width 1538 height 784
click at [1441, 344] on div "Remove Figma file" at bounding box center [1459, 336] width 161 height 19
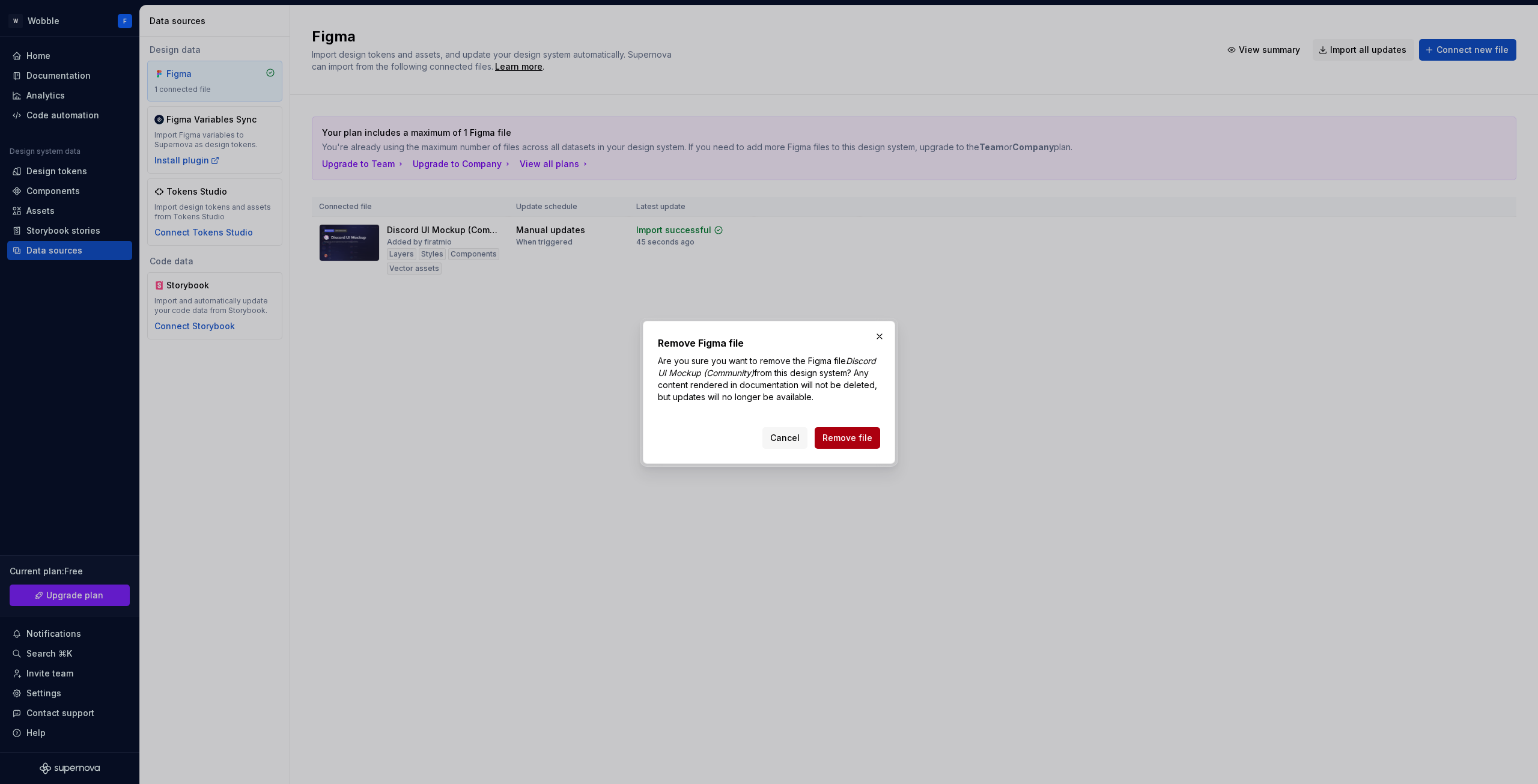
click at [842, 437] on span "Remove file" at bounding box center [848, 438] width 50 height 12
